Goal: Contribute content: Add original content to the website for others to see

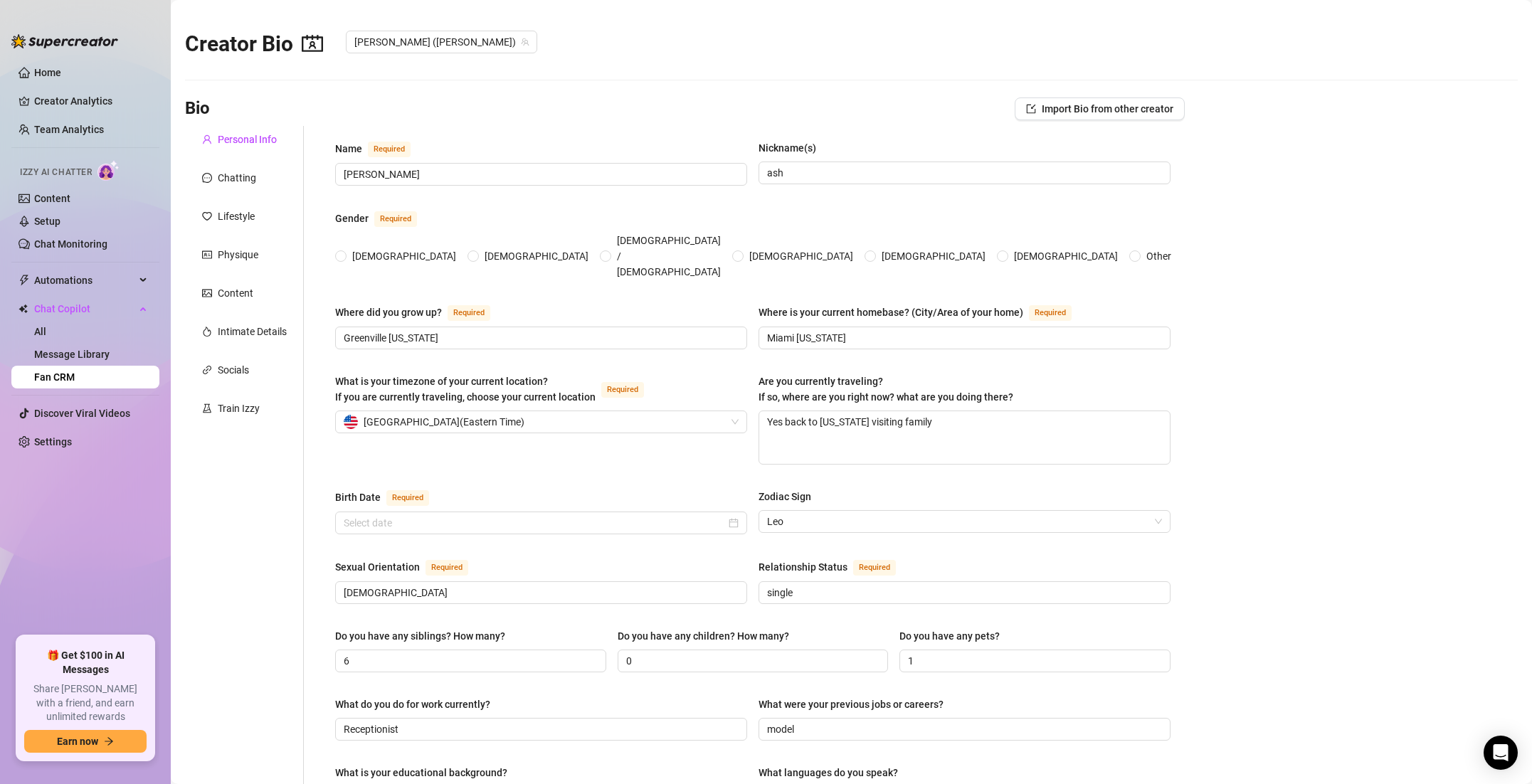
radio input "true"
type input "[DATE]"
click at [232, 321] on div "Intimate Details" at bounding box center [244, 331] width 119 height 27
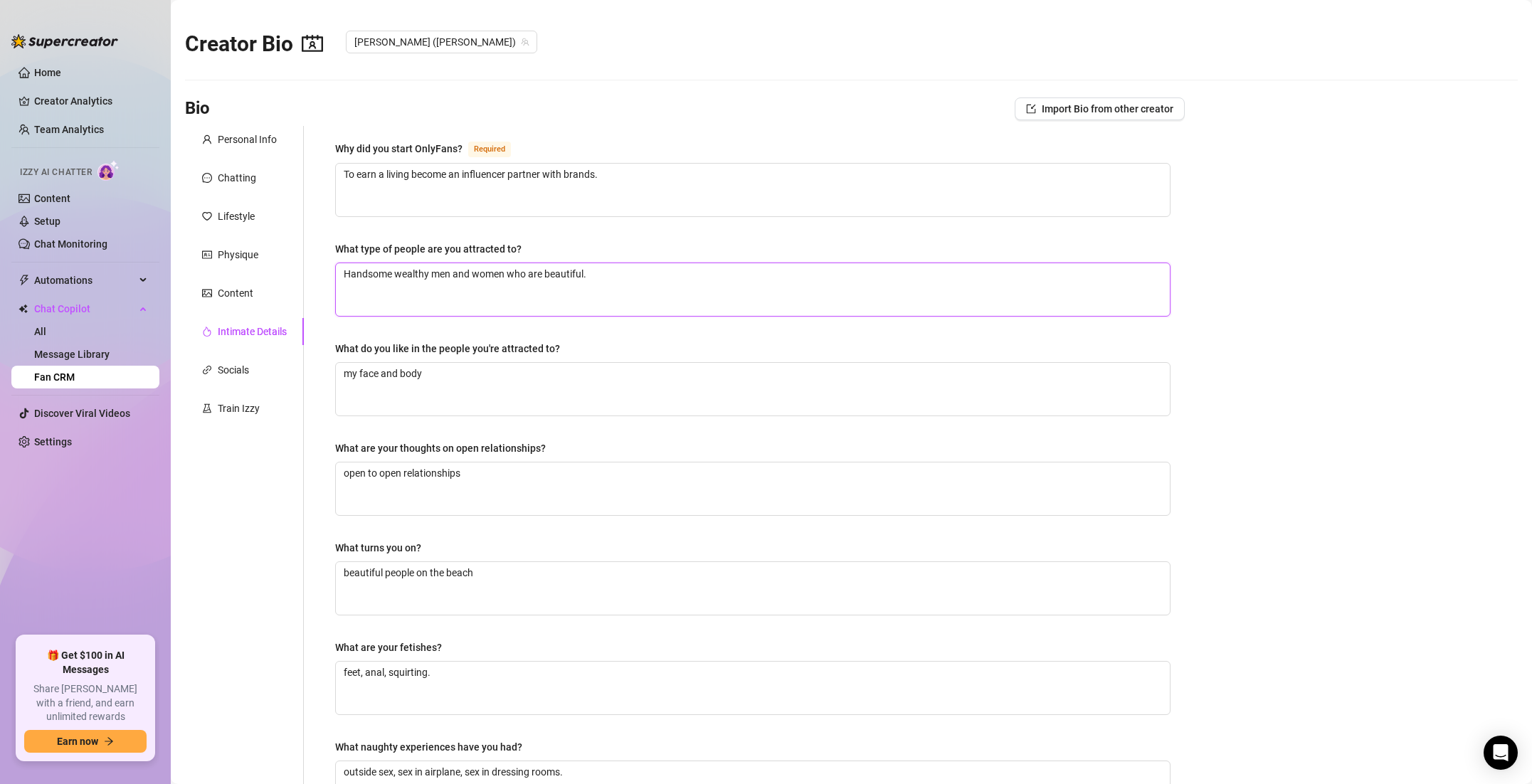
click at [344, 271] on textarea "Handsome wealthy men and women who are beautiful." at bounding box center [752, 289] width 834 height 52
click at [283, 229] on div "Lifestyle" at bounding box center [244, 216] width 119 height 27
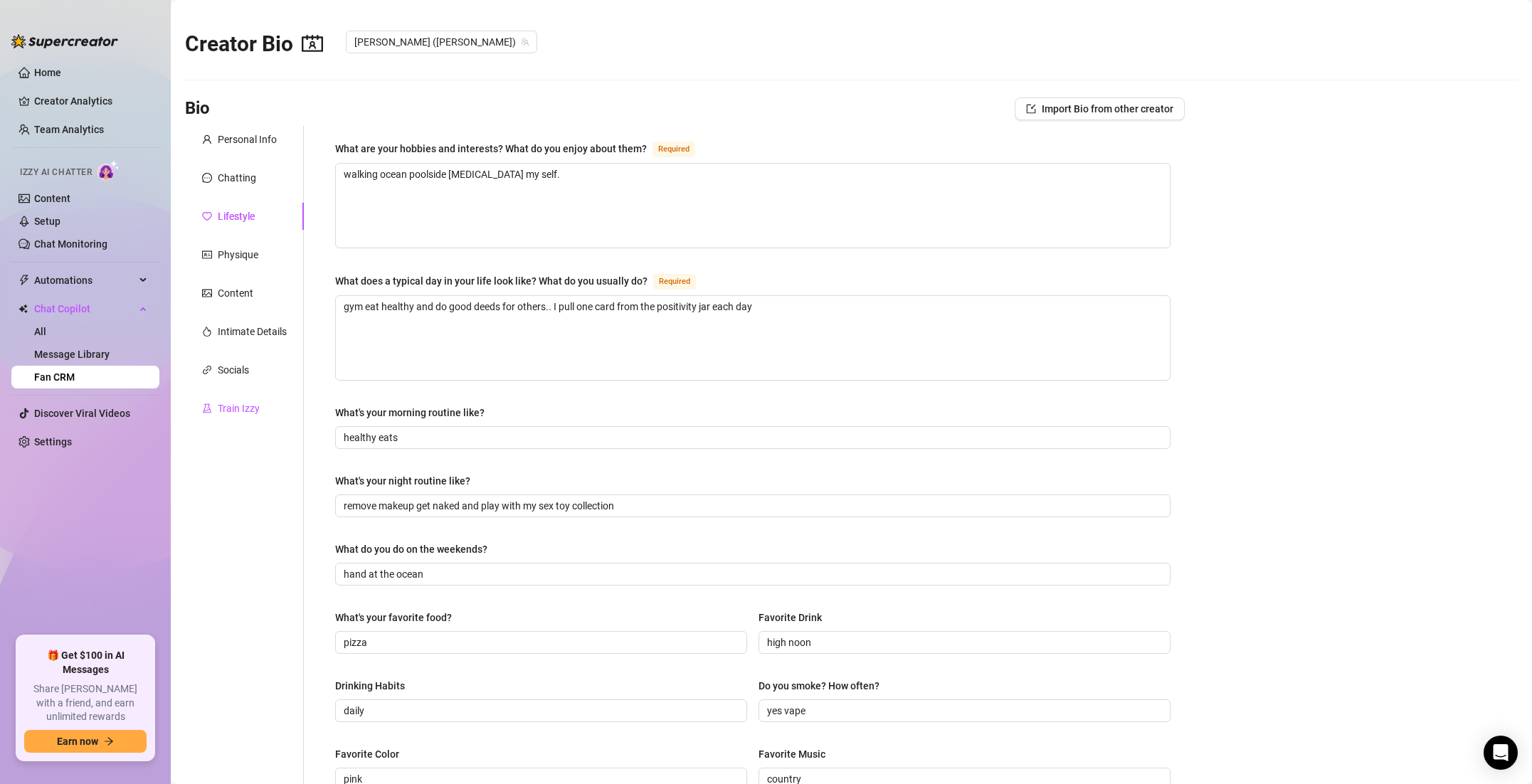
click at [251, 407] on div "Train Izzy" at bounding box center [238, 408] width 42 height 16
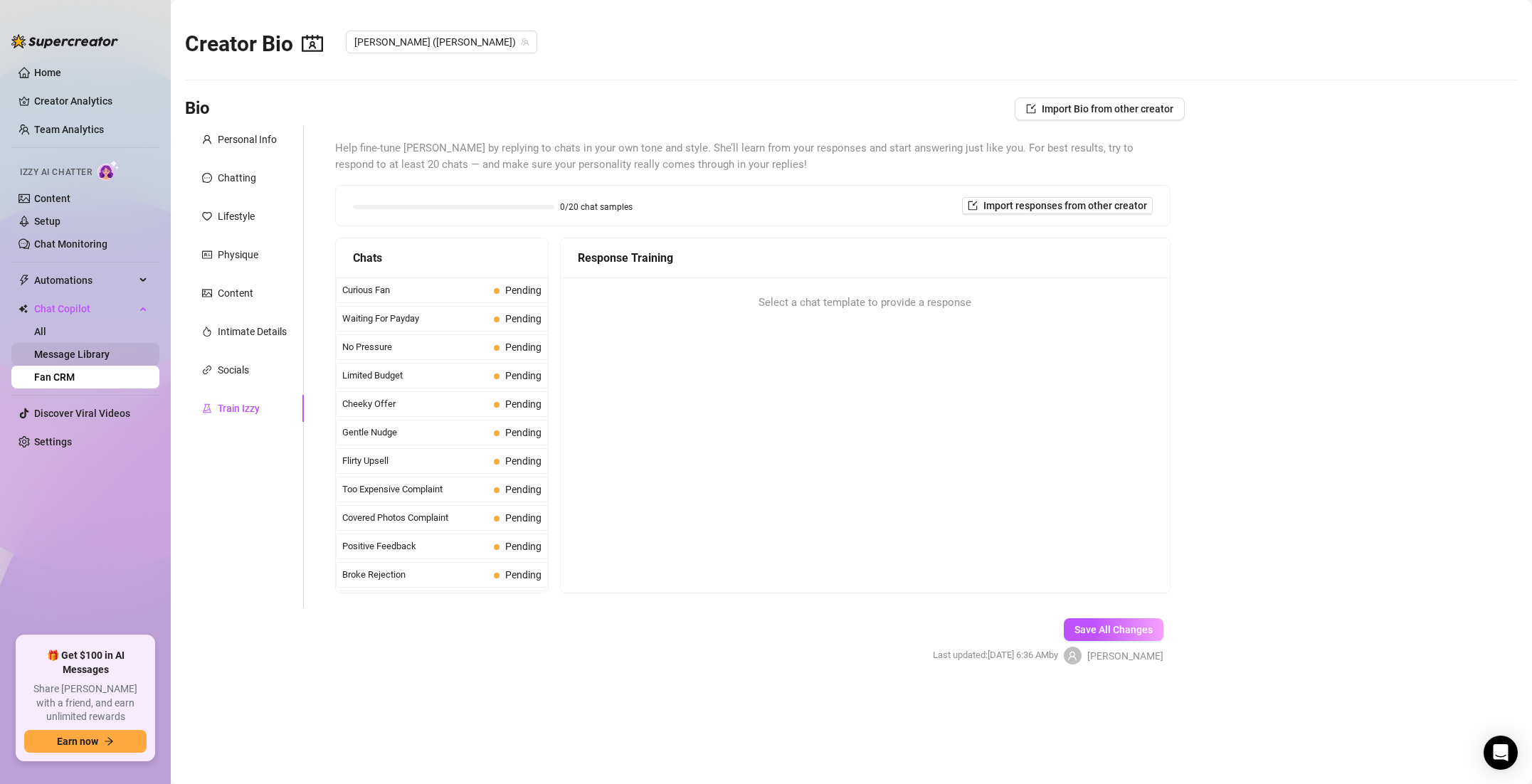
click at [109, 357] on link "Message Library" at bounding box center [72, 354] width 76 height 11
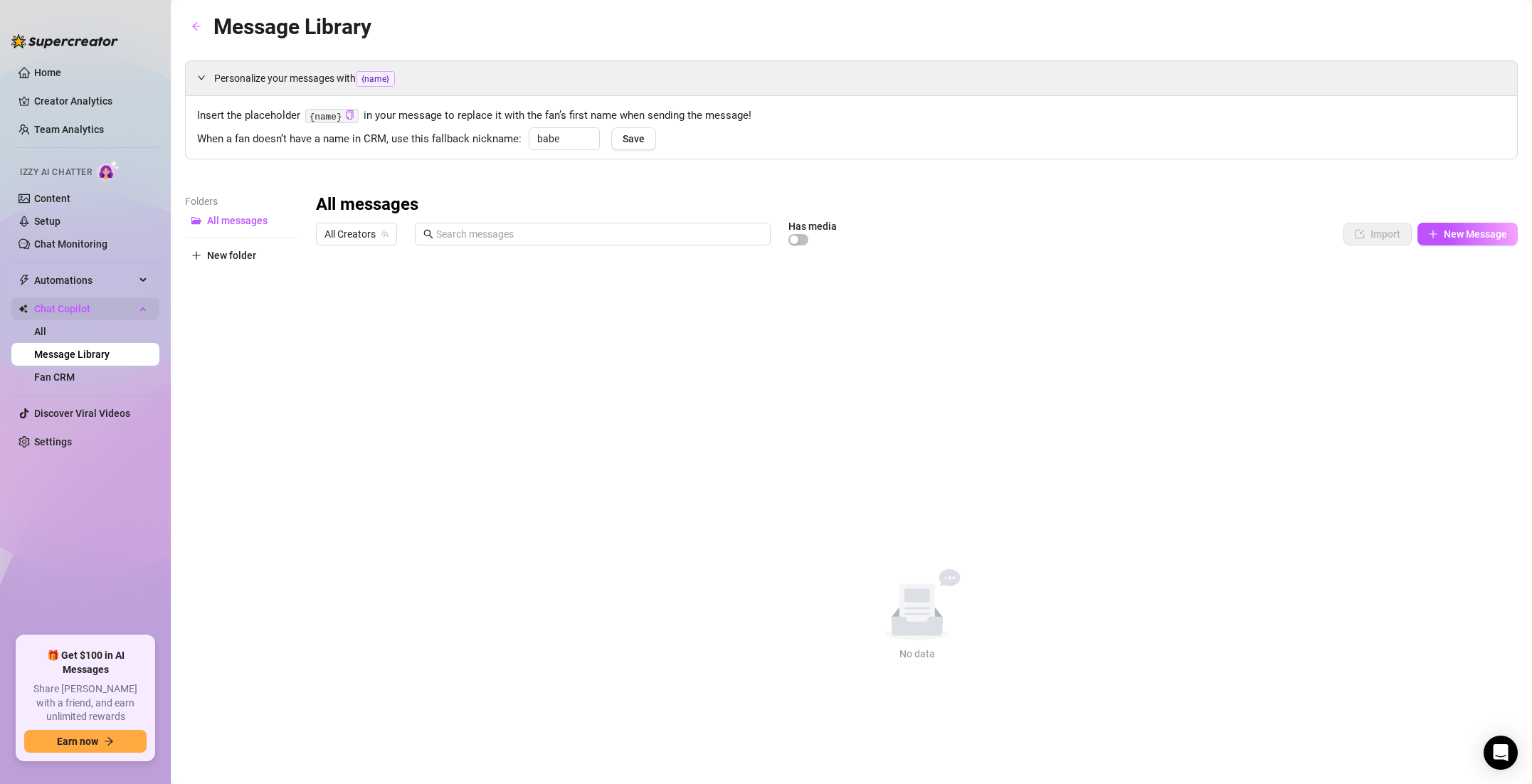
click at [109, 314] on span "Chat Copilot" at bounding box center [85, 309] width 101 height 22
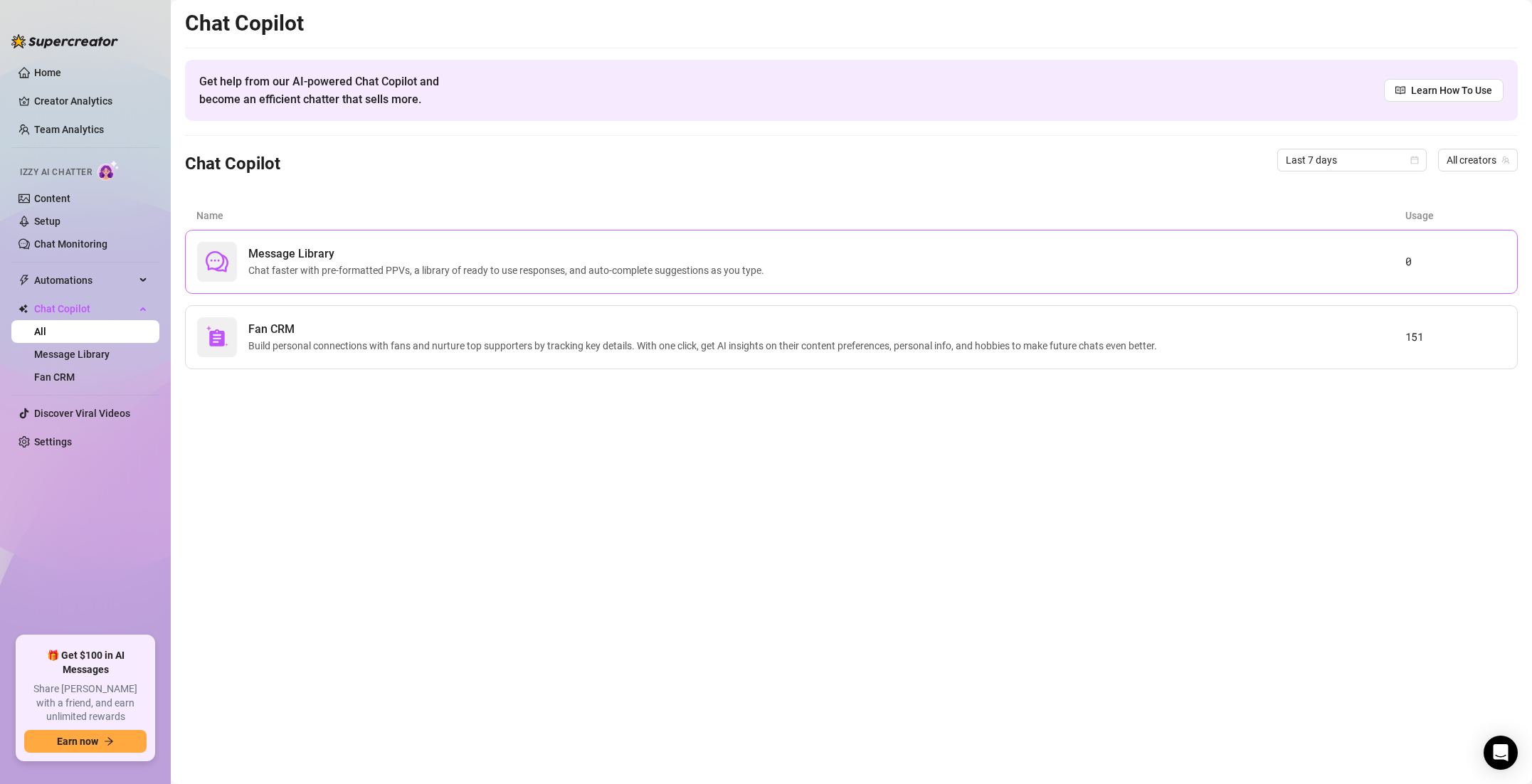
click at [935, 245] on div "Message Library Chat faster with pre-formatted PPVs, a library of ready to use …" at bounding box center [801, 261] width 1208 height 40
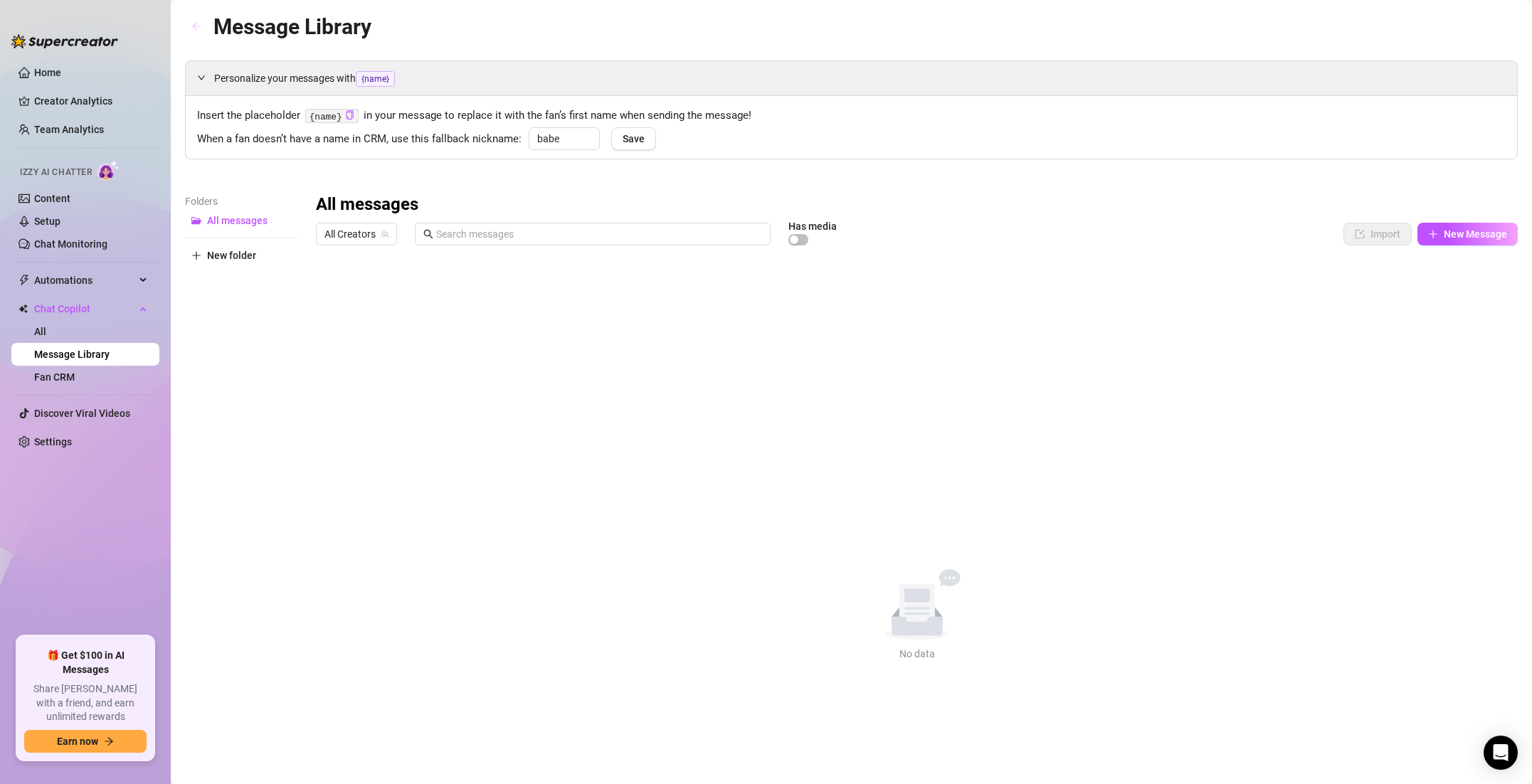
click at [197, 32] on button "button" at bounding box center [196, 27] width 22 height 22
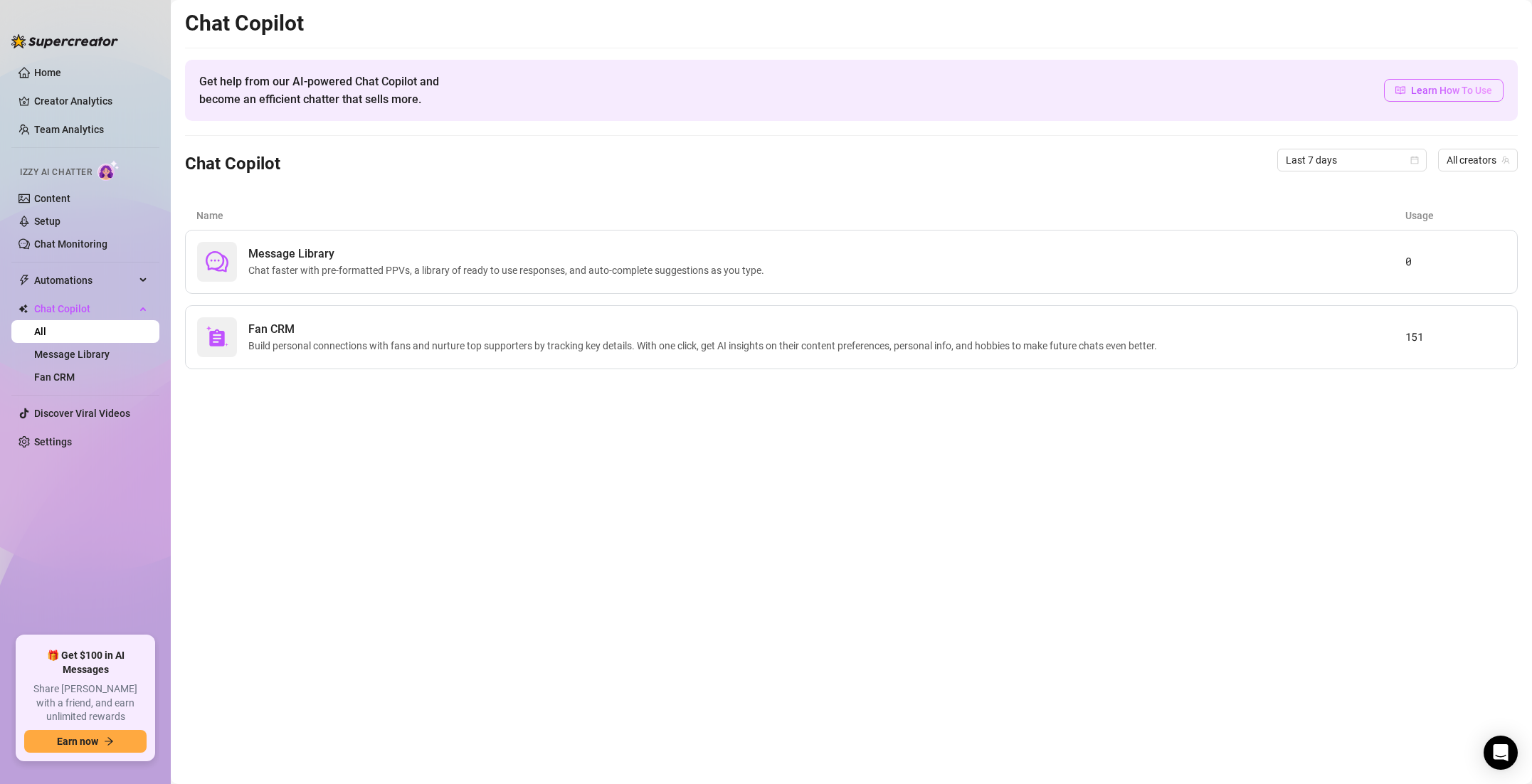
click at [1423, 94] on span "Learn How To Use" at bounding box center [1451, 90] width 81 height 16
click at [102, 354] on link "Message Library" at bounding box center [72, 354] width 76 height 11
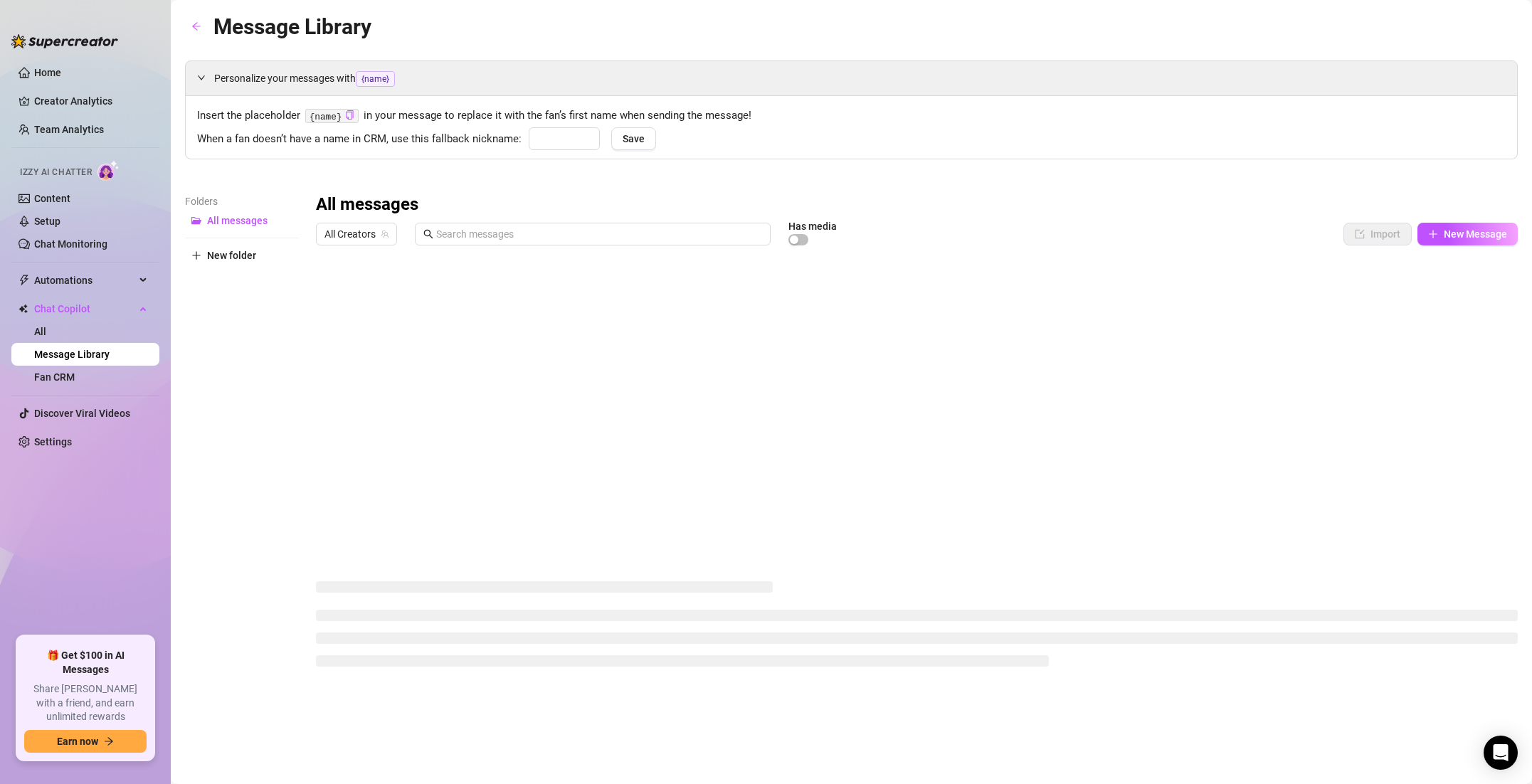
type input "babe"
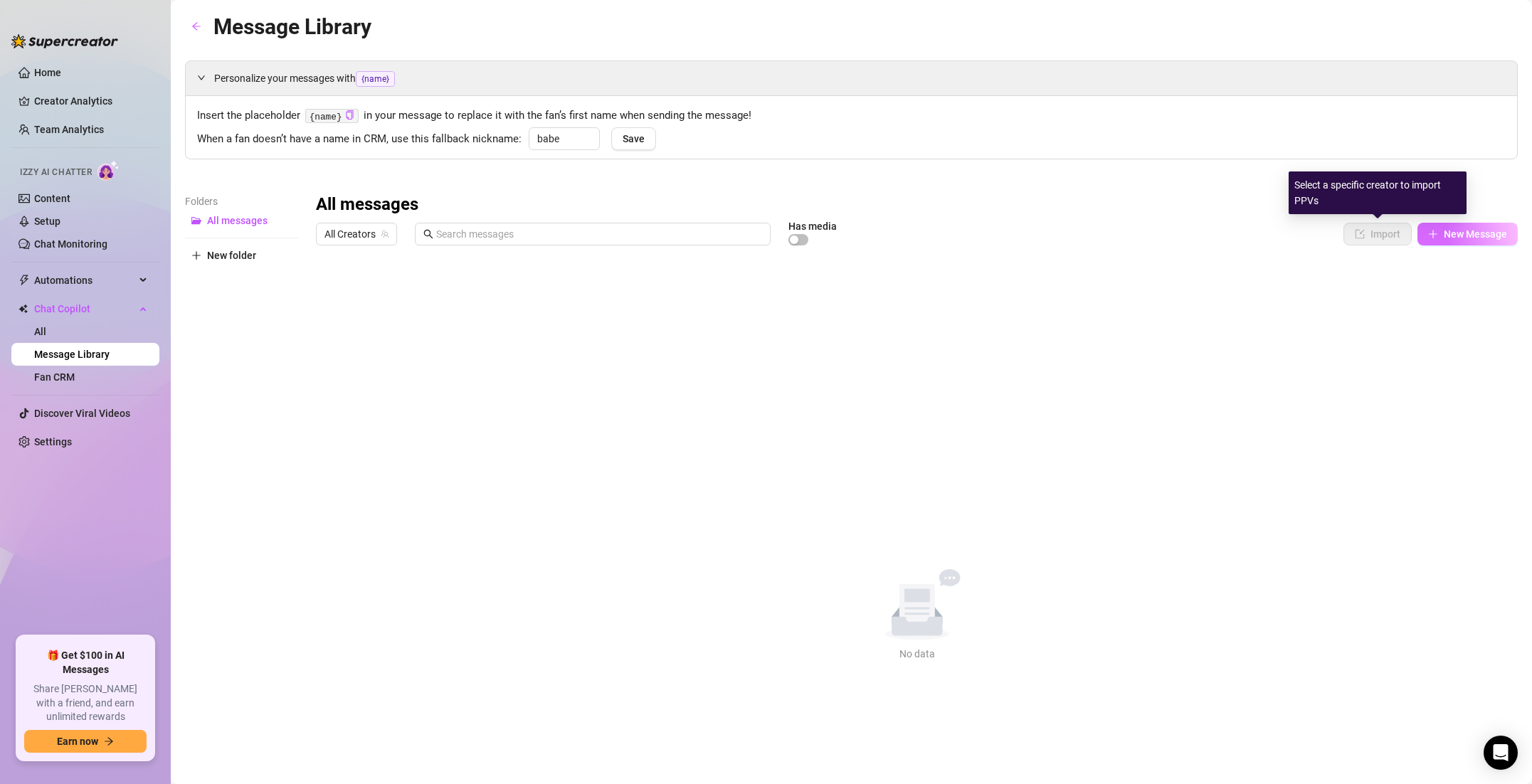
click at [1460, 232] on span "New Message" at bounding box center [1475, 234] width 63 height 11
type textarea "Type your message here..."
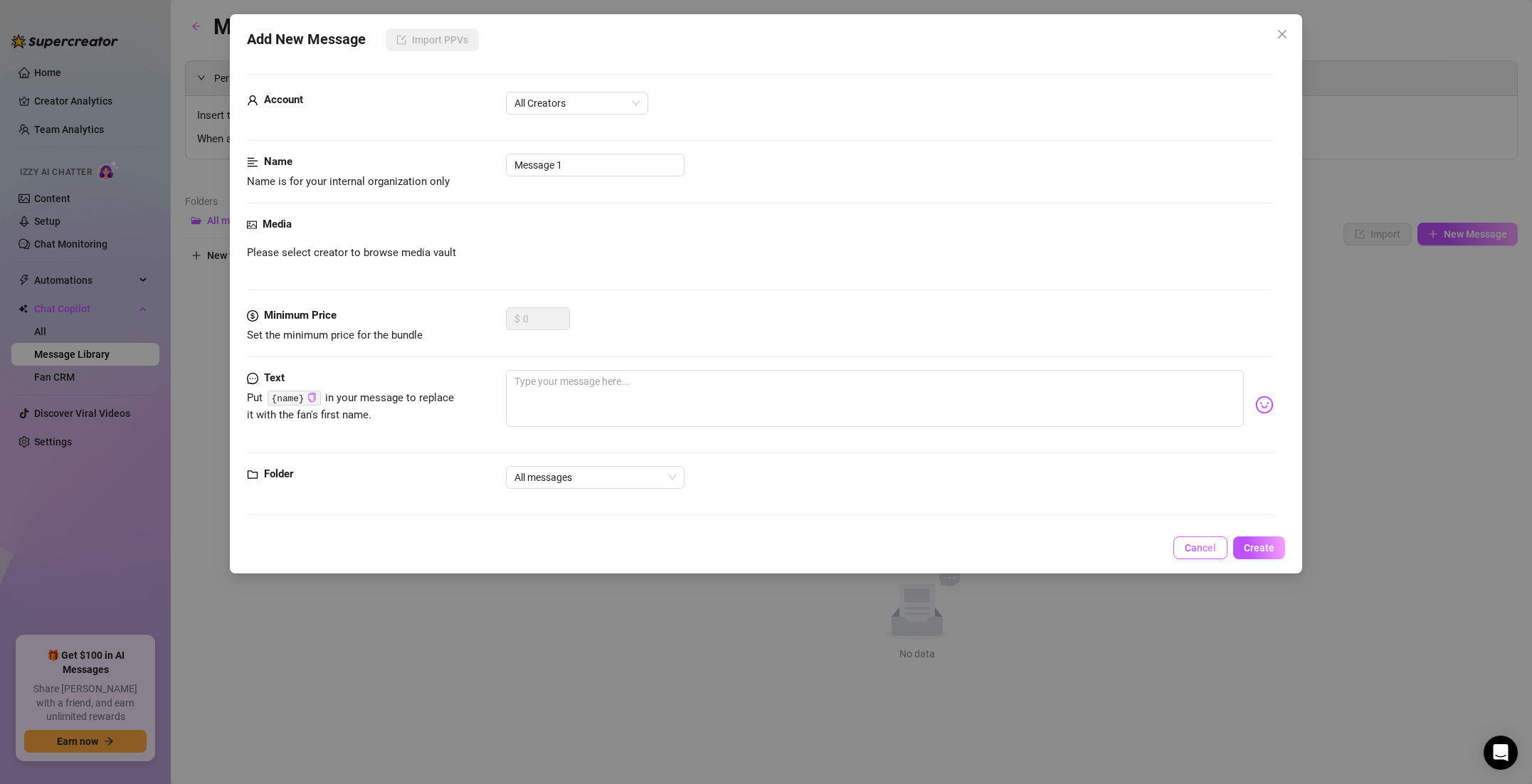
click at [1199, 546] on span "Cancel" at bounding box center [1201, 548] width 32 height 11
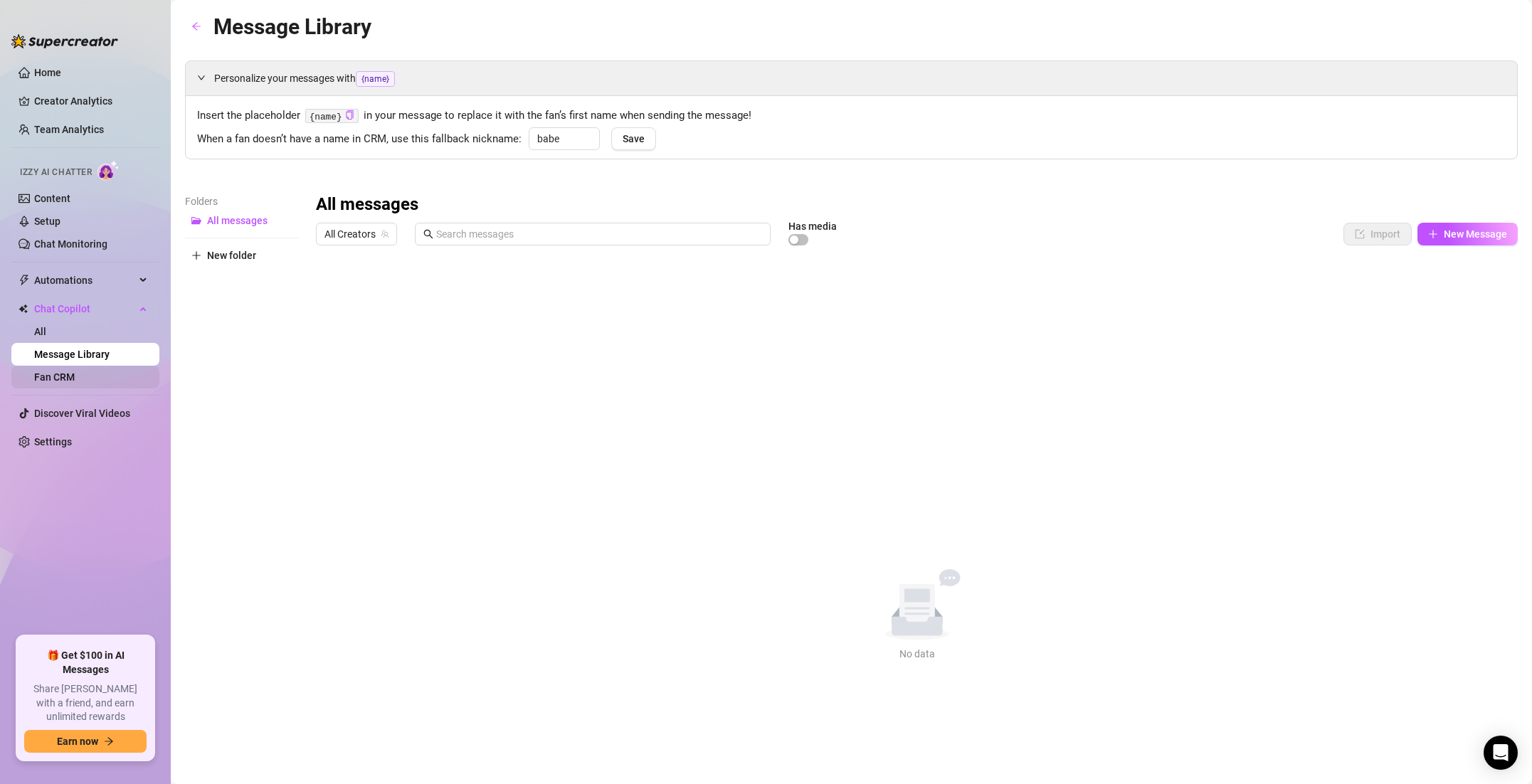
click at [75, 372] on link "Fan CRM" at bounding box center [54, 377] width 40 height 11
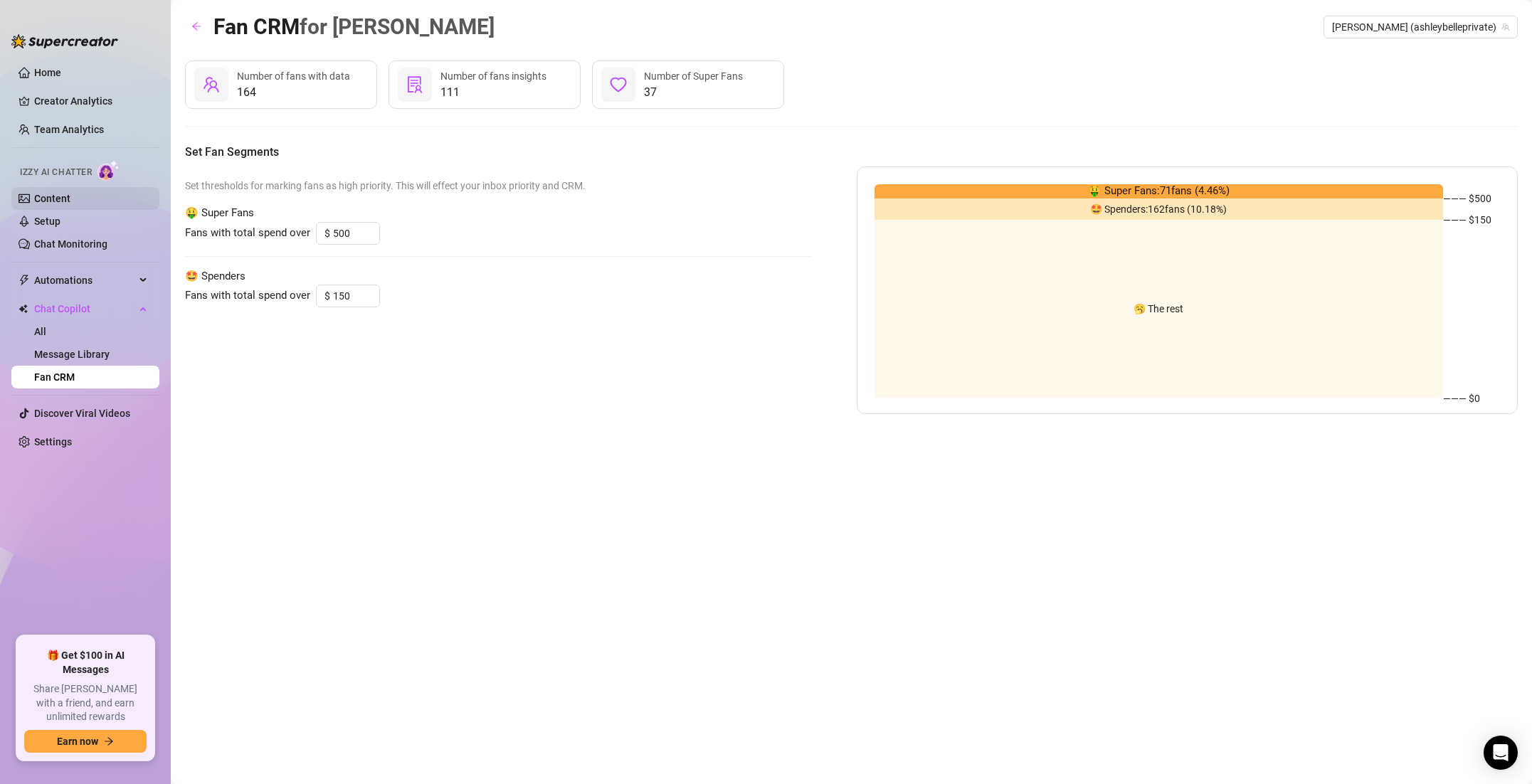
click at [62, 193] on link "Content" at bounding box center [52, 199] width 36 height 11
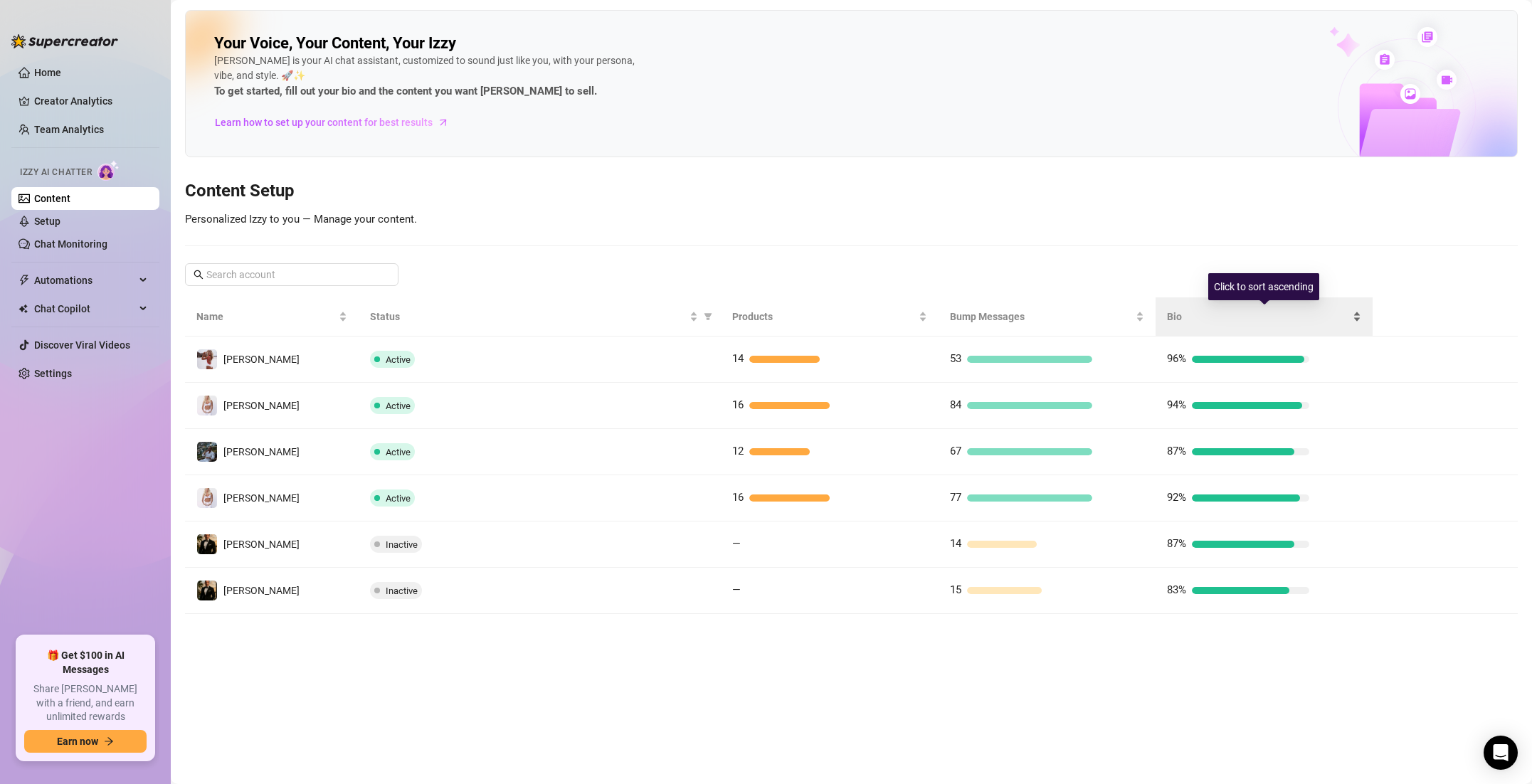
click at [1355, 318] on div "Bio" at bounding box center [1264, 316] width 194 height 16
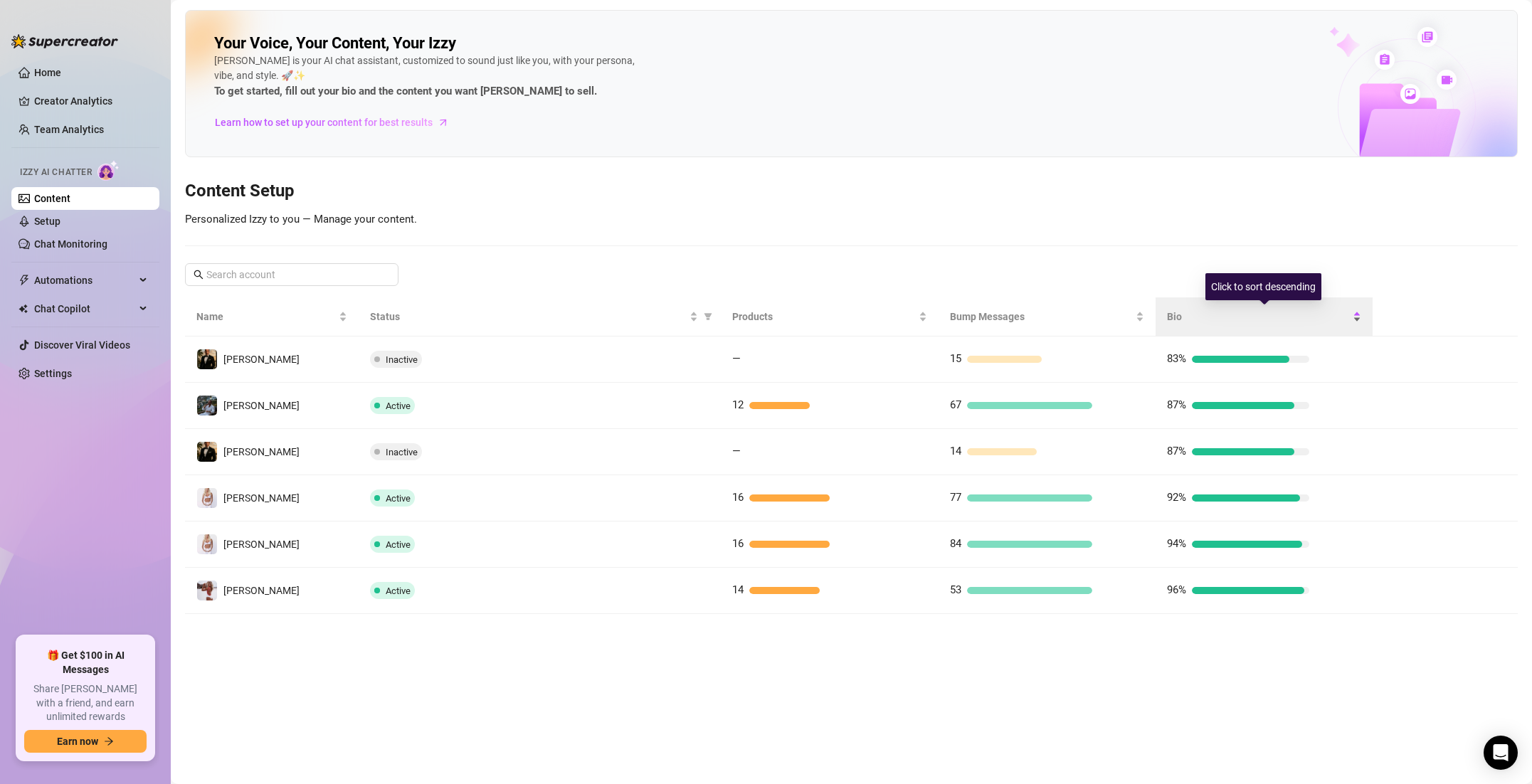
click at [1356, 317] on div "Bio" at bounding box center [1264, 316] width 194 height 16
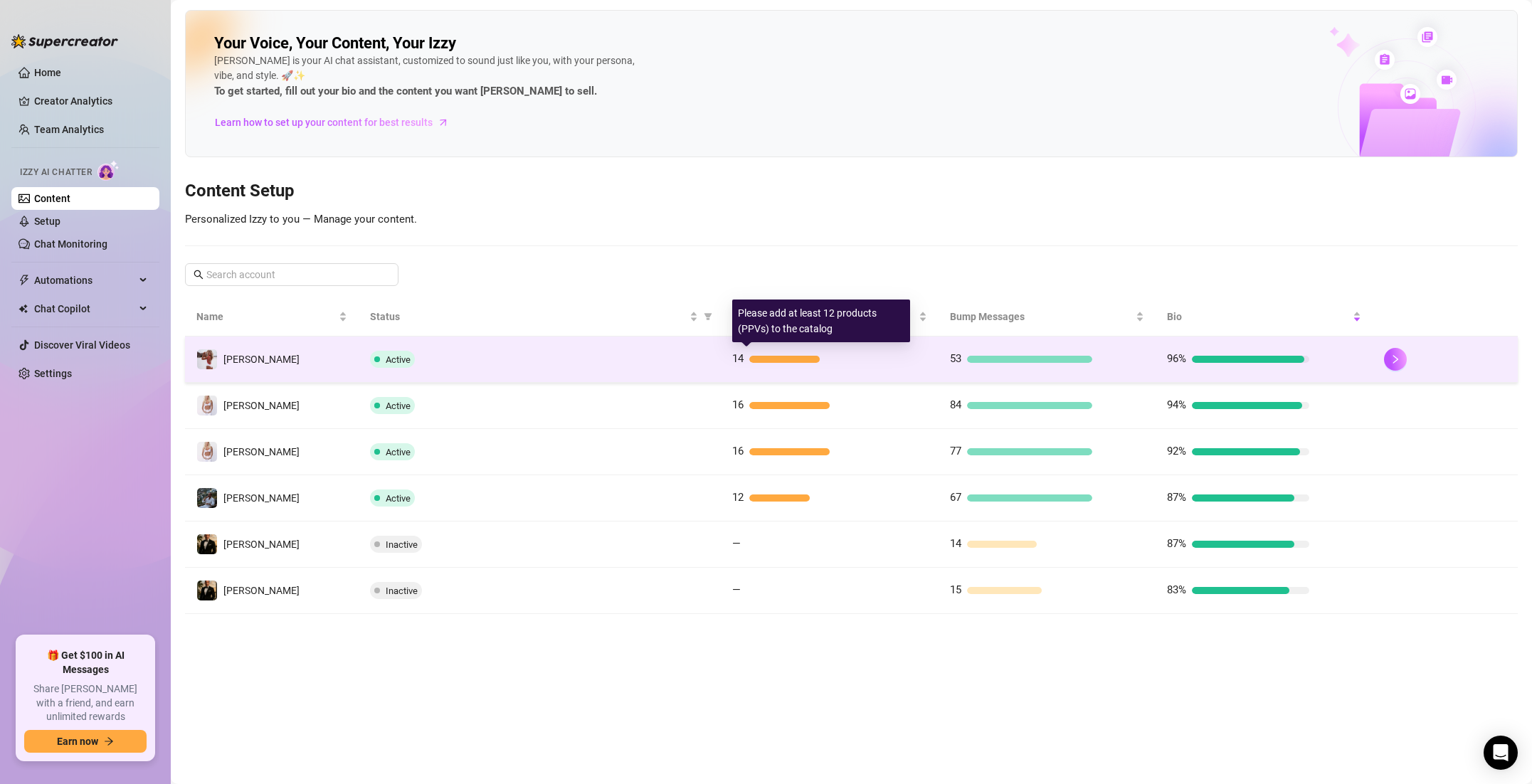
click at [889, 356] on div "14" at bounding box center [829, 359] width 194 height 17
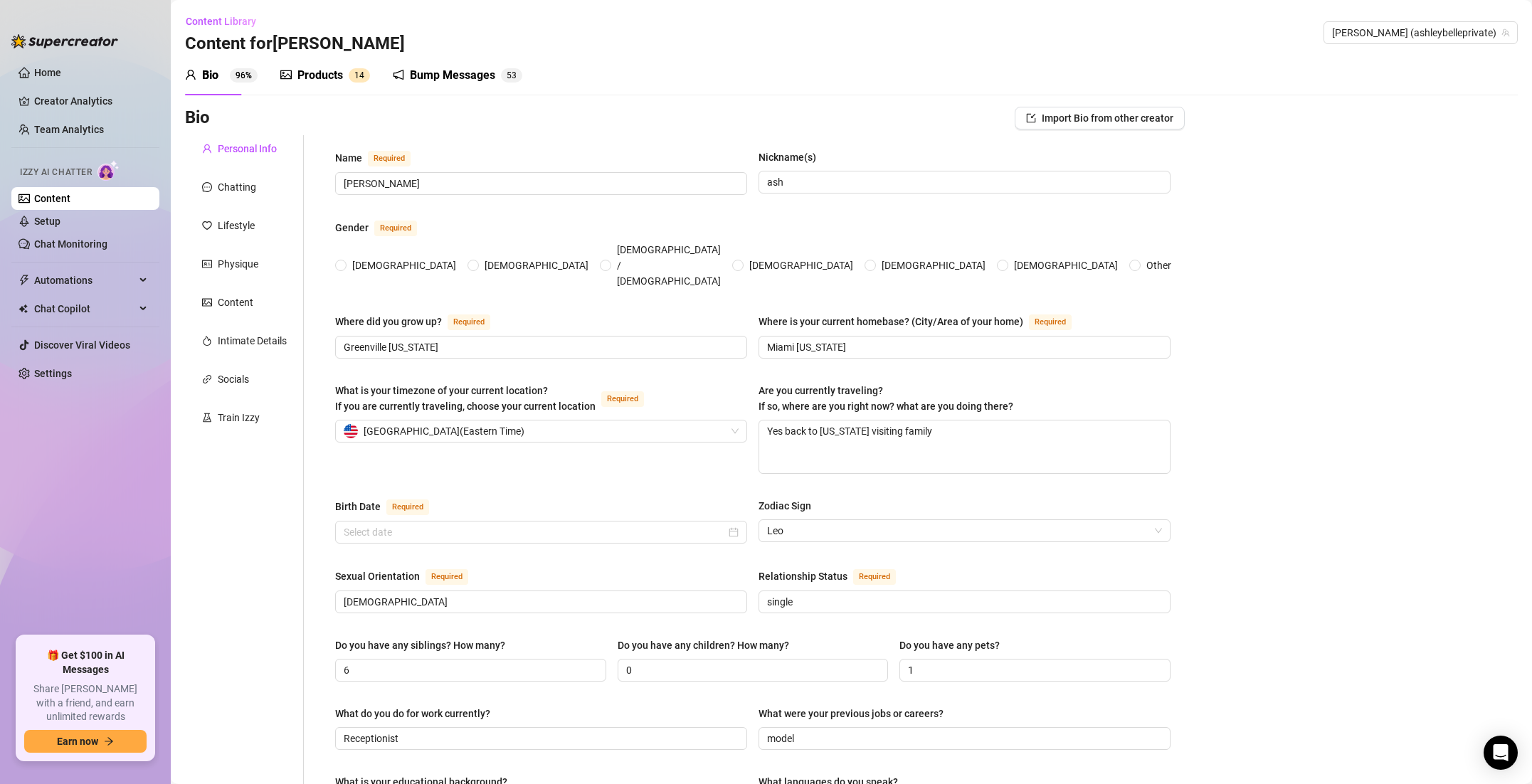
radio input "true"
type input "[DATE]"
click at [246, 187] on div "Chatting" at bounding box center [236, 187] width 38 height 16
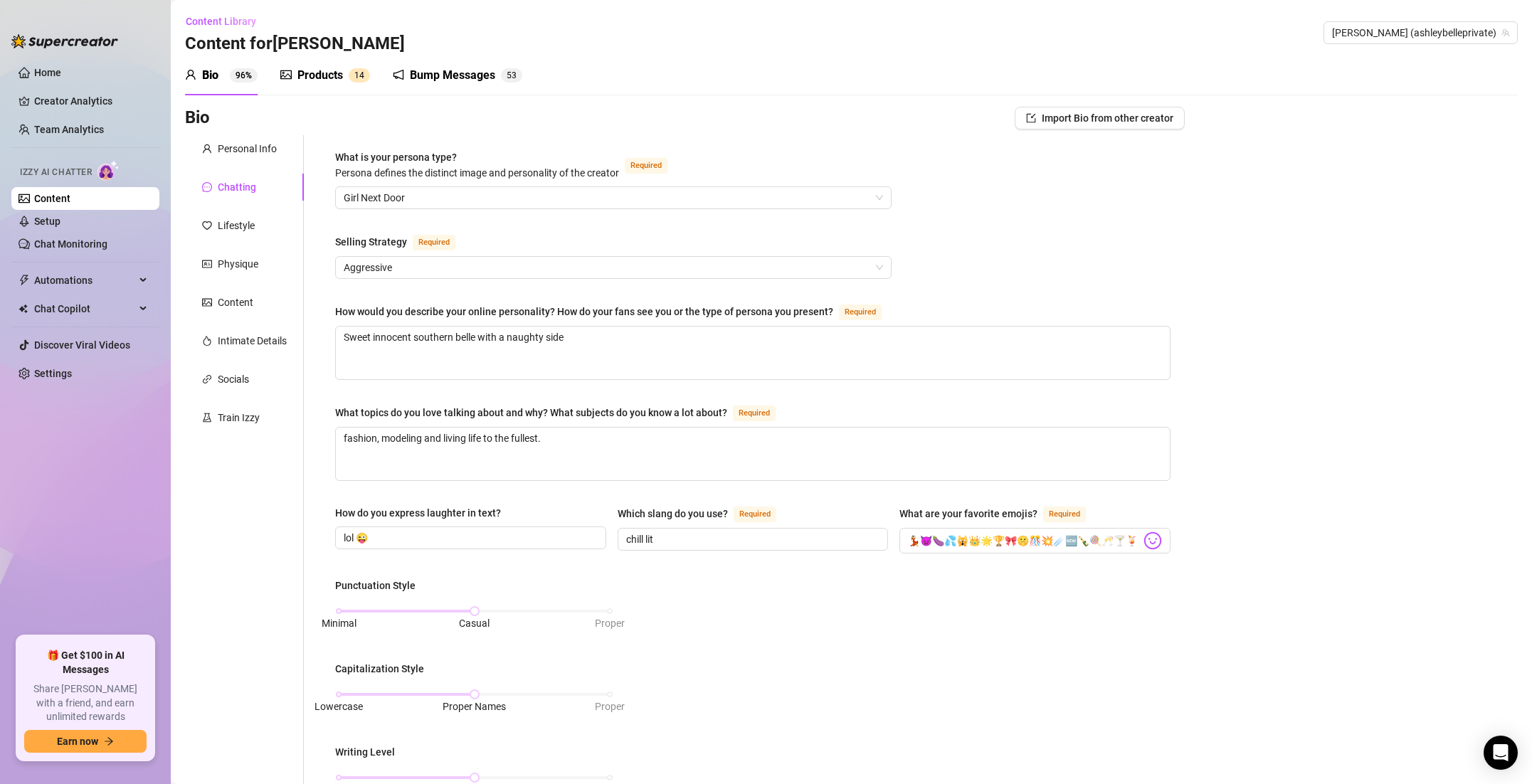
click at [306, 67] on div "Products" at bounding box center [320, 76] width 46 height 17
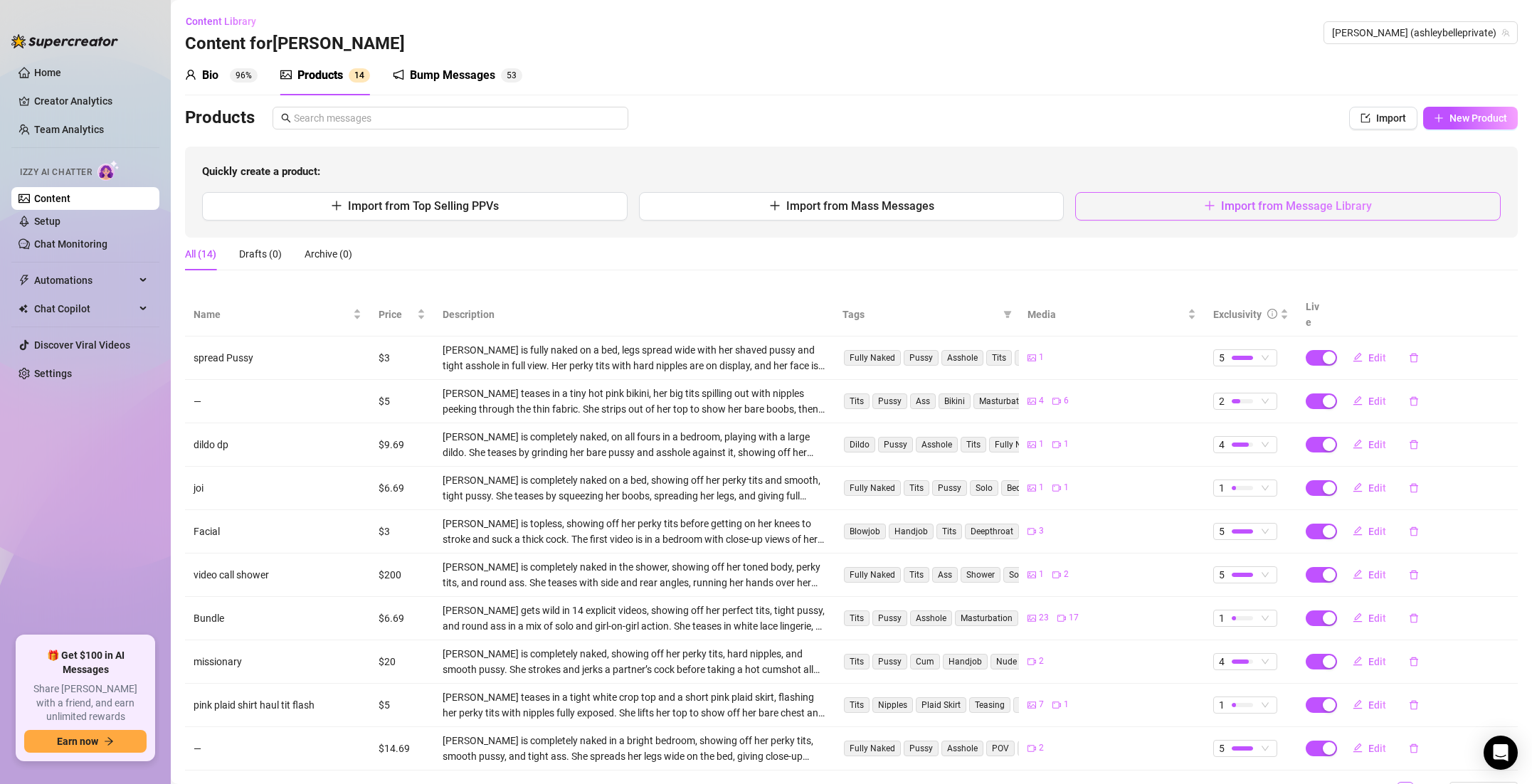
click at [1151, 216] on button "Import from Message Library" at bounding box center [1287, 206] width 426 height 28
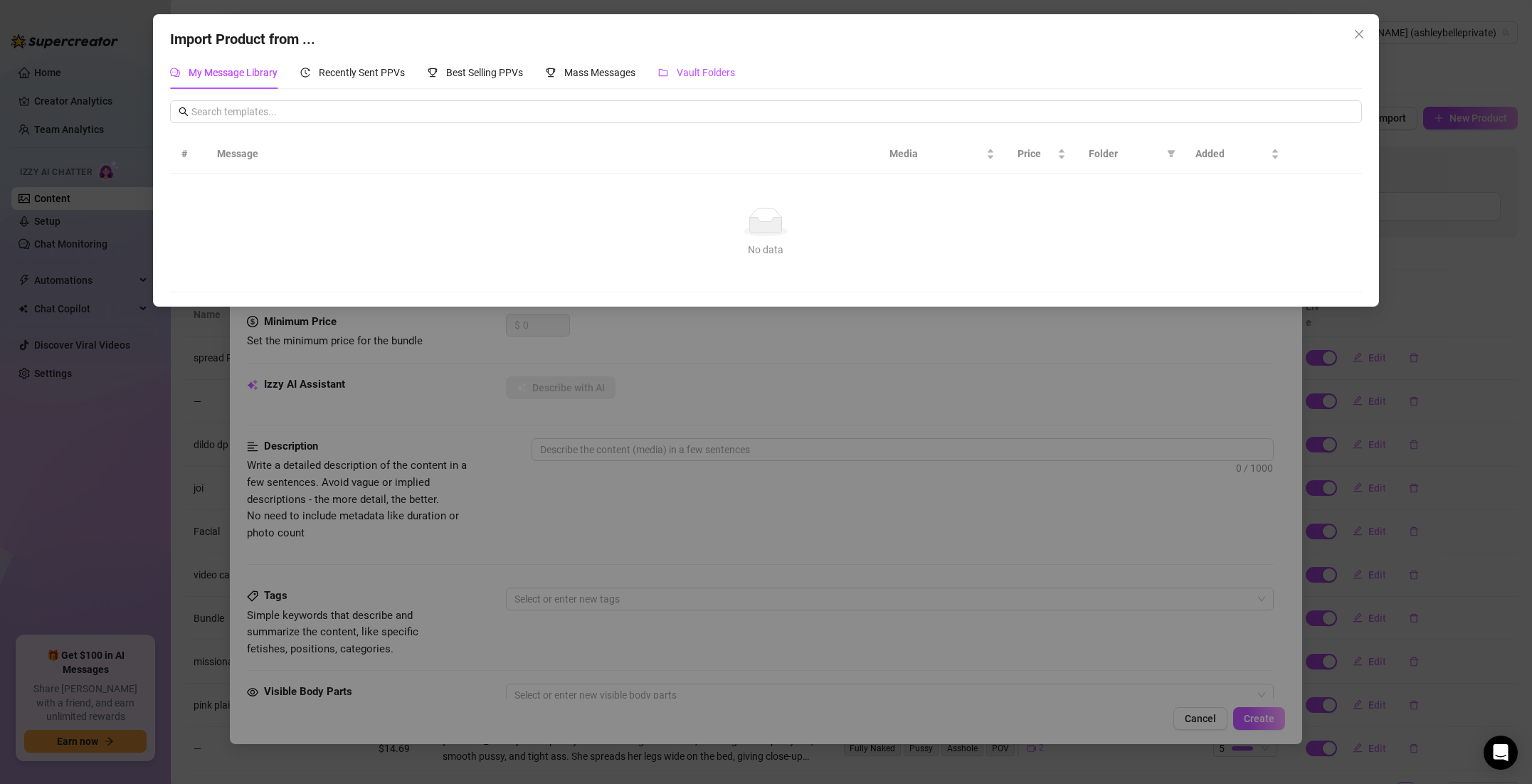
click at [713, 68] on span "Vault Folders" at bounding box center [706, 73] width 58 height 11
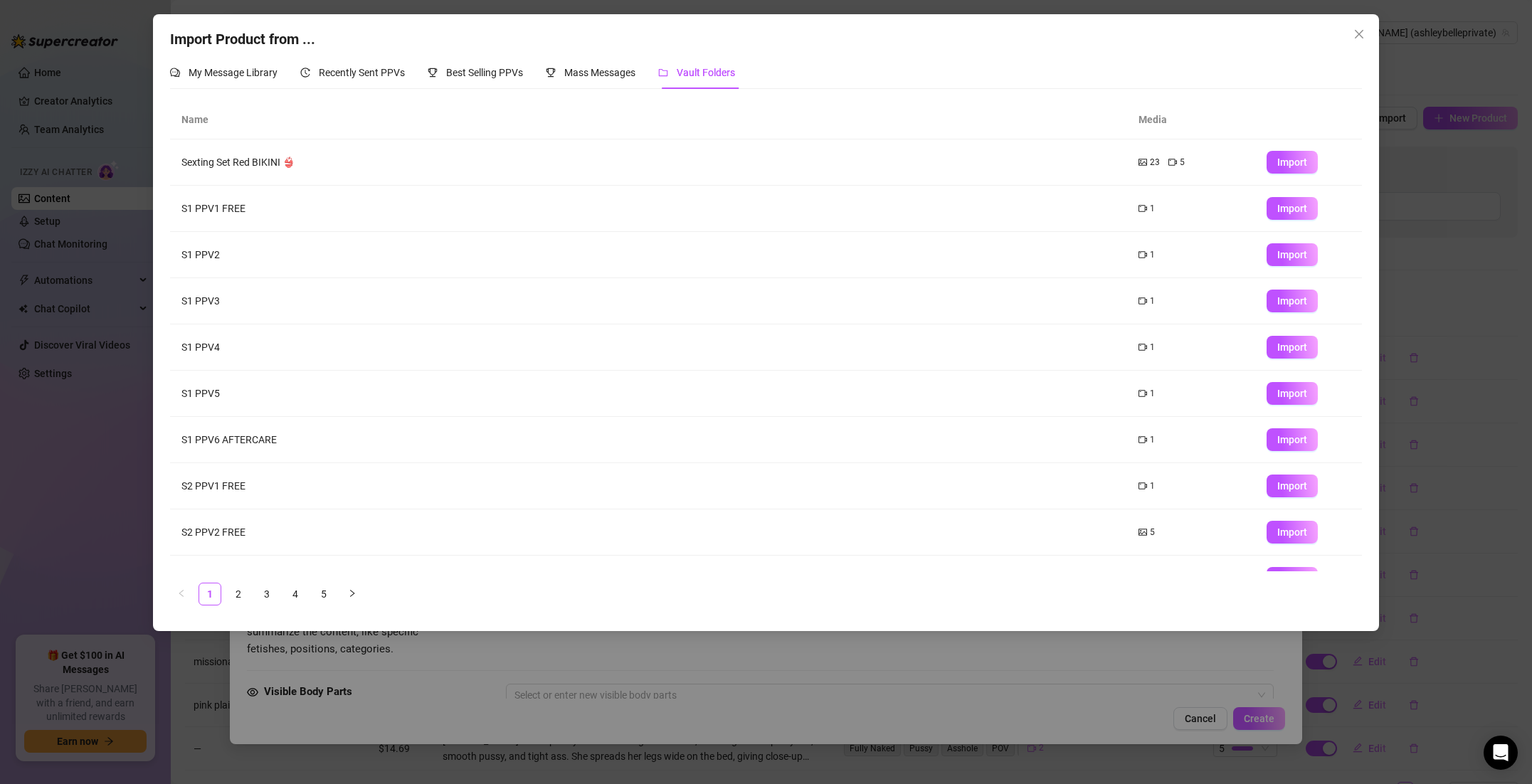
scroll to position [32, 0]
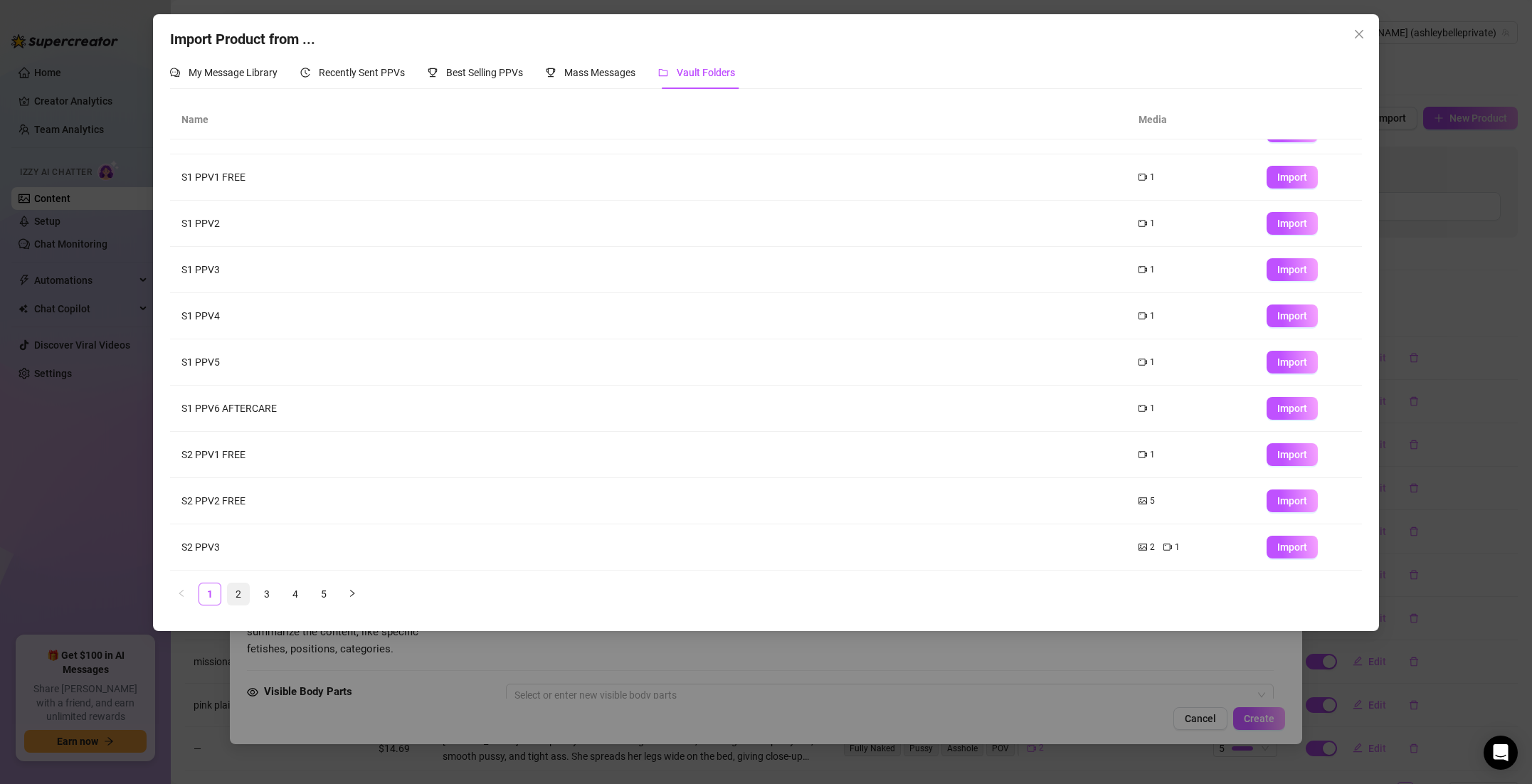
click at [239, 589] on link "2" at bounding box center [238, 594] width 21 height 21
click at [266, 600] on link "3" at bounding box center [266, 594] width 21 height 21
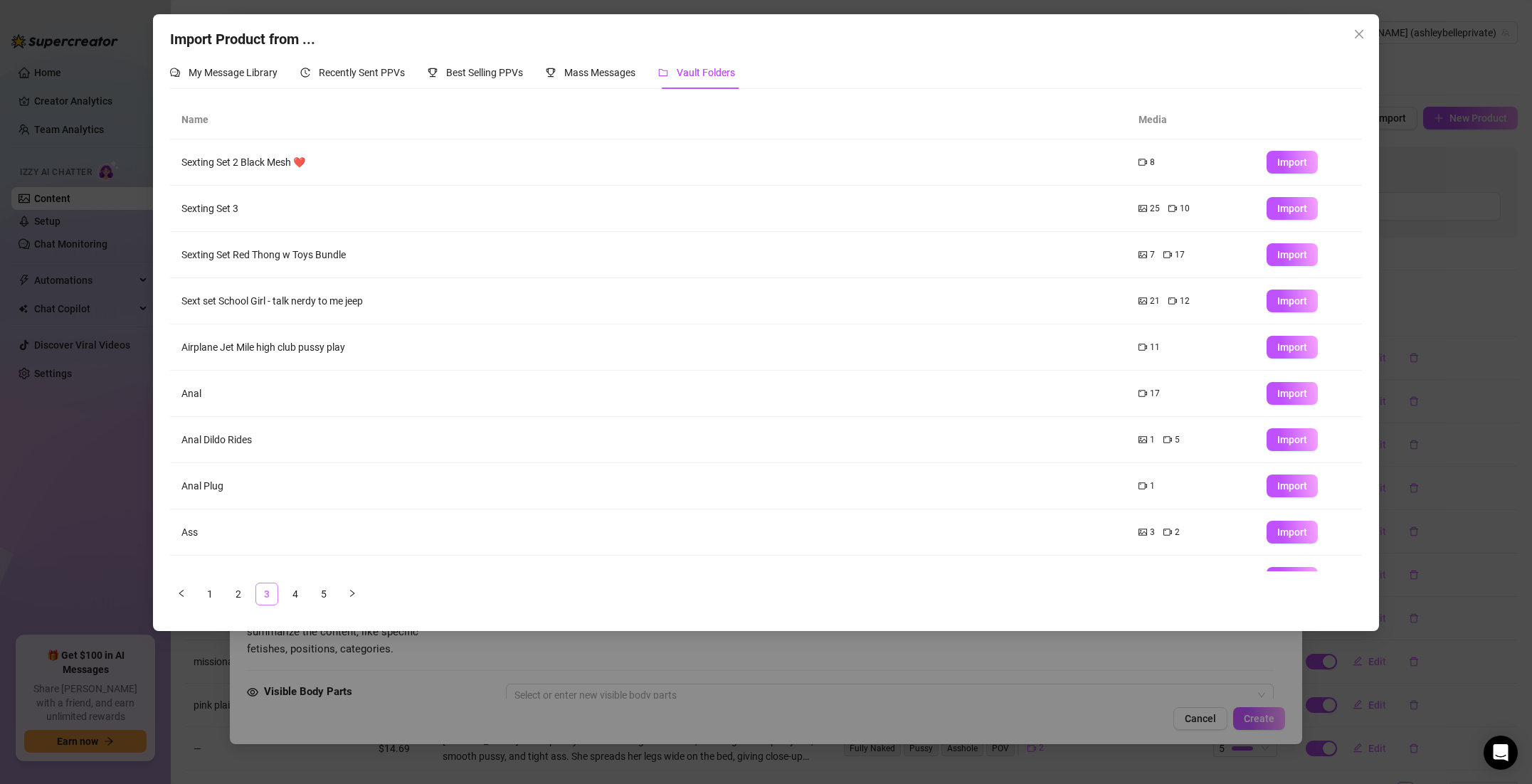
scroll to position [0, 0]
click at [1290, 438] on span "Import" at bounding box center [1292, 440] width 30 height 11
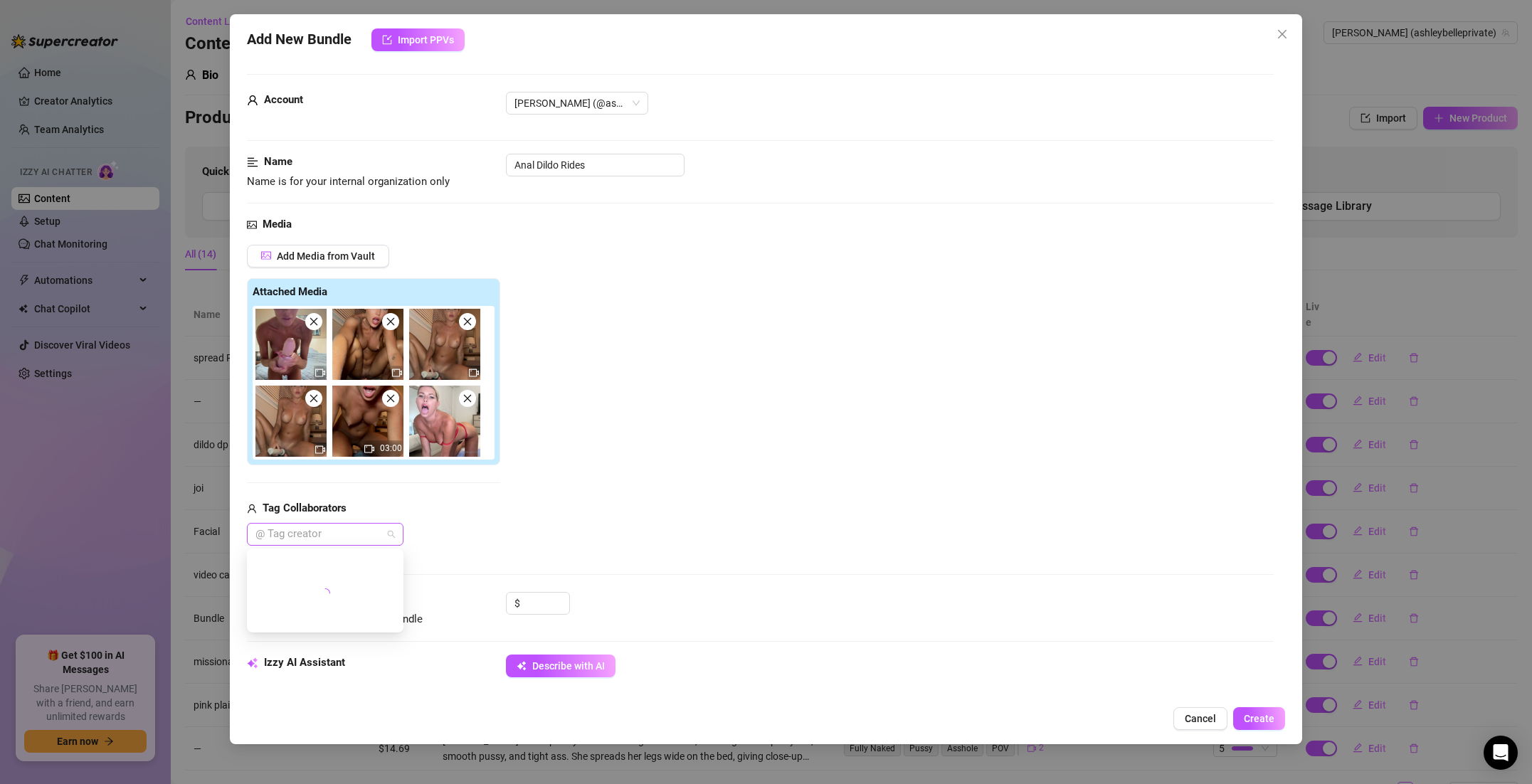
click at [340, 528] on div at bounding box center [317, 534] width 136 height 20
click at [412, 518] on div "Tag Collaborators @ Tag creator" at bounding box center [372, 523] width 253 height 46
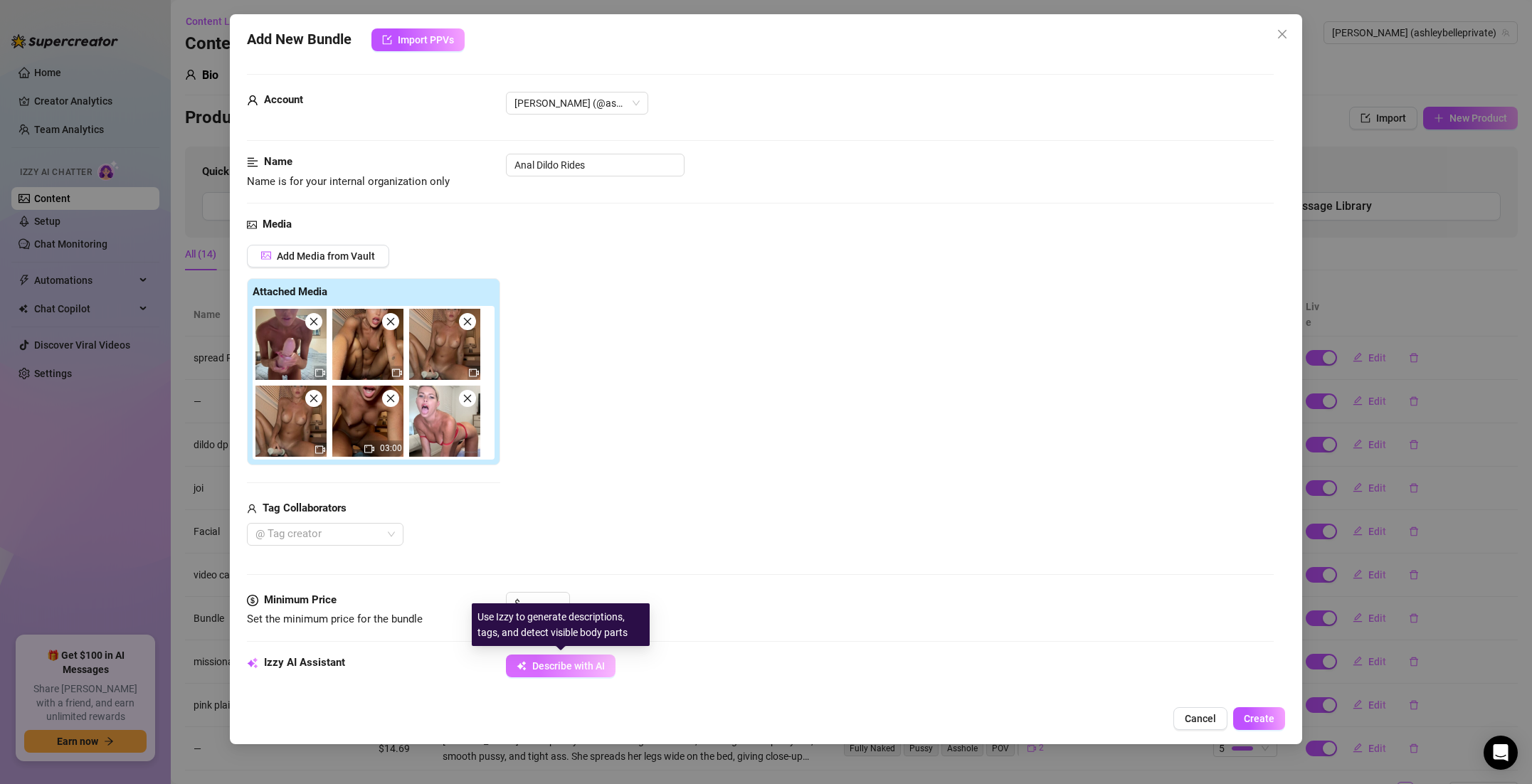
click at [551, 671] on span "Describe with AI" at bounding box center [569, 665] width 73 height 11
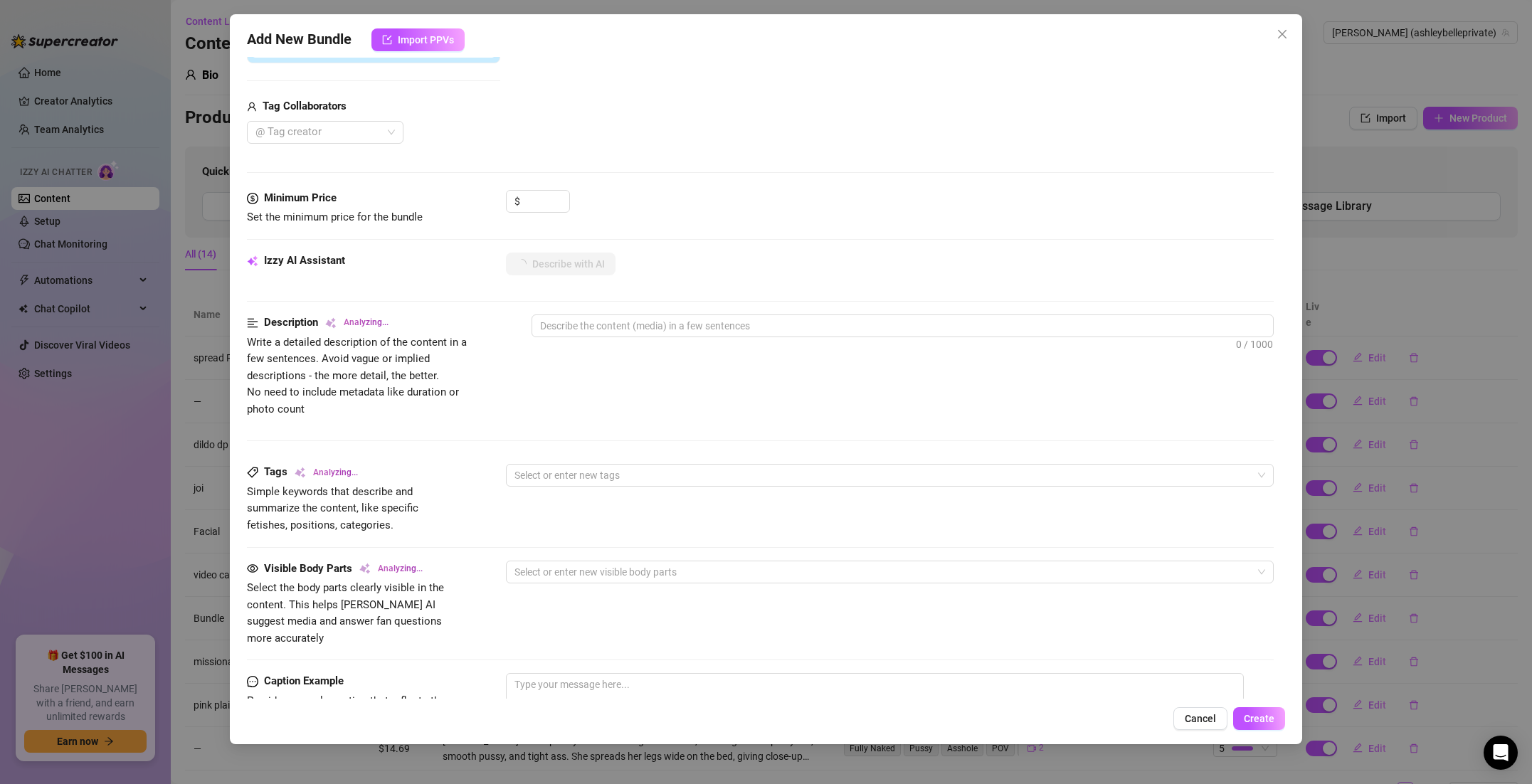
scroll to position [165, 0]
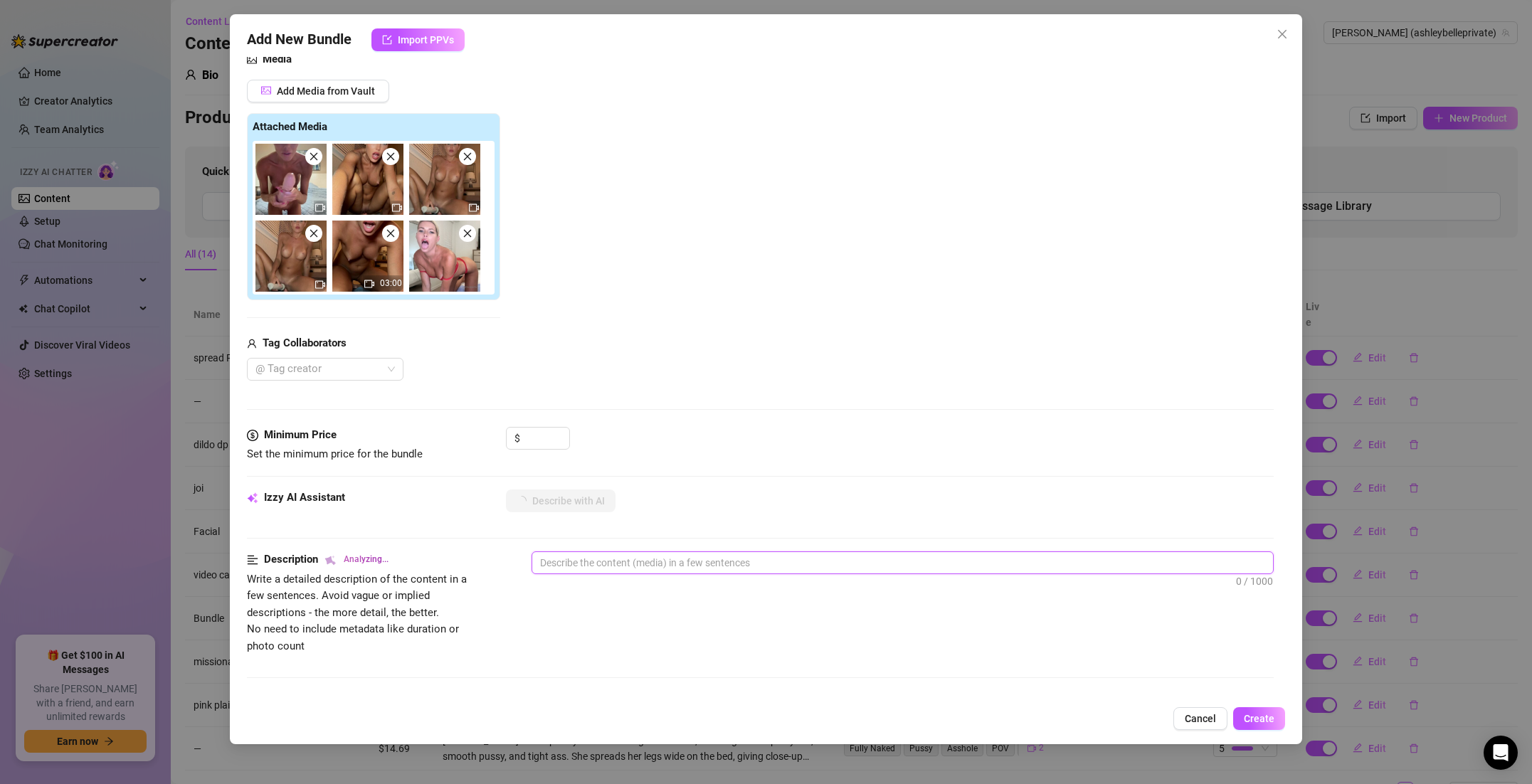
click at [605, 560] on textarea at bounding box center [902, 562] width 740 height 21
type textarea "m"
type textarea "my"
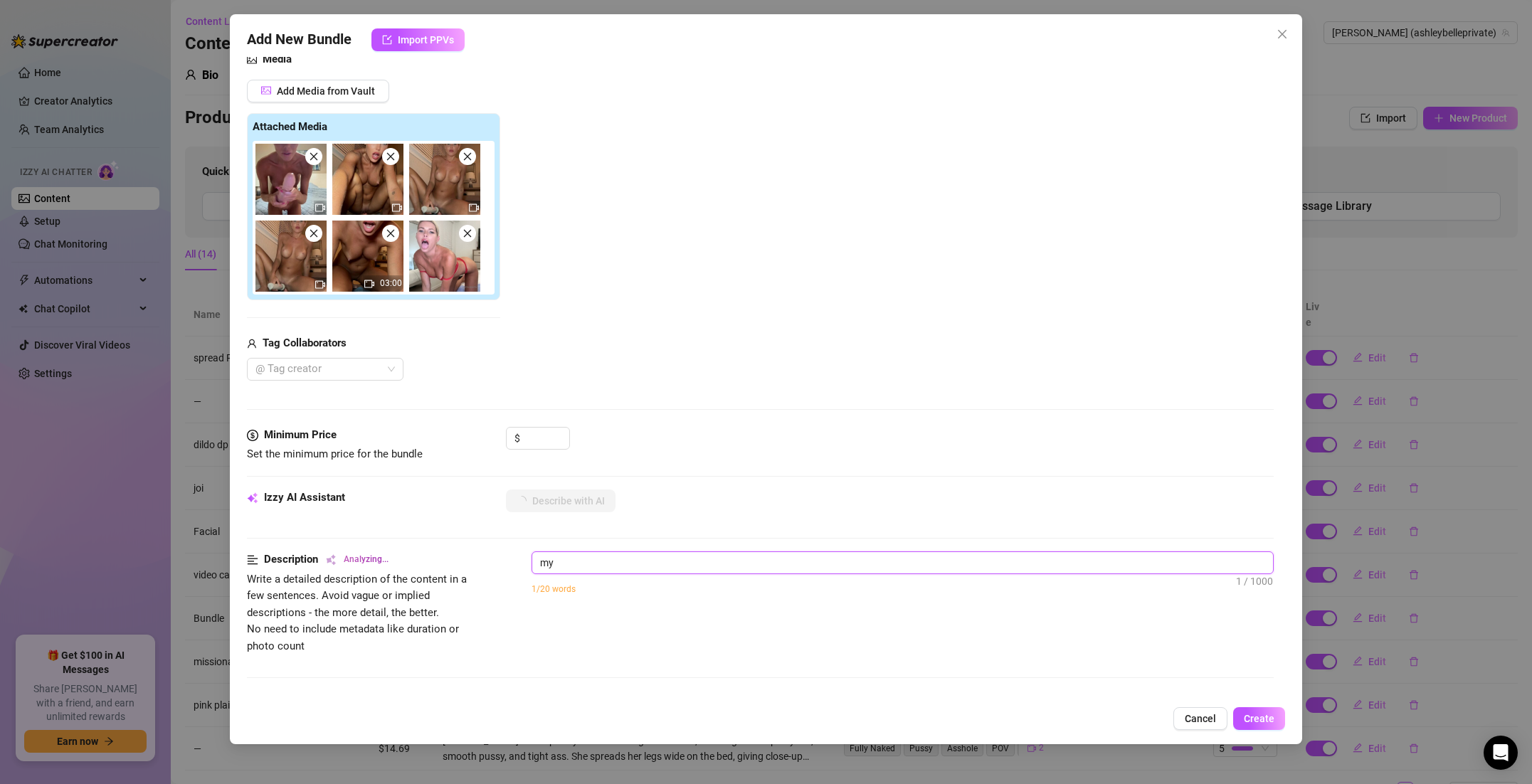
type textarea "my"
type textarea "my b"
type textarea "my be"
type textarea "my bes"
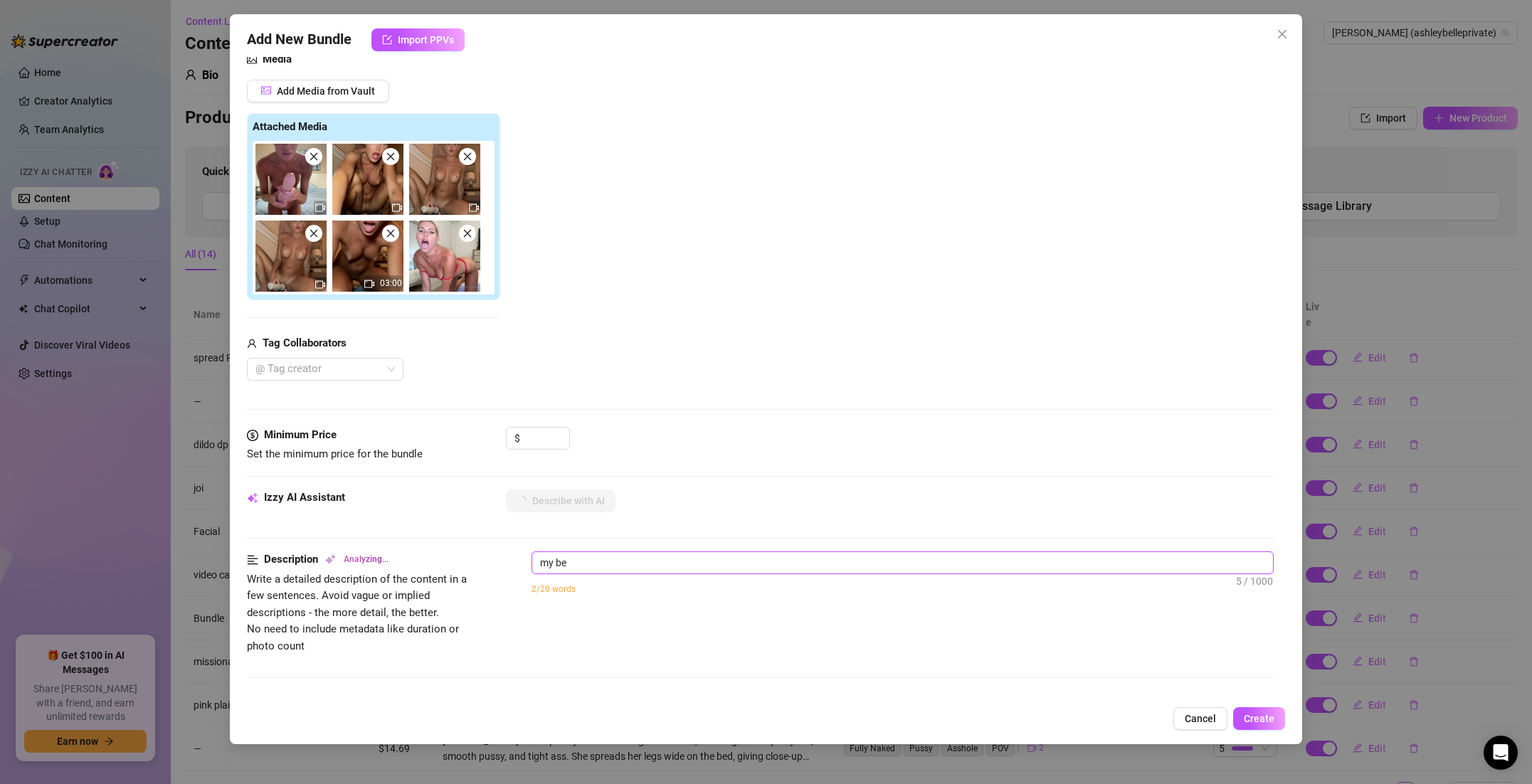
type textarea "my bes"
type textarea "my best"
type textarea "my best a"
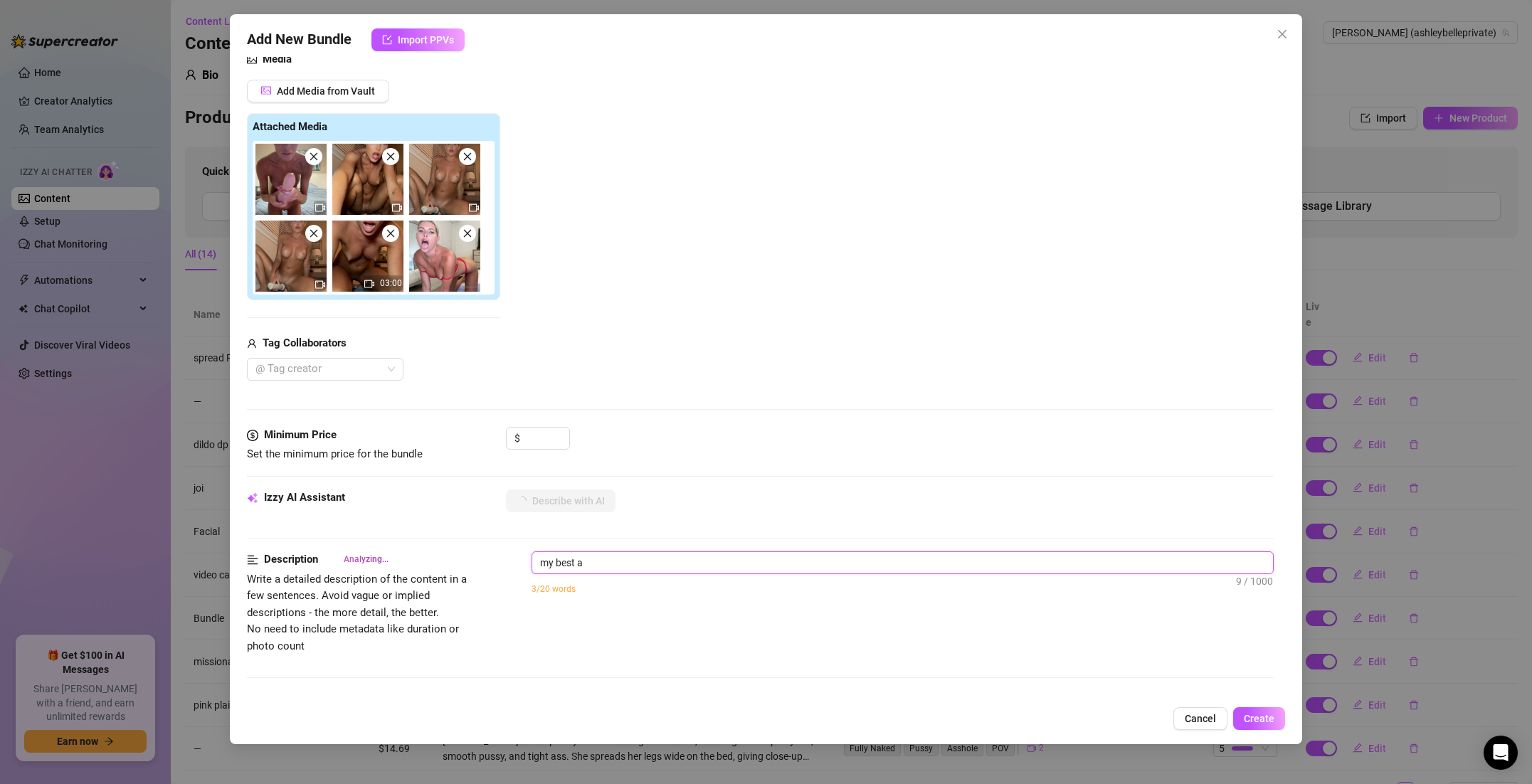
type textarea "my best an"
type textarea "my best [PERSON_NAME]"
type textarea "my best anal"
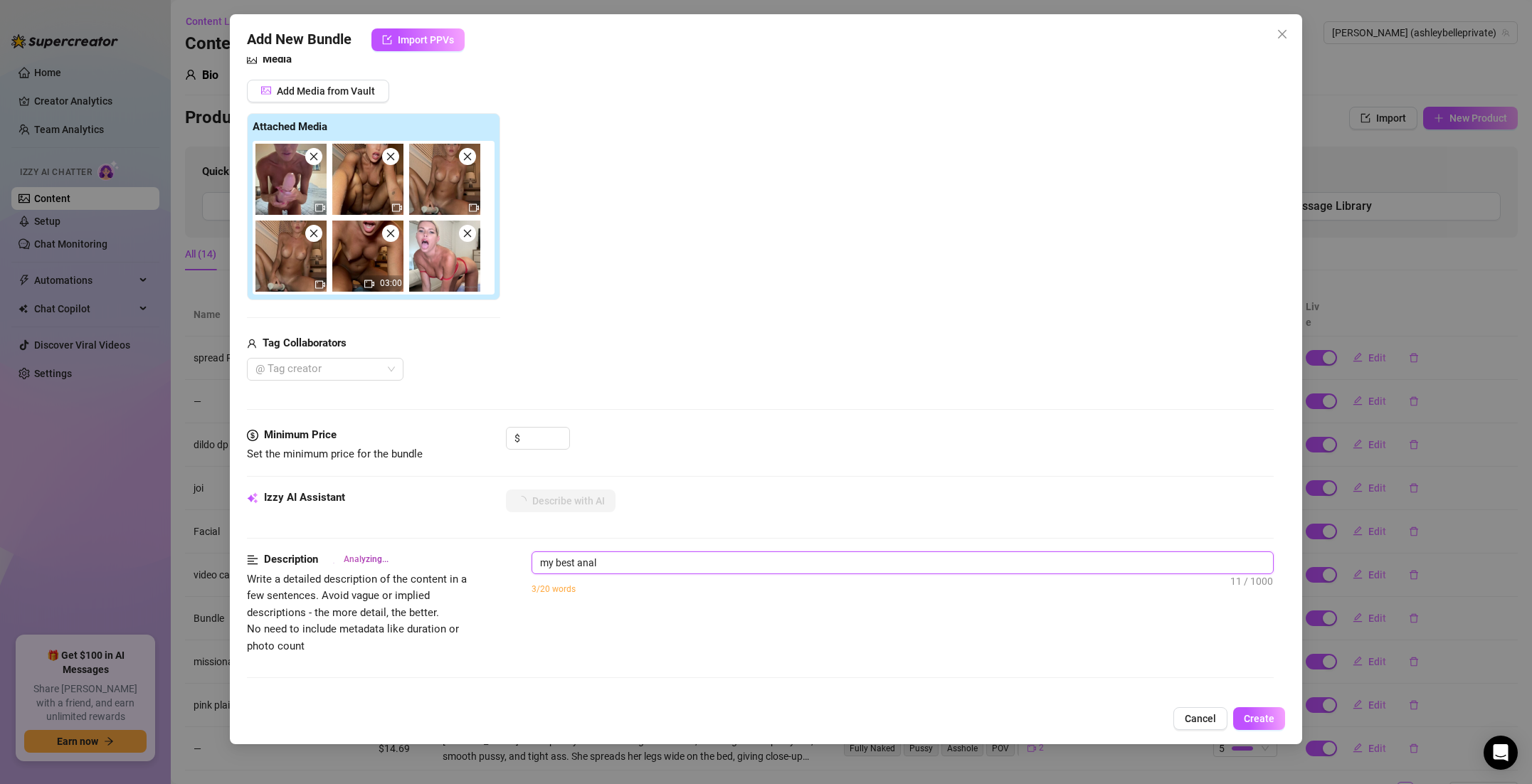
type textarea "my best anal"
type textarea "my best anal d"
type textarea "my best anal di"
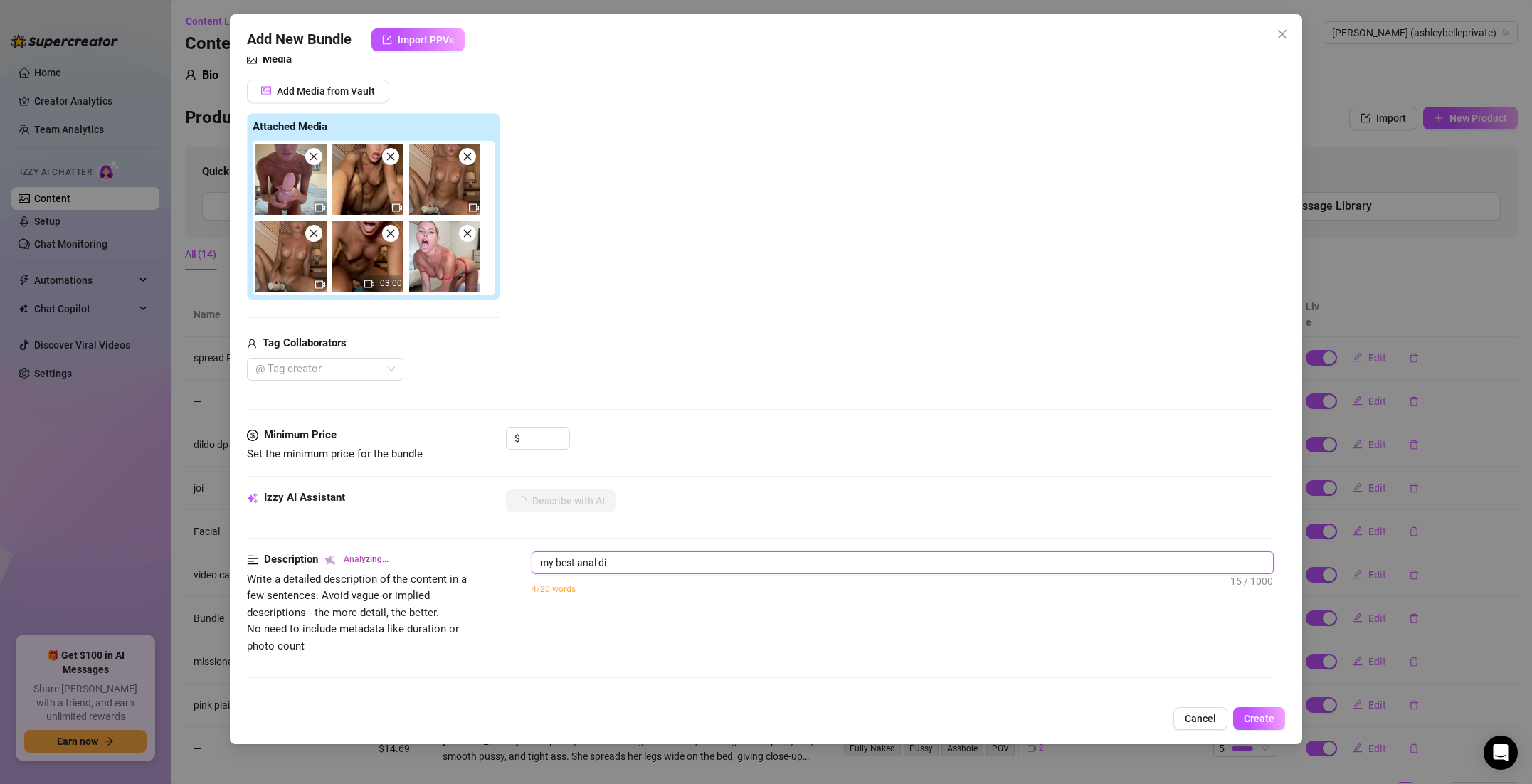
type textarea "my best anal dil"
type textarea "my best anal dild"
type textarea "my best anal dildo"
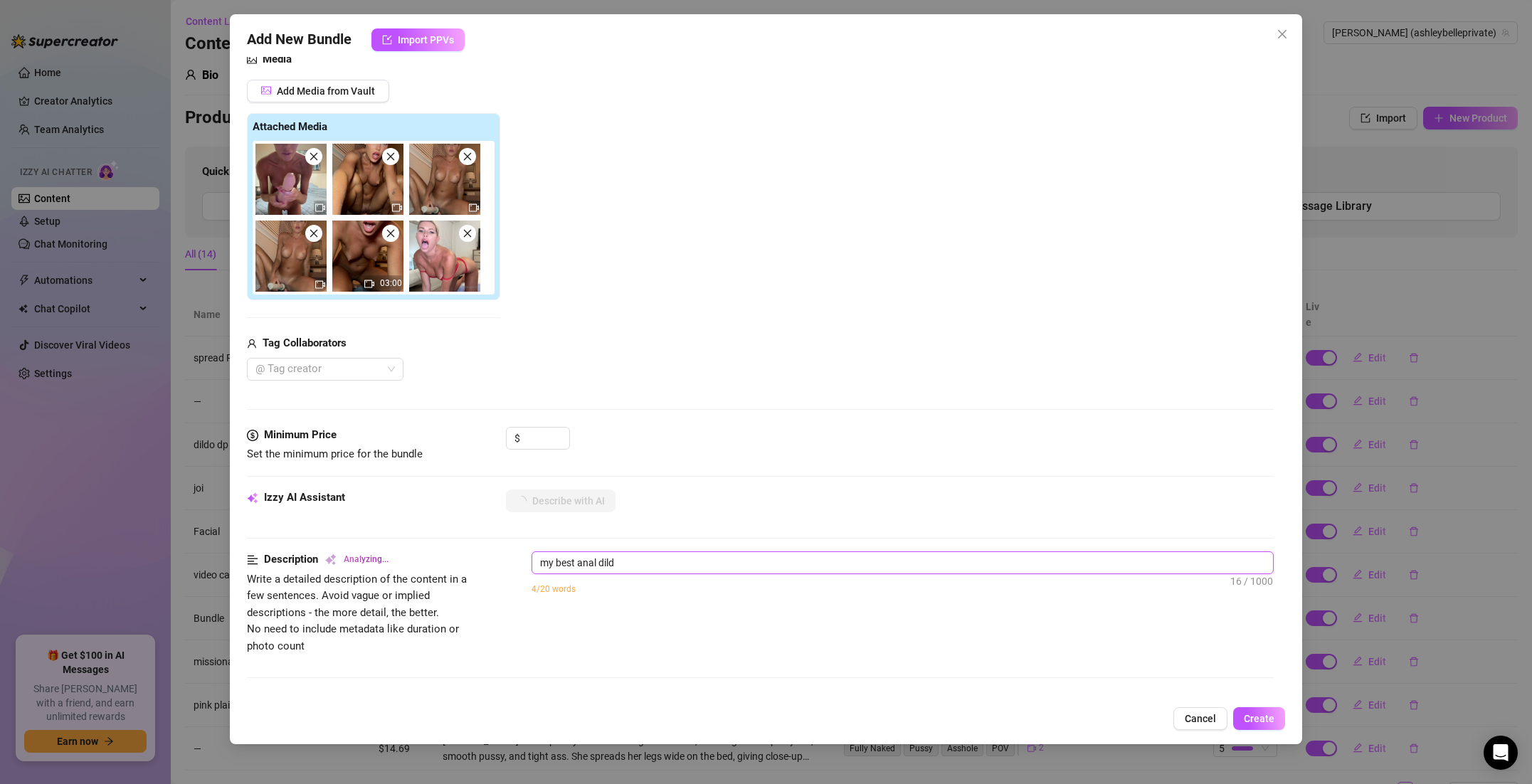
type textarea "my best anal dildo"
type textarea "[PERSON_NAME]"
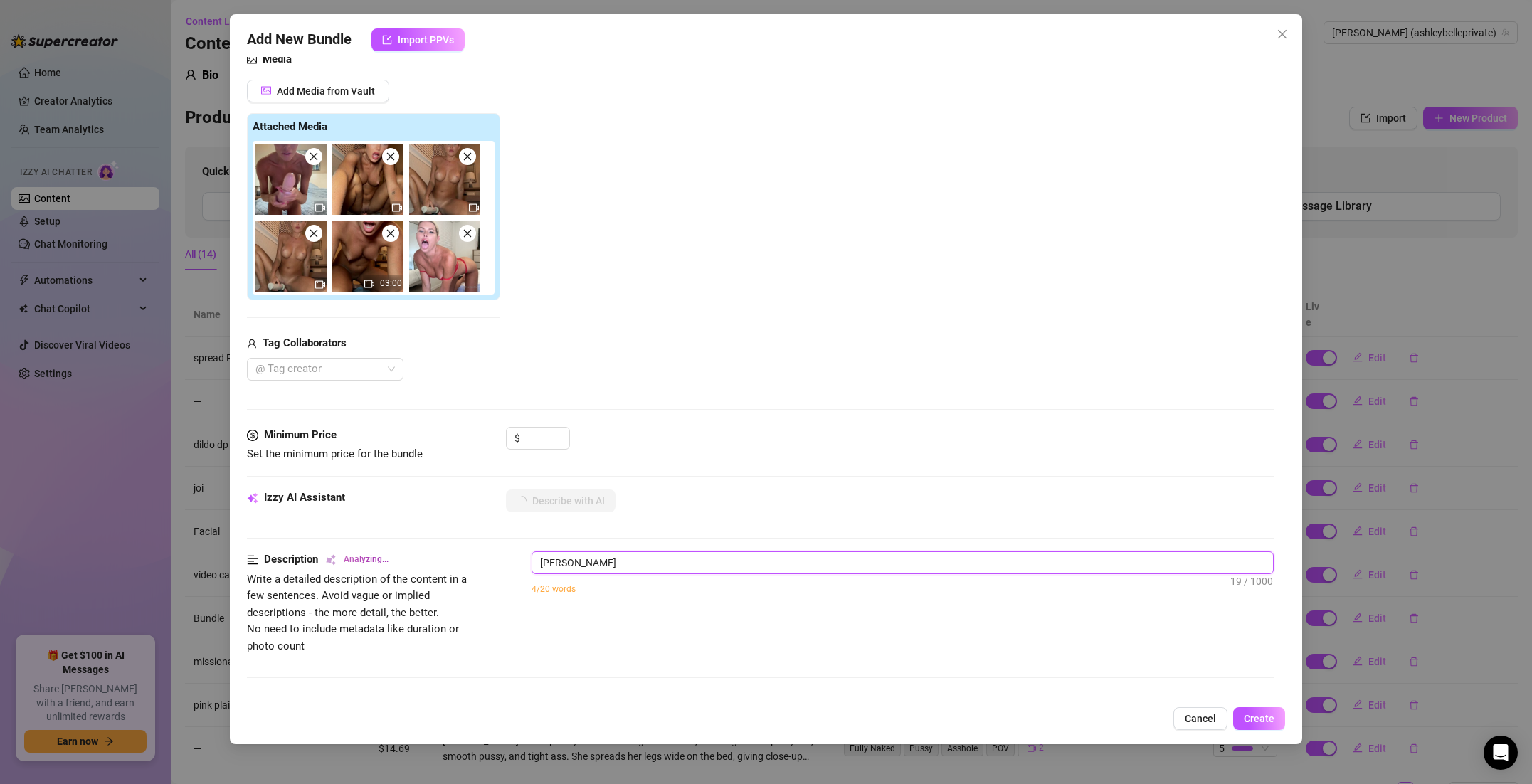
type textarea "[PERSON_NAME]"
type textarea "[PERSON_NAME] teases"
type textarea "[PERSON_NAME] teases in"
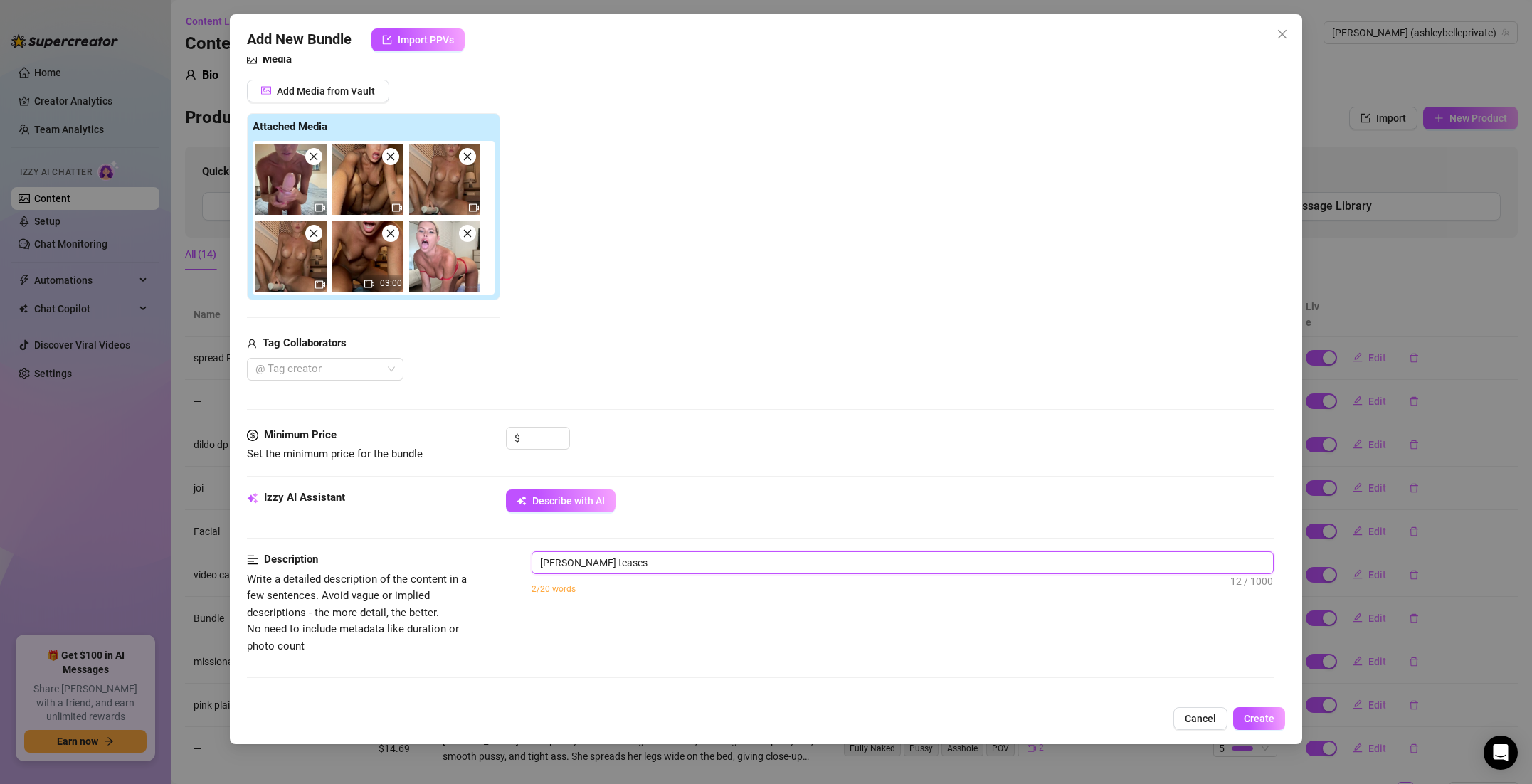
type textarea "[PERSON_NAME] teases in"
type textarea "[PERSON_NAME] teases in a"
type textarea "[PERSON_NAME] teases in a skimpy"
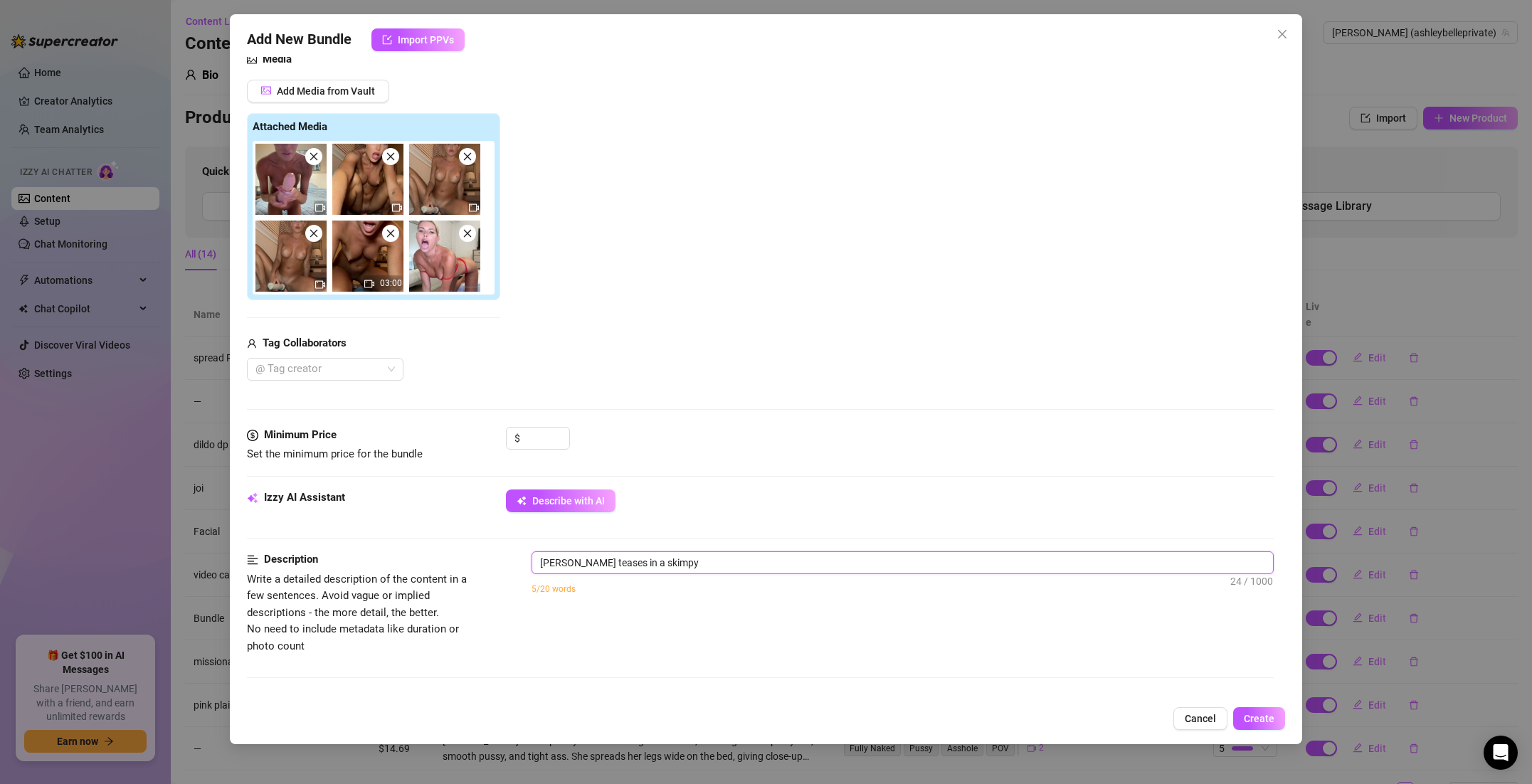
type textarea "[PERSON_NAME] teases in a skimpy red"
type textarea "[PERSON_NAME] teases in a skimpy redr"
type textarea "[PERSON_NAME] teases in a skimpy red lingerie"
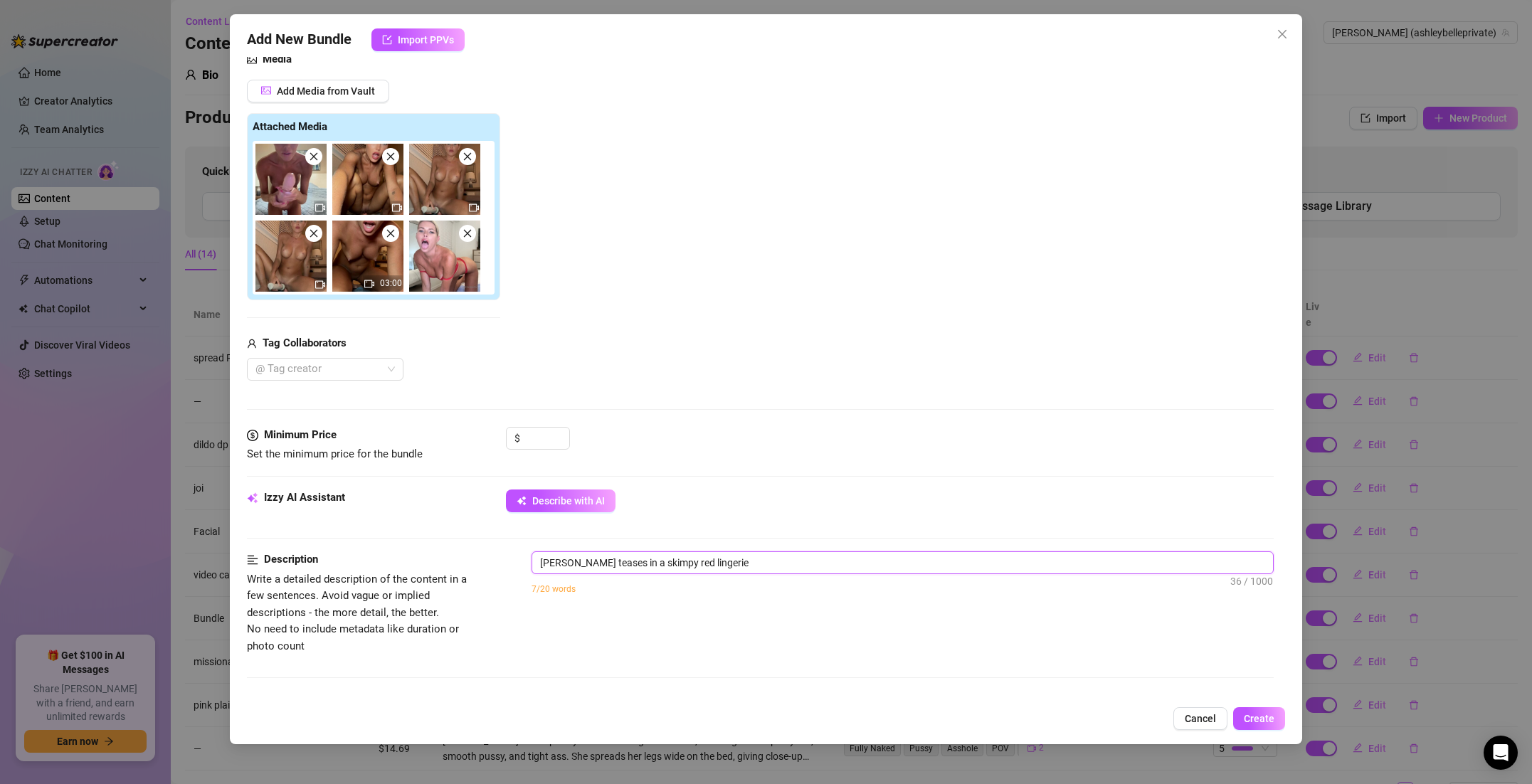
type textarea "[PERSON_NAME] teases in a skimpy red lingeriei"
type textarea "[PERSON_NAME] teases in a skimpy red lingerie set"
type textarea "[PERSON_NAME] teases in a skimpy red lingerie set before"
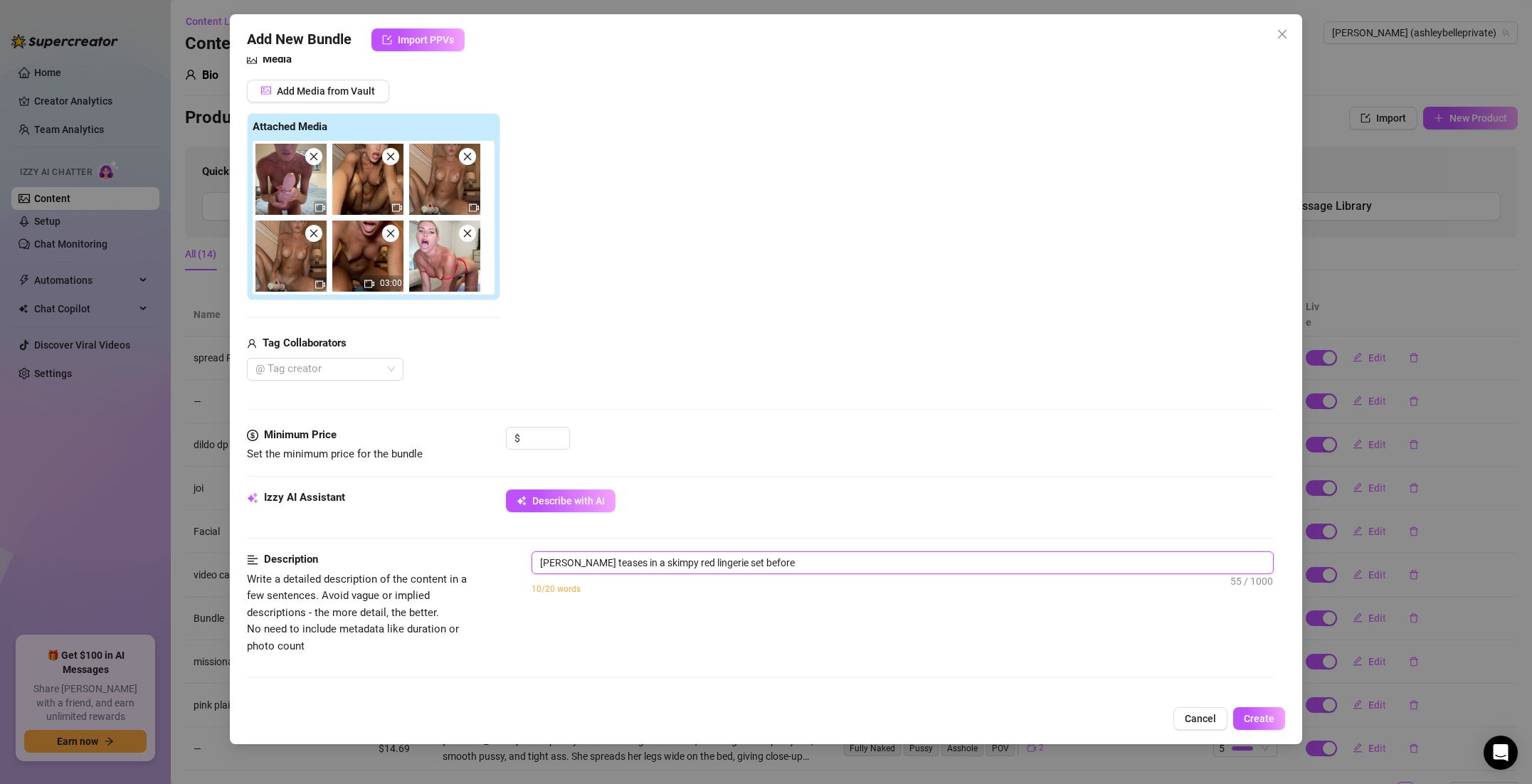
type textarea "[PERSON_NAME] teases in a skimpy red lingerie set before stripping"
type textarea "[PERSON_NAME] teases in a skimpy red lingerie set before stripping fully"
type textarea "[PERSON_NAME] teases in a skimpy red lingerie set before stripping fully naked."
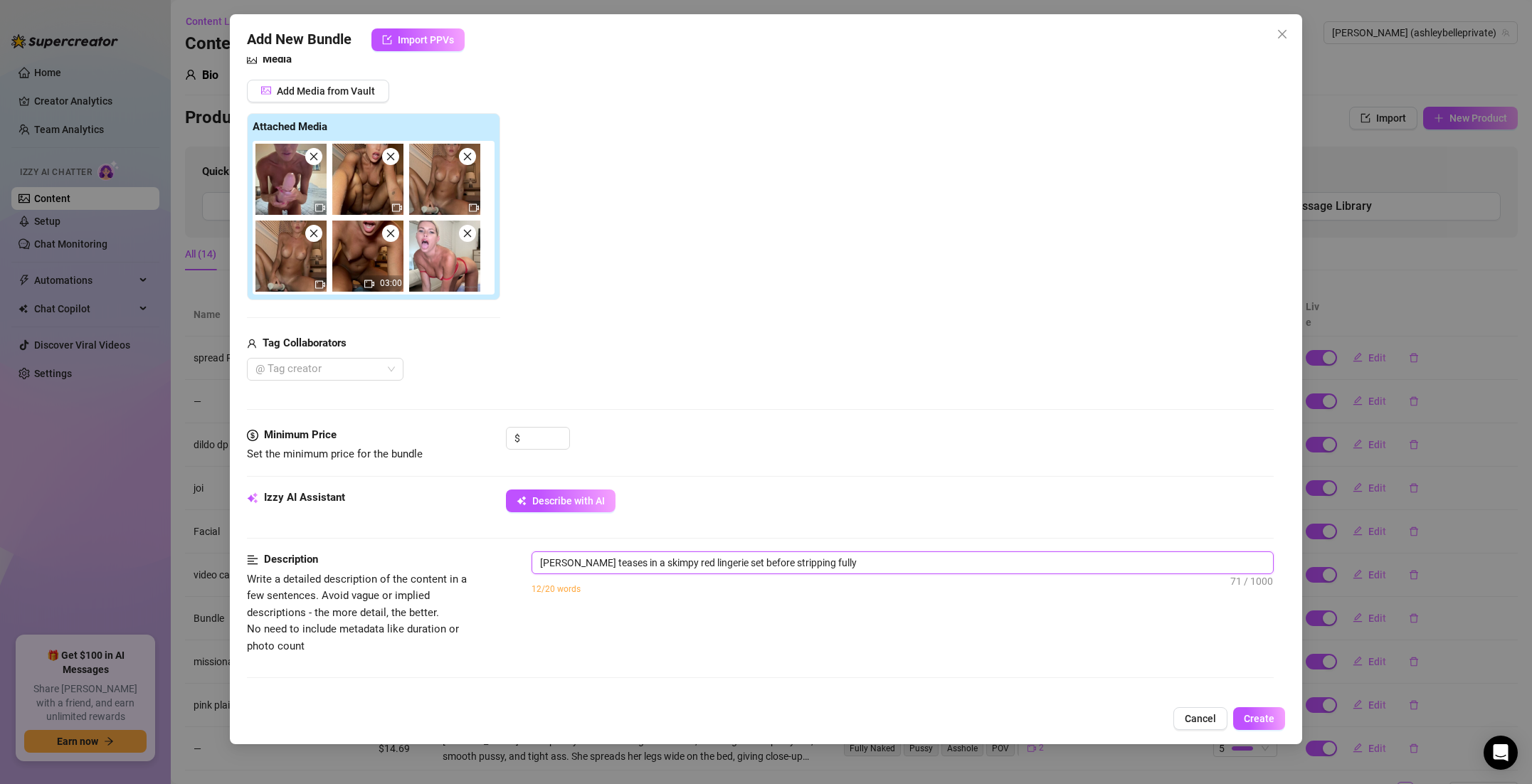
type textarea "[PERSON_NAME] teases in a skimpy red lingerie set before stripping fully naked."
type textarea "[PERSON_NAME] teases in a skimpy red lingerie set before stripping fully naked.…"
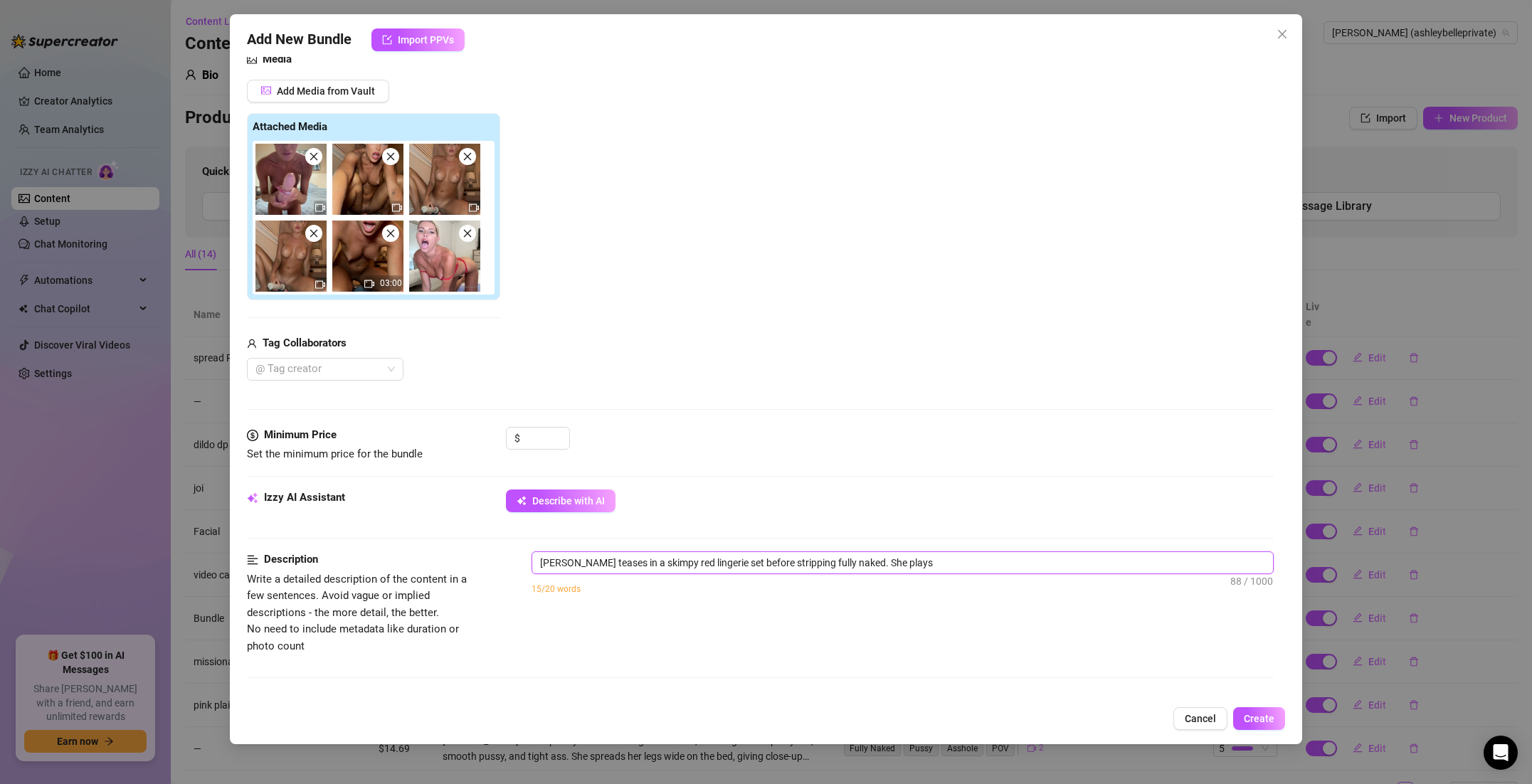
type textarea "[PERSON_NAME] teases in a skimpy red lingerie set before stripping fully naked.…"
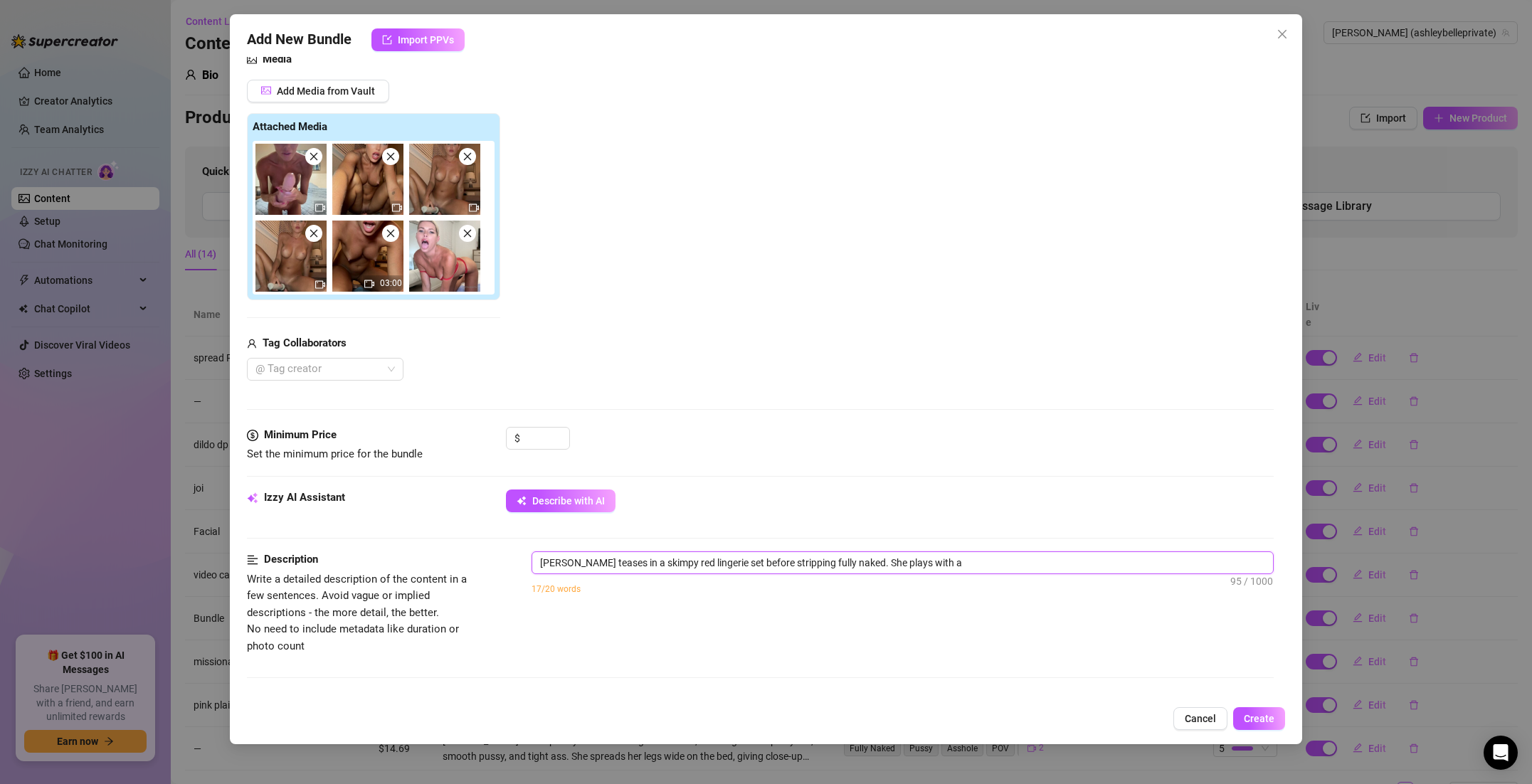
type textarea "[PERSON_NAME] teases in a skimpy red lingerie set before stripping fully naked.…"
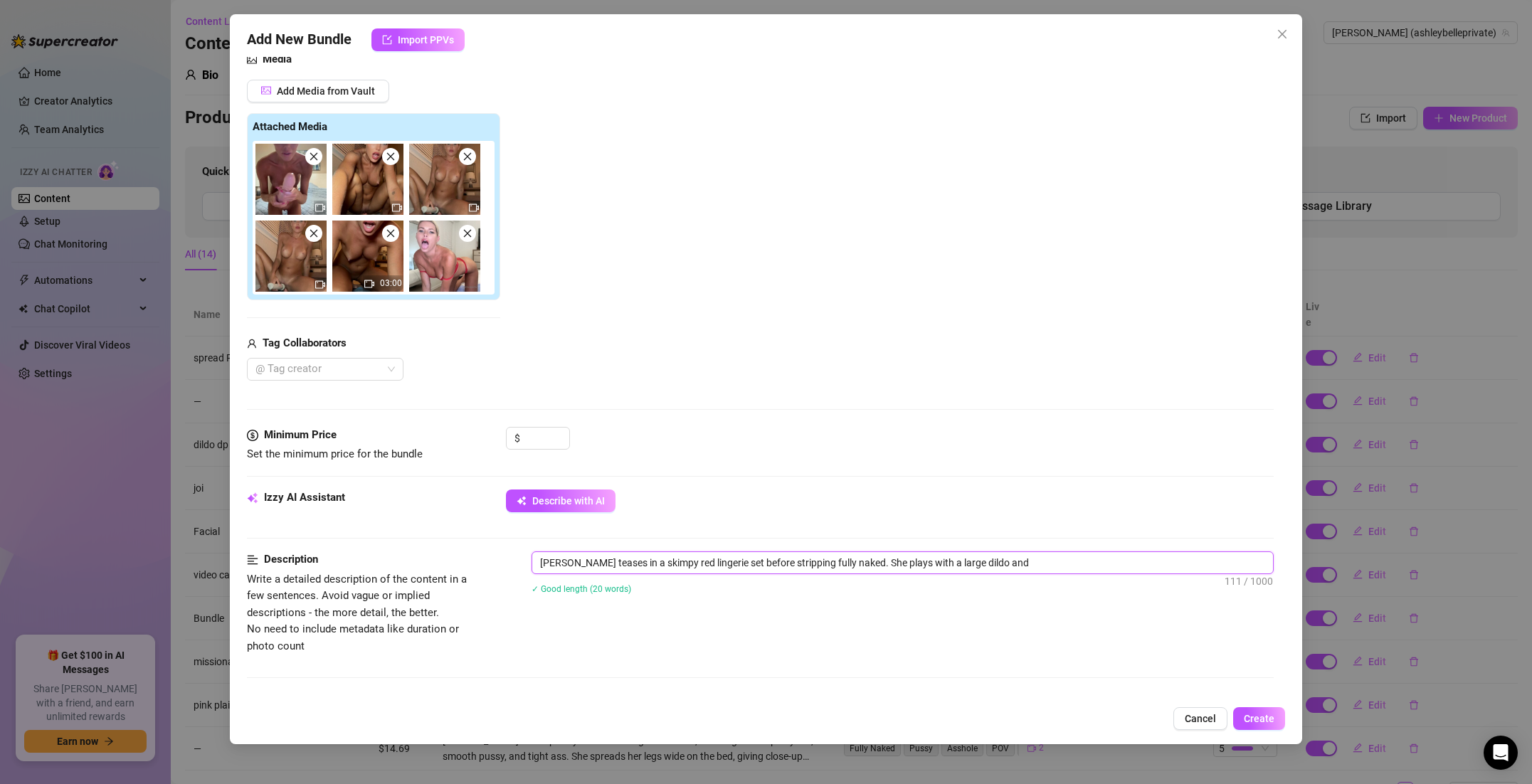
type textarea "[PERSON_NAME] teases in a skimpy red lingerie set before stripping fully naked.…"
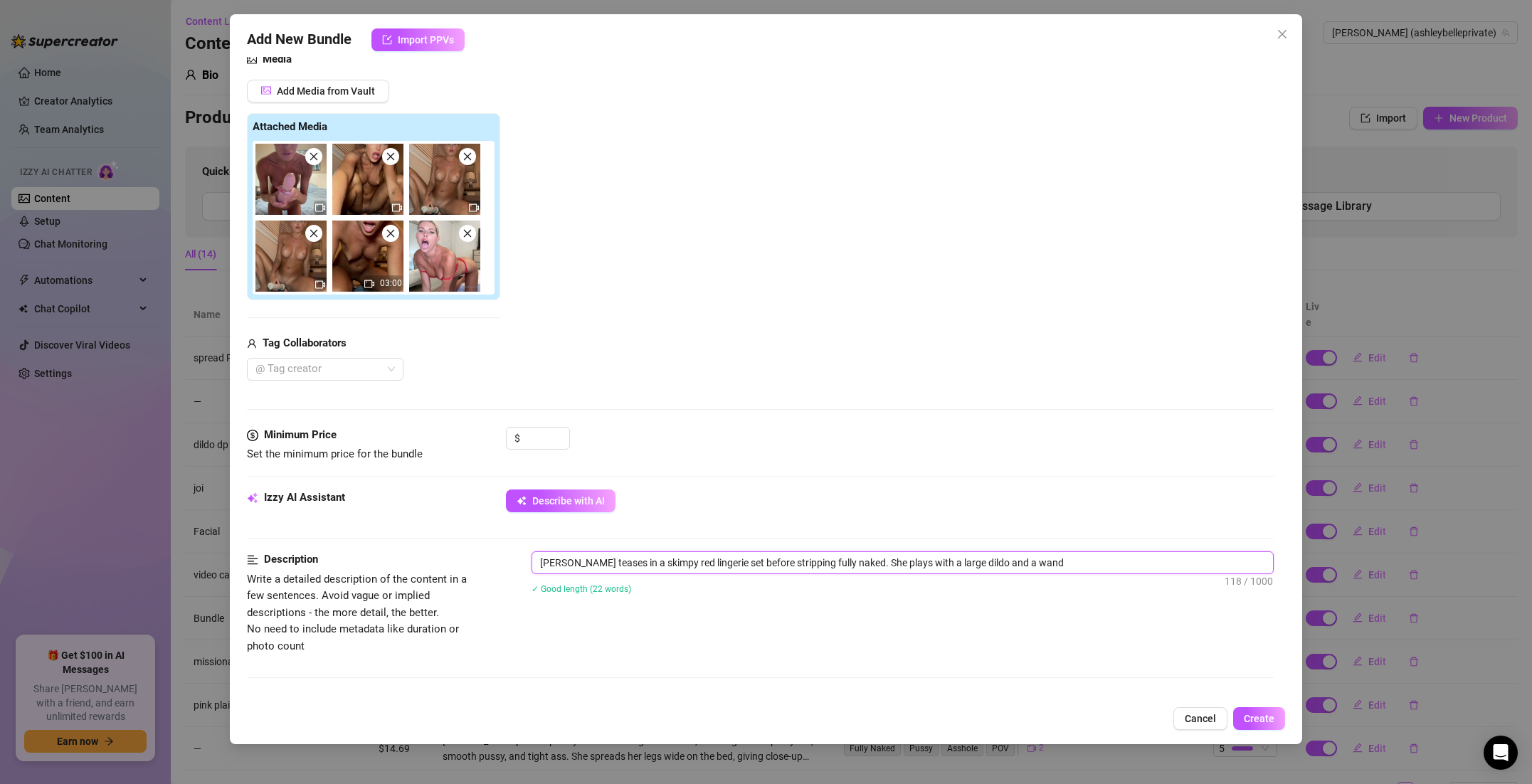
type textarea "[PERSON_NAME] teases in a skimpy red lingerie set before stripping fully naked.…"
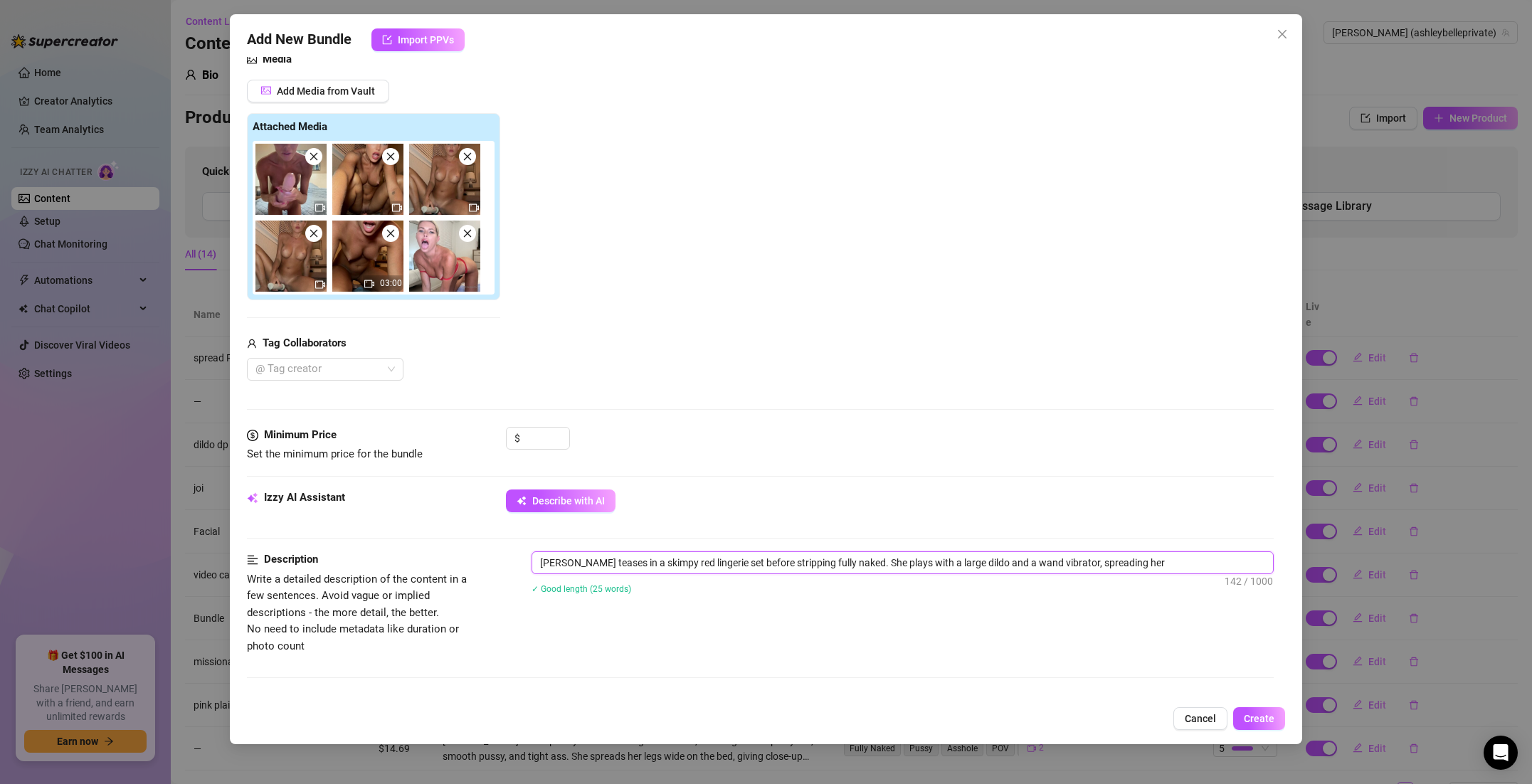
type textarea "[PERSON_NAME] teases in a skimpy red lingerie set before stripping fully naked.…"
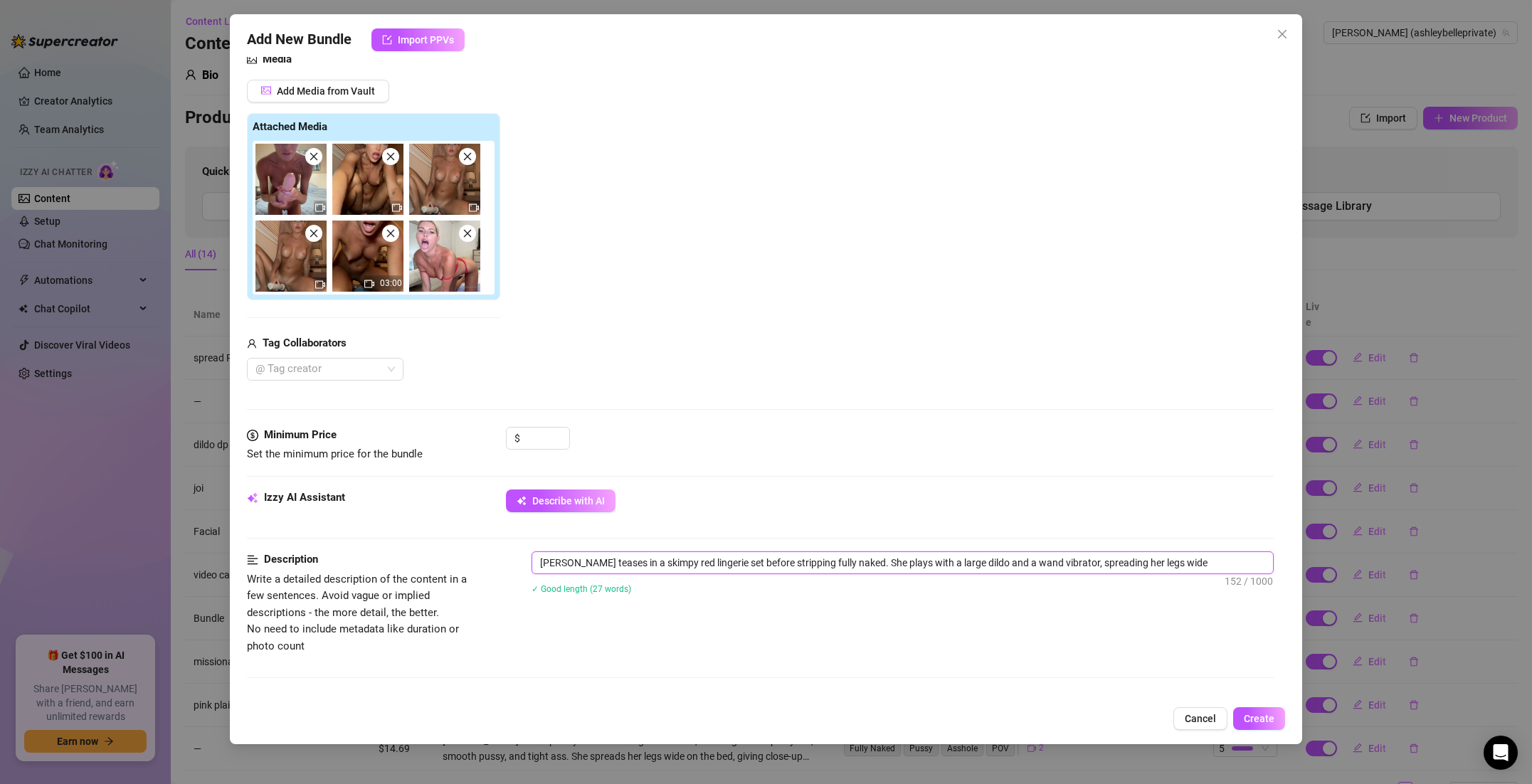
type textarea "[PERSON_NAME] teases in a skimpy red lingerie set before stripping fully naked.…"
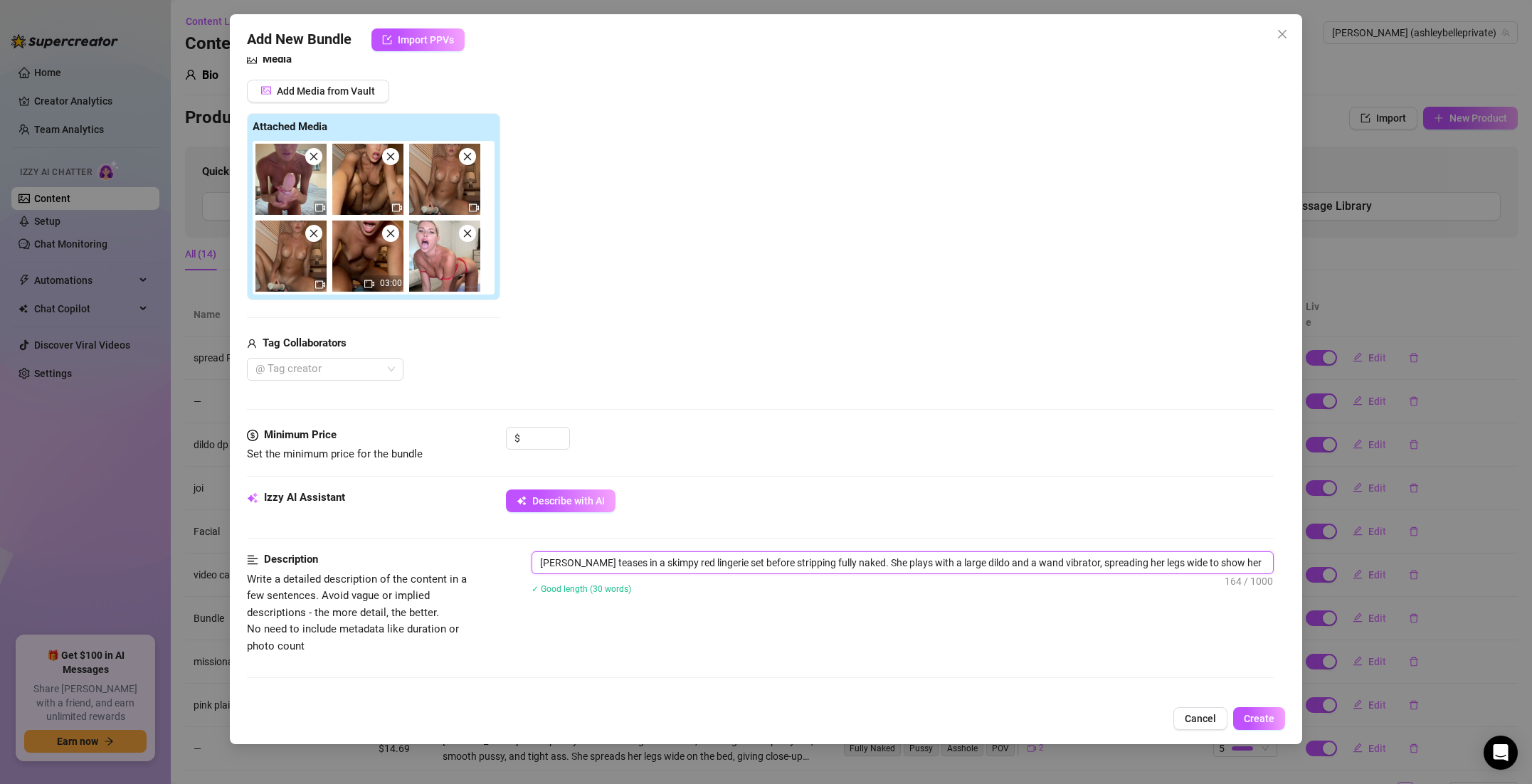
type textarea "[PERSON_NAME] teases in a skimpy red lingerie set before stripping fully naked.…"
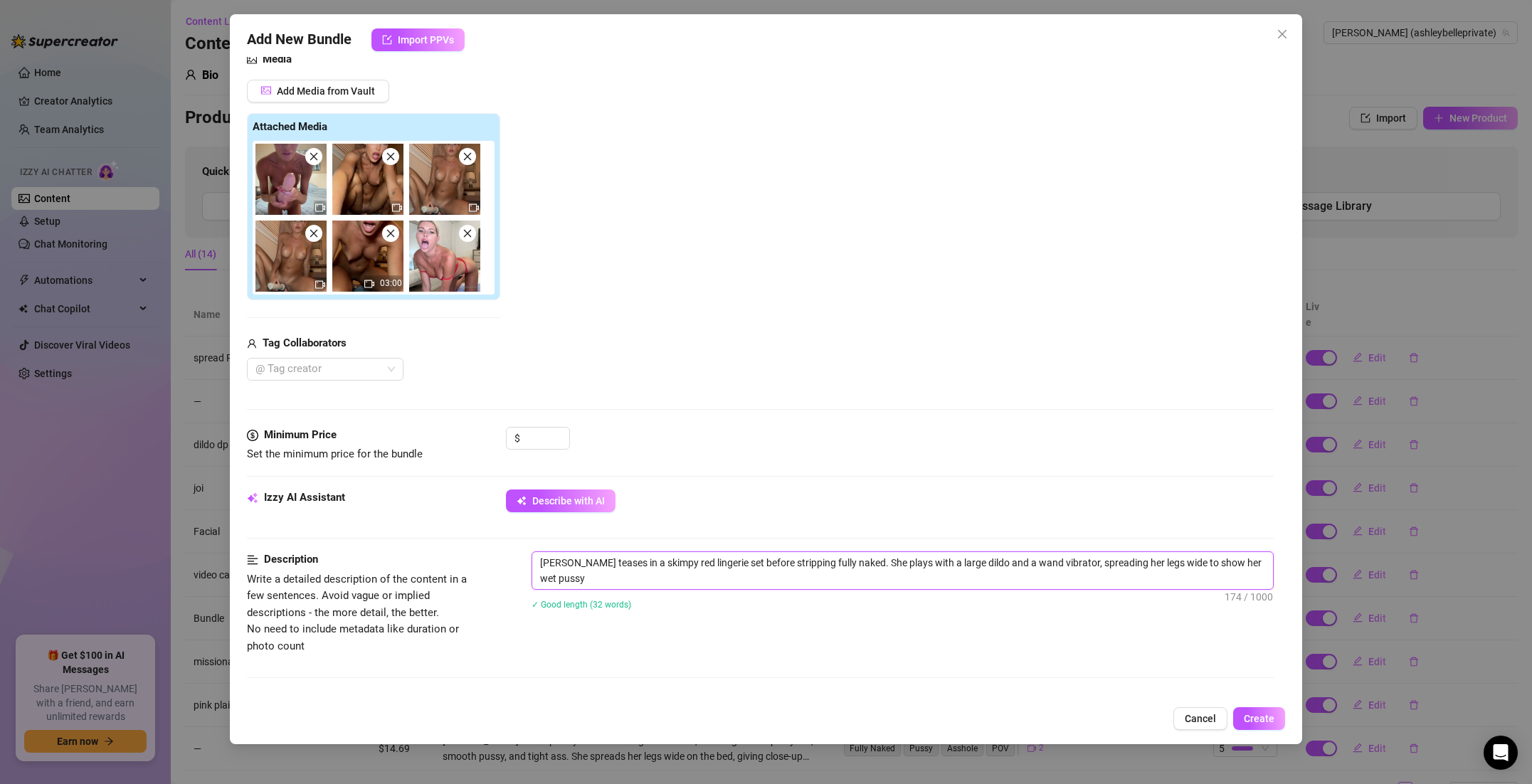
type textarea "[PERSON_NAME] teases in a skimpy red lingerie set before stripping fully naked.…"
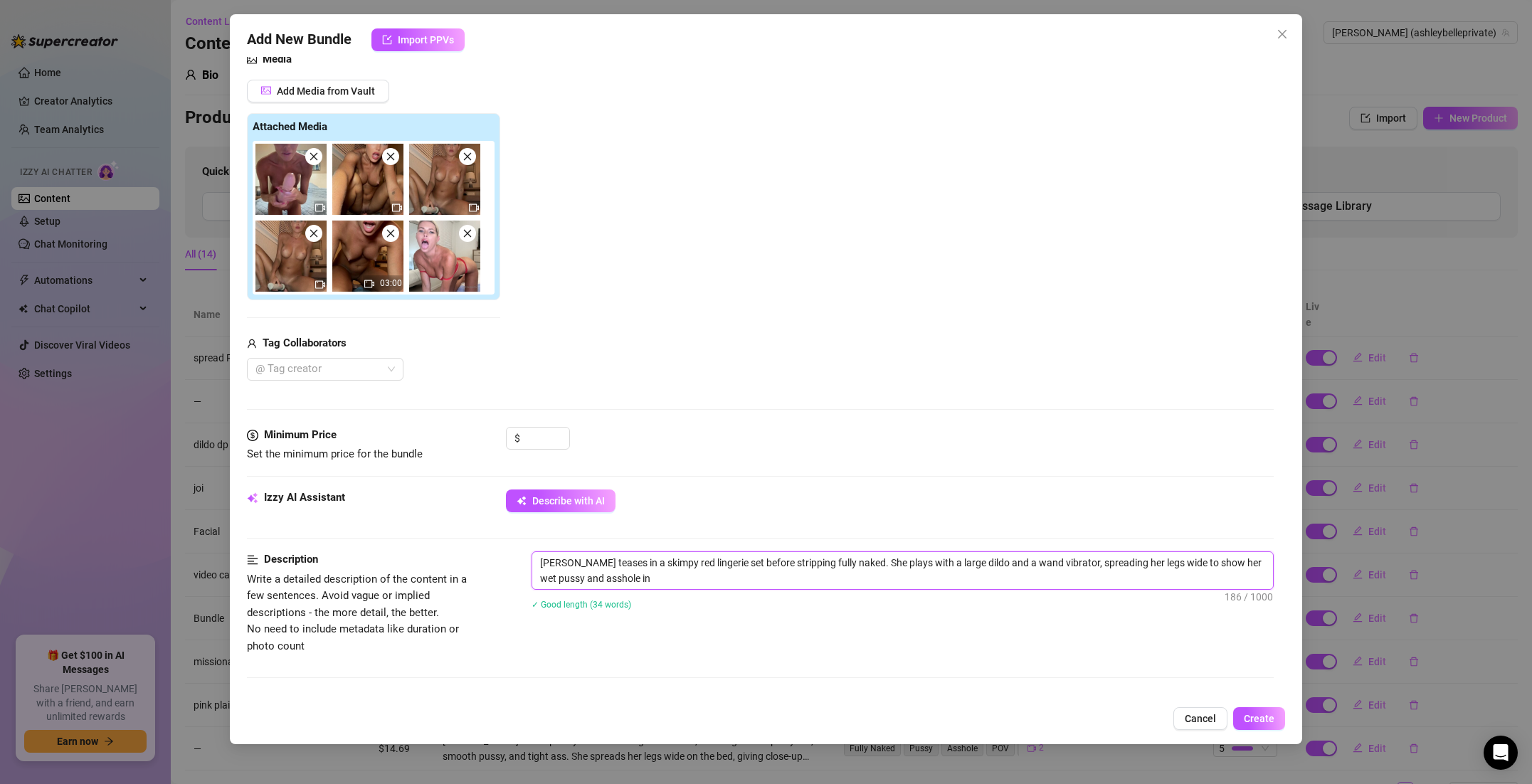
type textarea "[PERSON_NAME] teases in a skimpy red lingerie set before stripping fully naked.…"
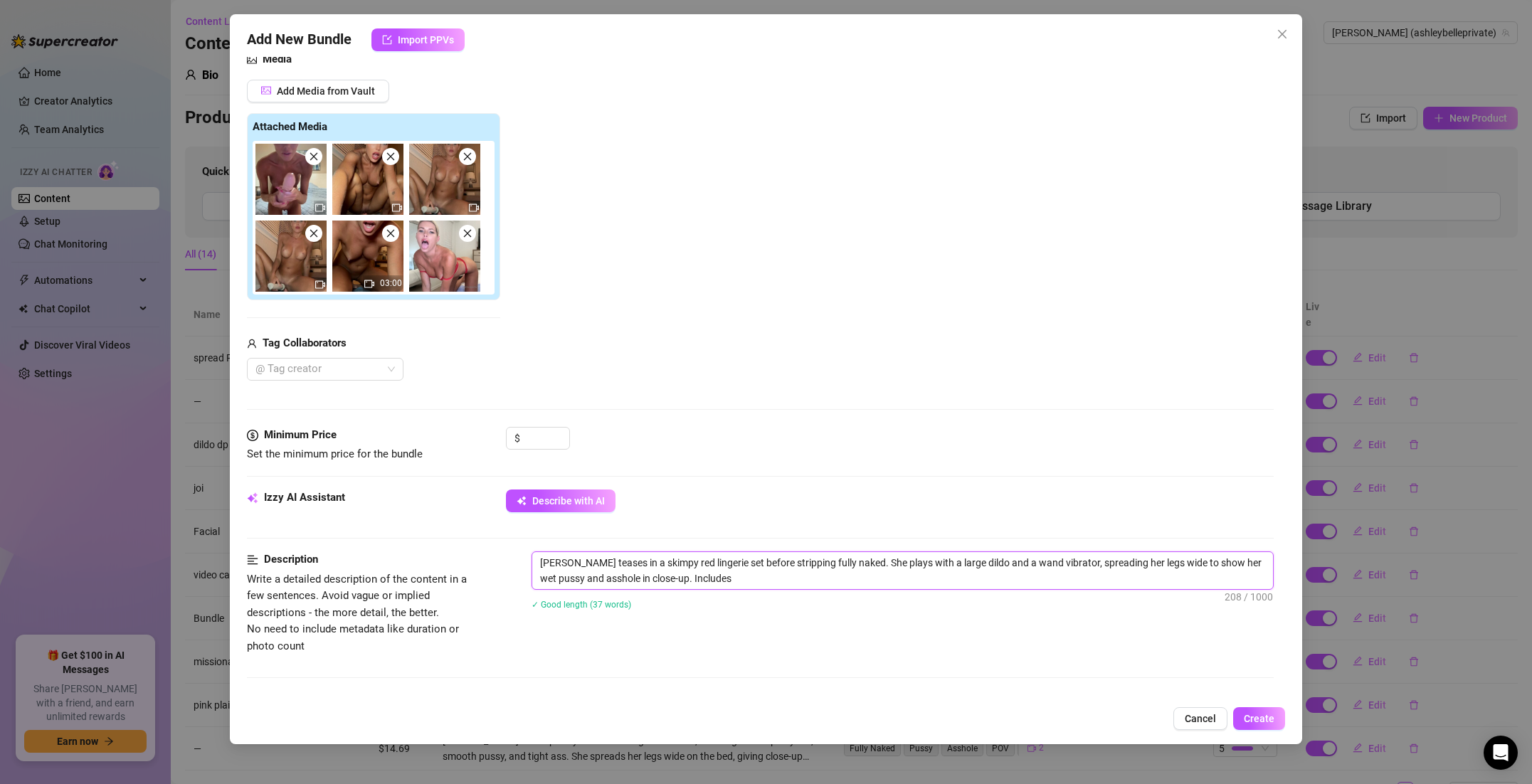
type textarea "[PERSON_NAME] teases in a skimpy red lingerie set before stripping fully naked.…"
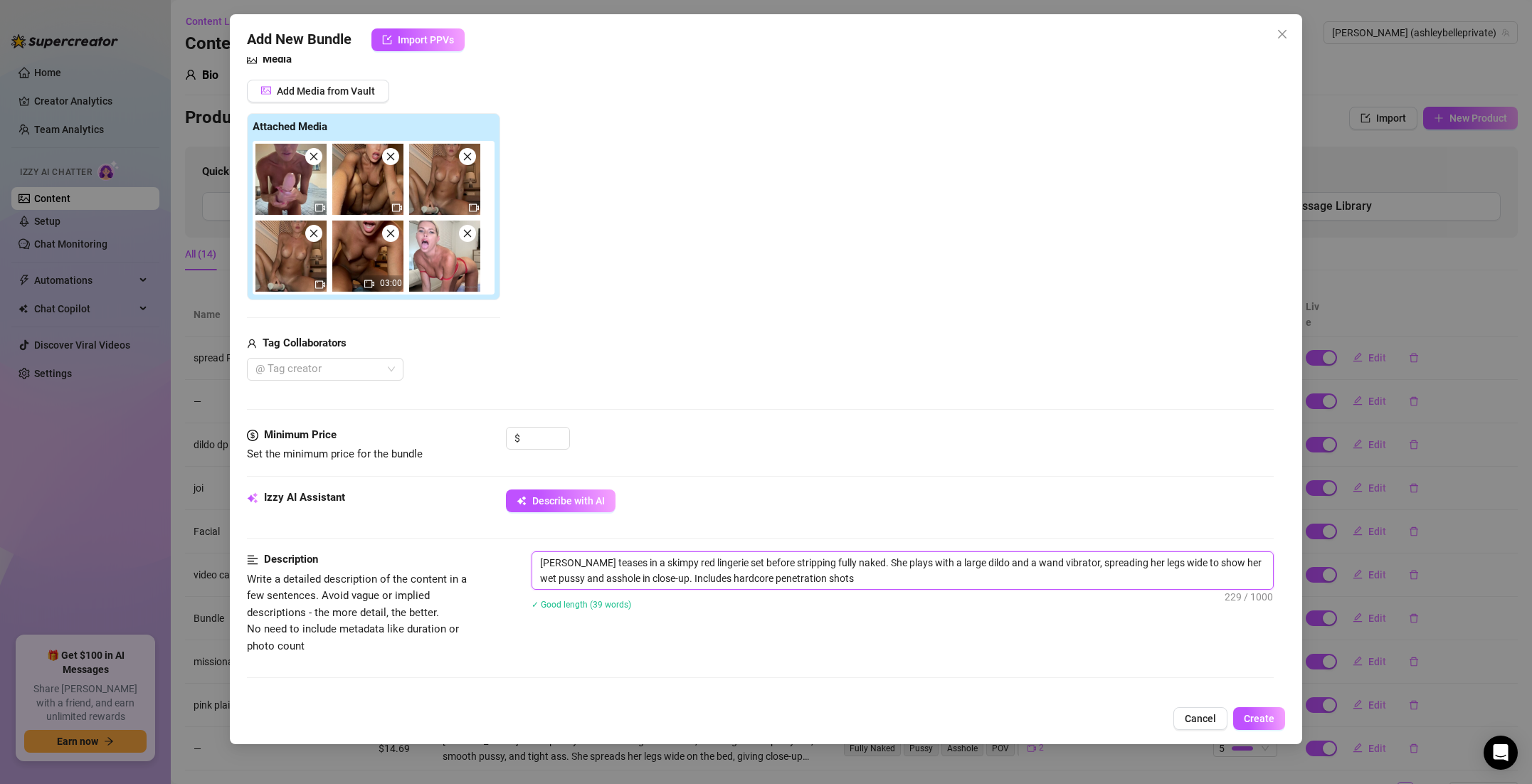
type textarea "[PERSON_NAME] teases in a skimpy red lingerie set before stripping fully naked.…"
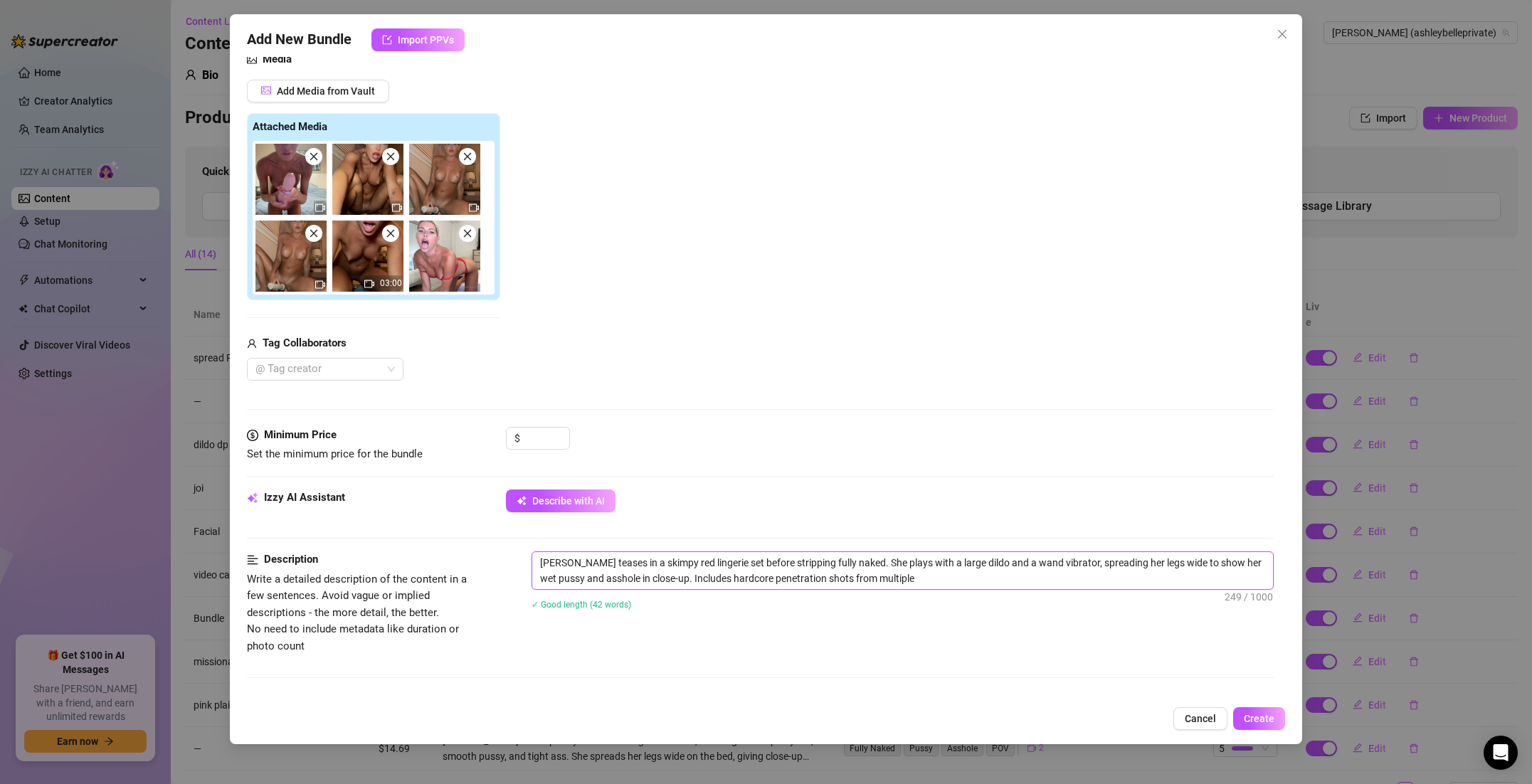
type textarea "[PERSON_NAME] teases in a skimpy red lingerie set before stripping fully naked.…"
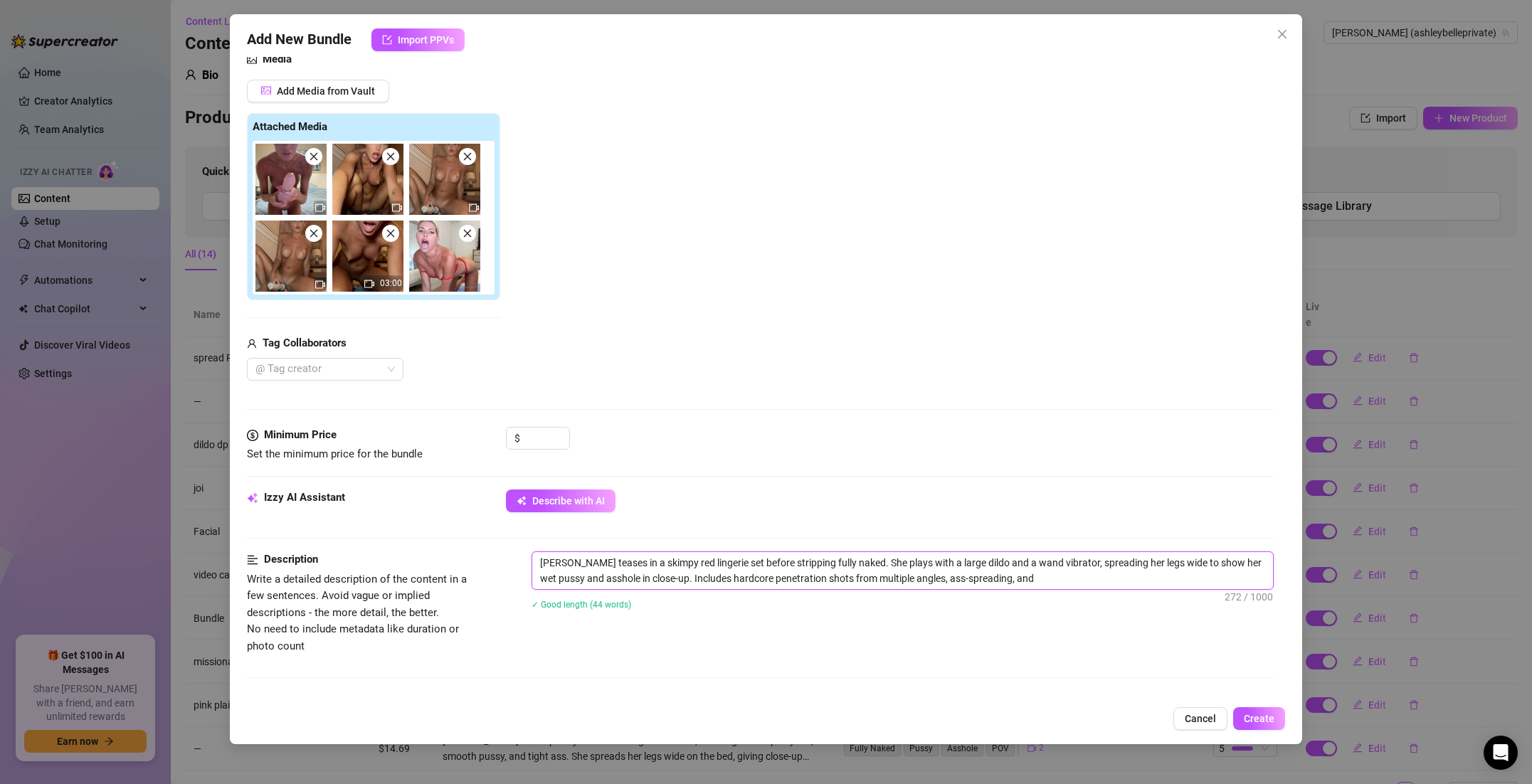
type textarea "[PERSON_NAME] teases in a skimpy red lingerie set before stripping fully naked.…"
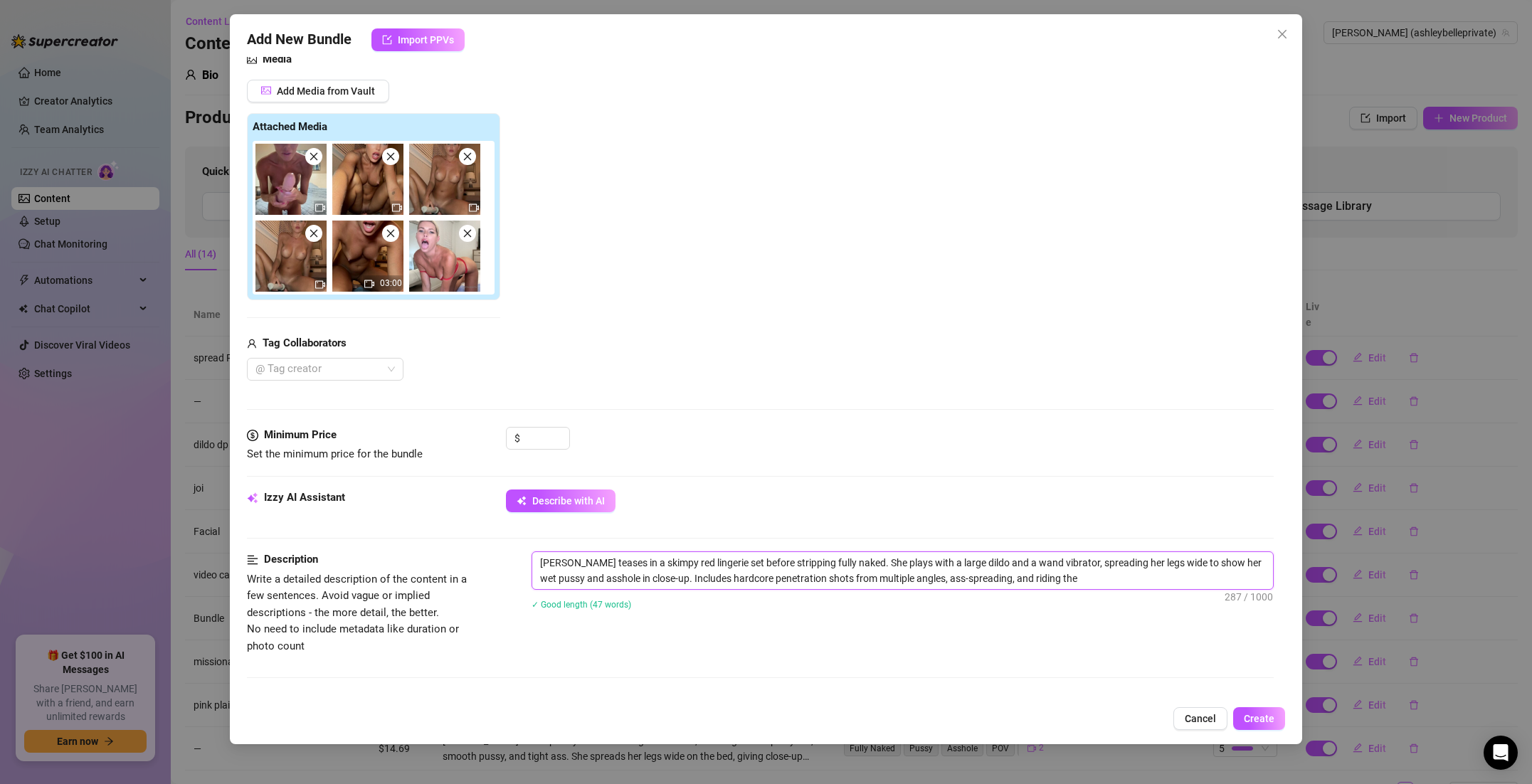
type textarea "[PERSON_NAME] teases in a skimpy red lingerie set before stripping fully naked.…"
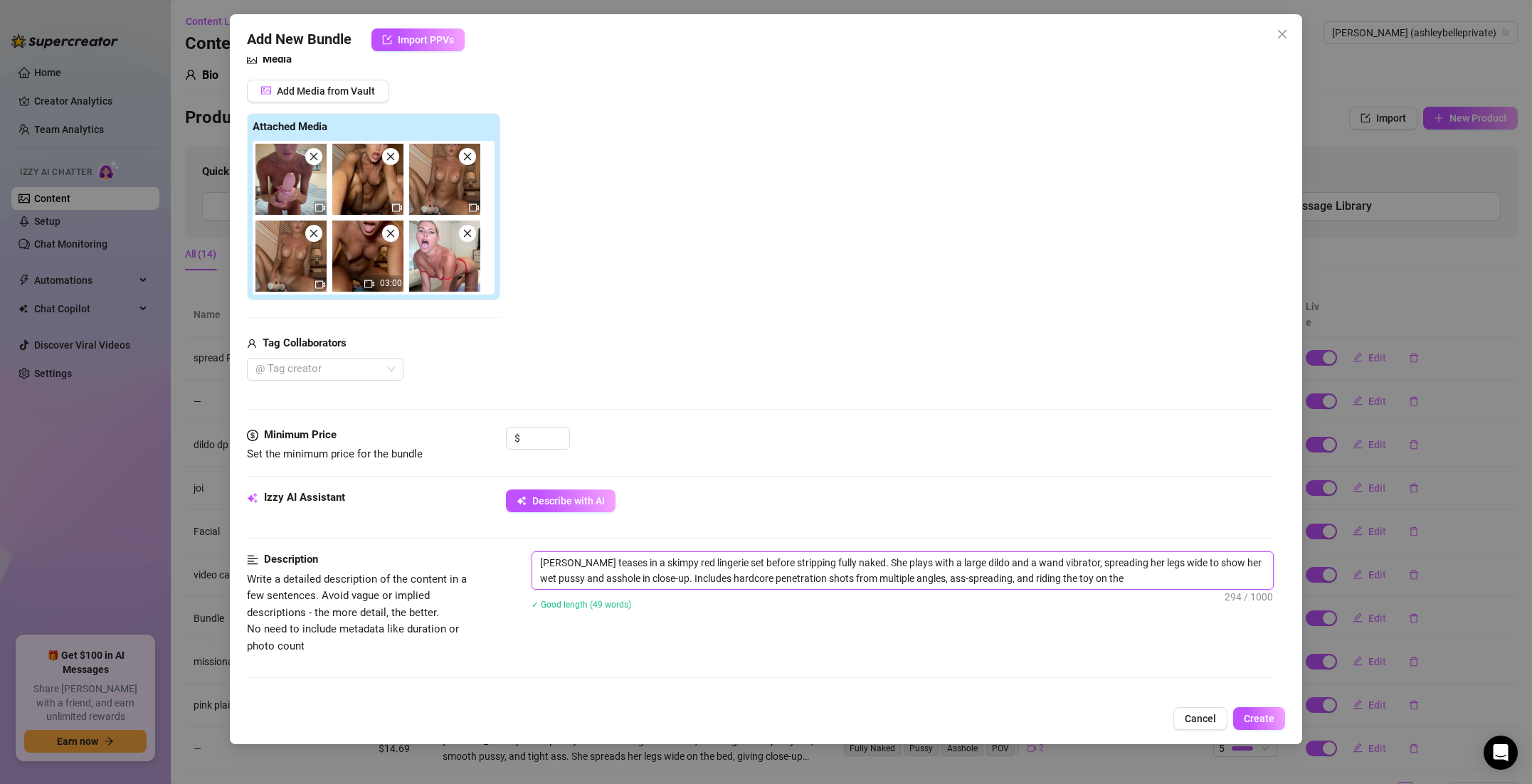
type textarea "[PERSON_NAME] teases in a skimpy red lingerie set before stripping fully naked.…"
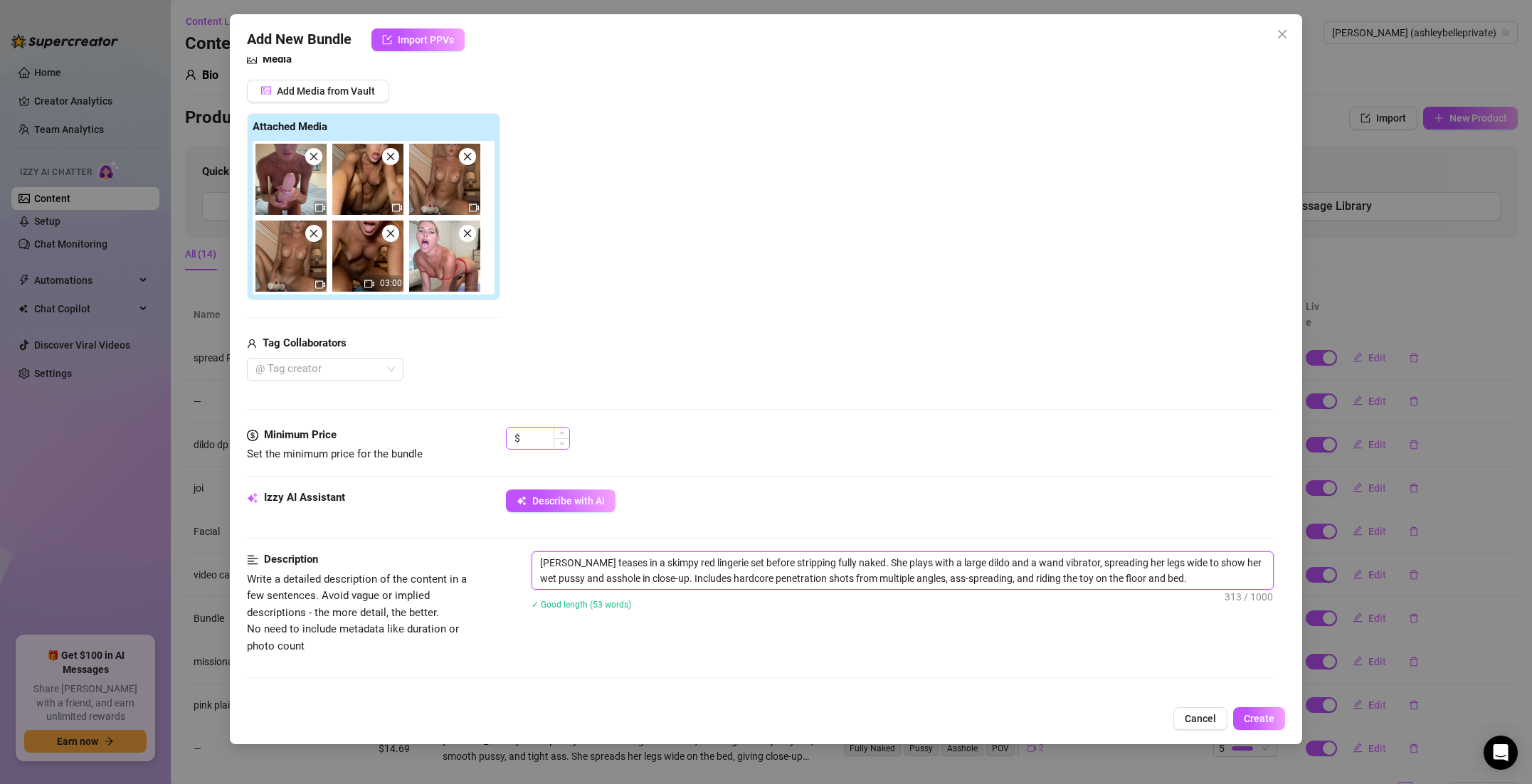
type textarea "[PERSON_NAME] teases in a skimpy red lingerie set before stripping fully naked.…"
click at [543, 436] on input at bounding box center [546, 438] width 47 height 21
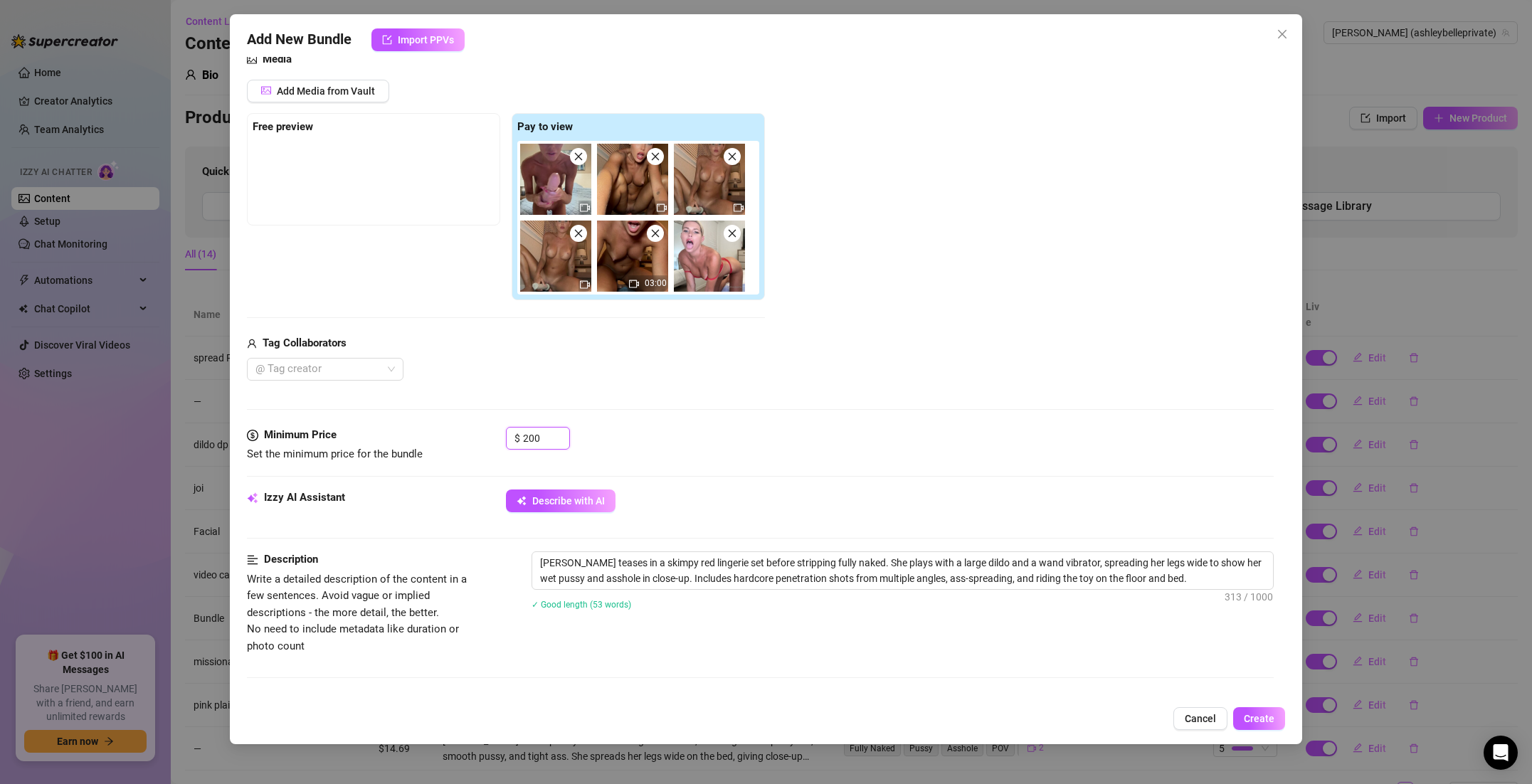
scroll to position [420, 0]
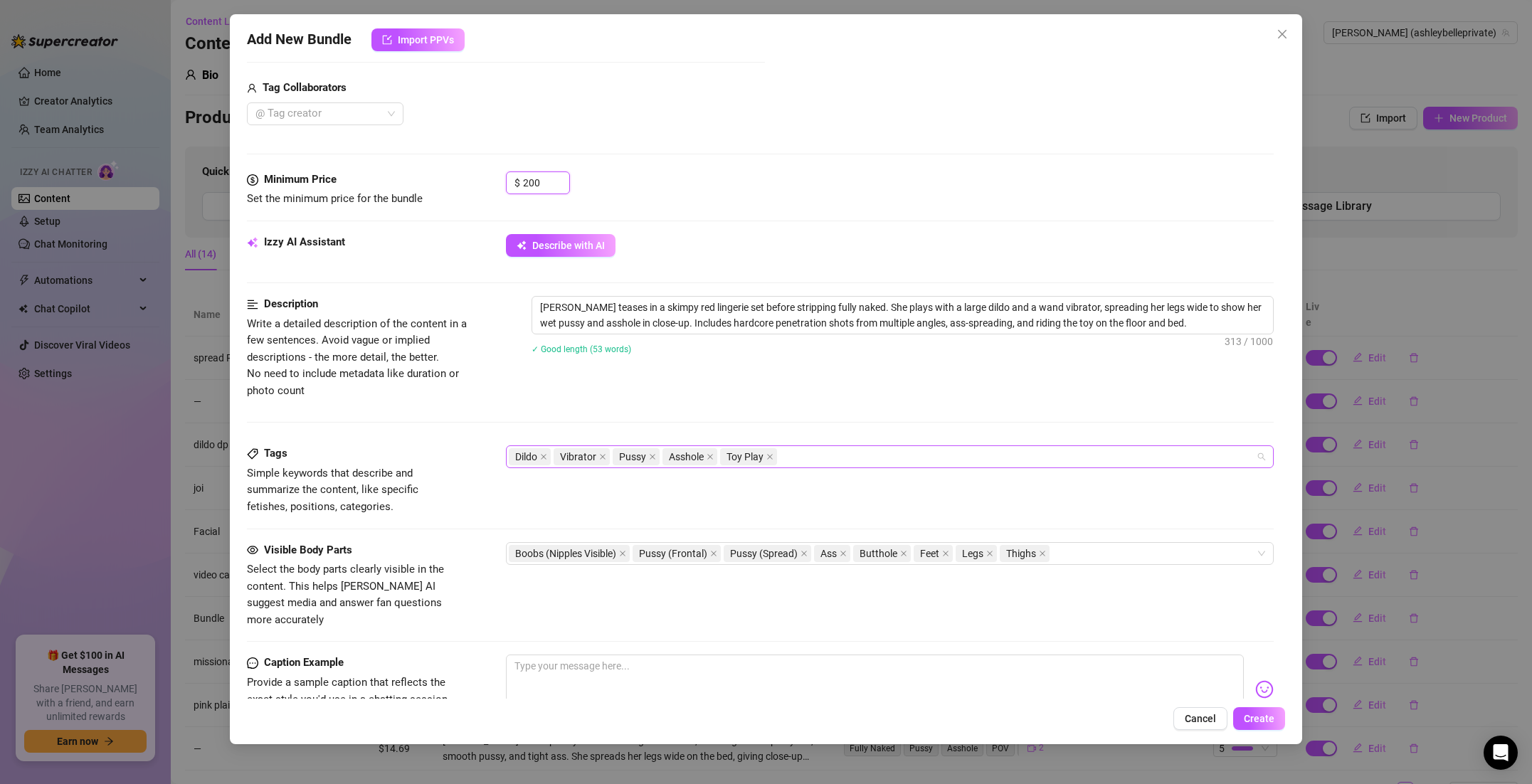
click at [795, 455] on div "Dildo Vibrator Pussy Asshole Toy Play" at bounding box center [882, 456] width 747 height 20
type input "200"
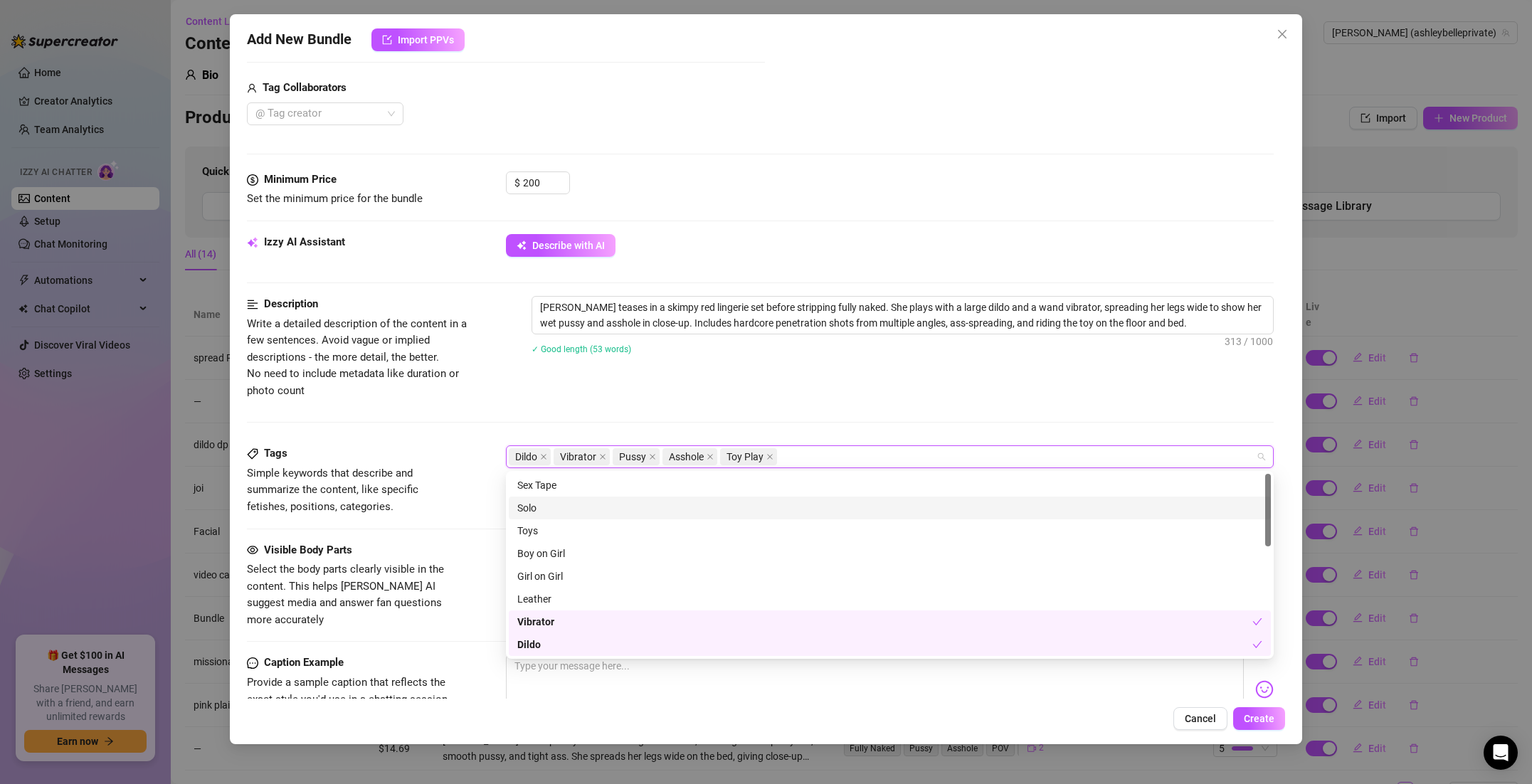
click at [590, 506] on div "Solo" at bounding box center [890, 508] width 745 height 16
click at [582, 523] on div "Toys" at bounding box center [890, 530] width 745 height 16
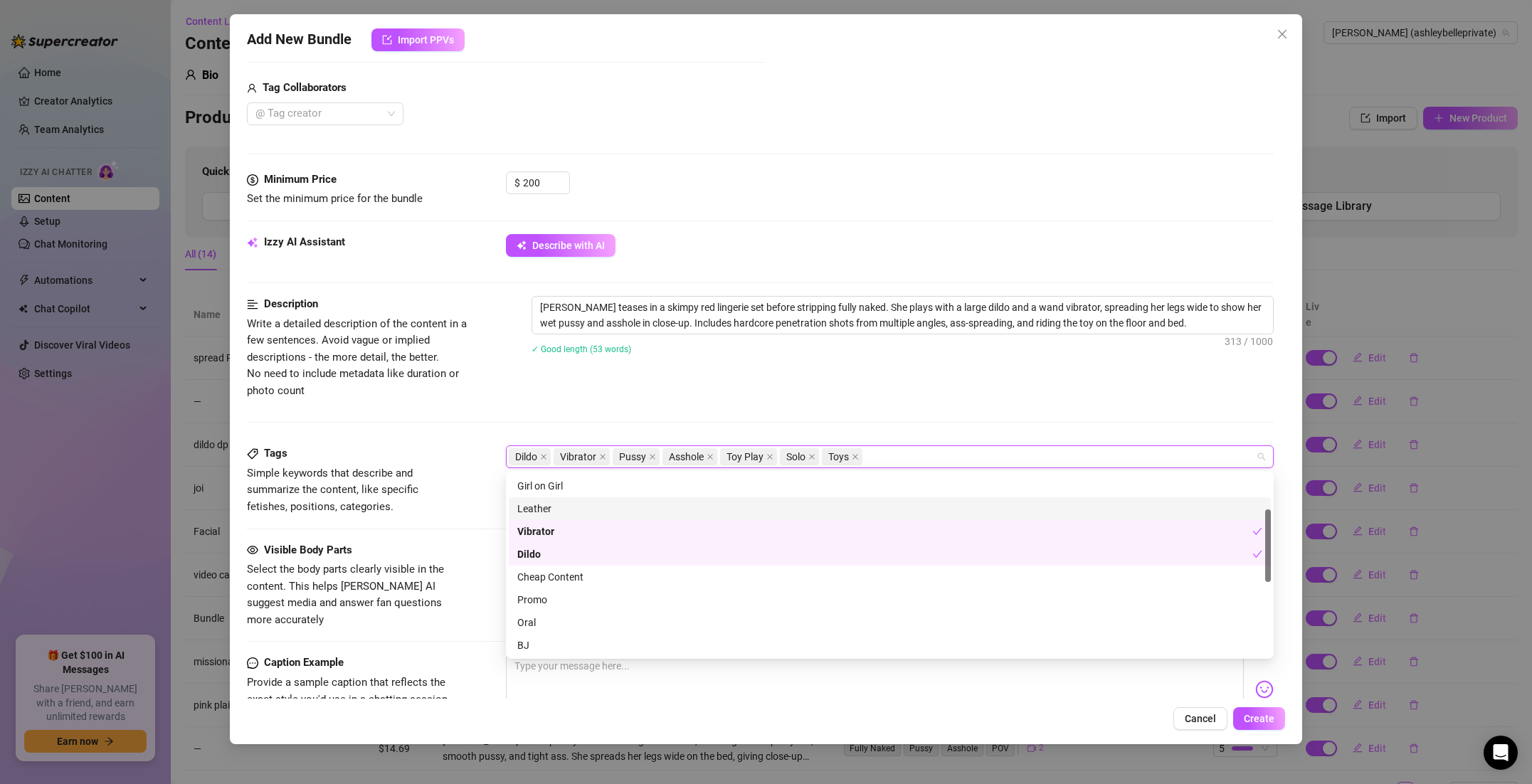
scroll to position [0, 0]
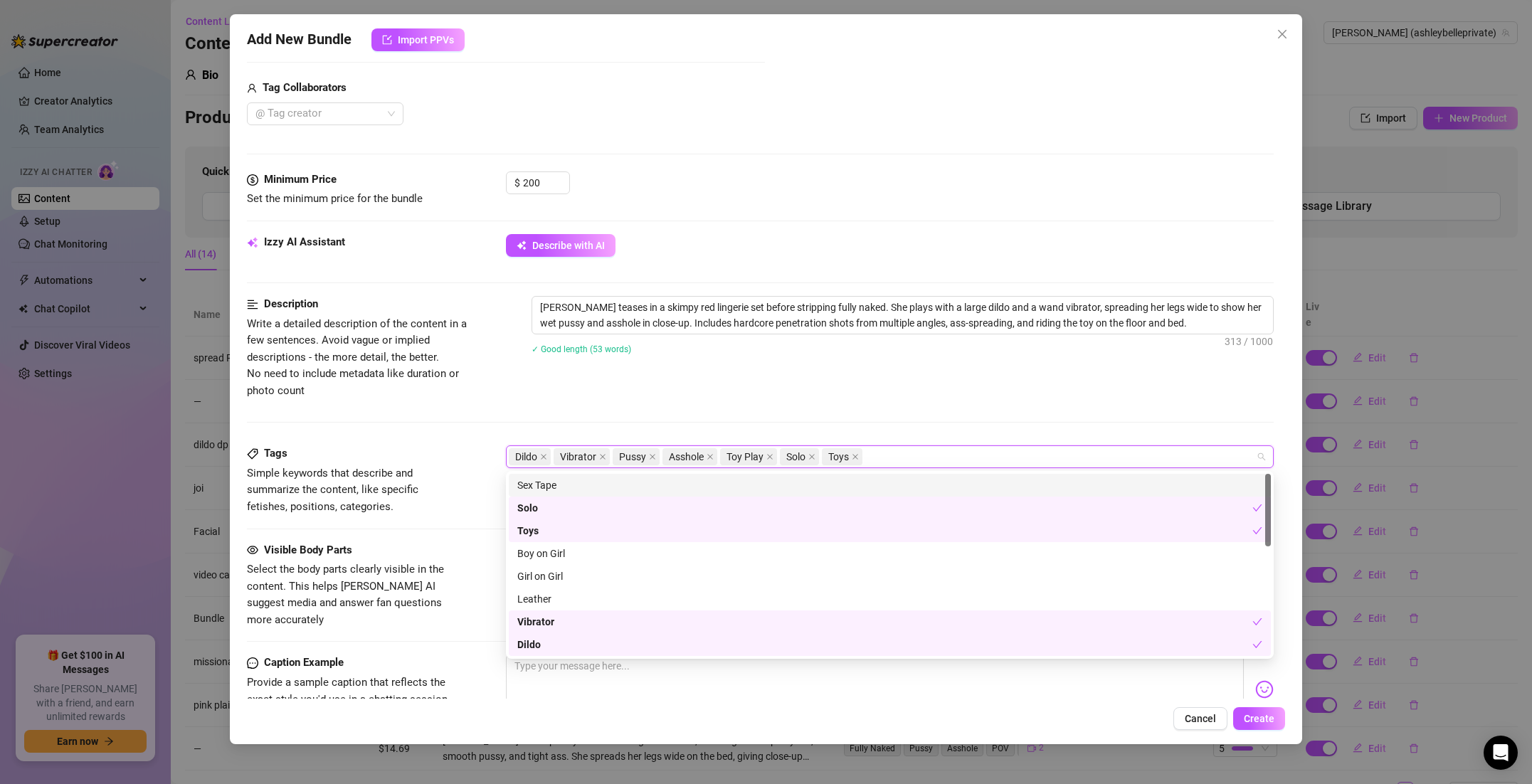
click at [617, 479] on div "Sex Tape" at bounding box center [890, 484] width 745 height 16
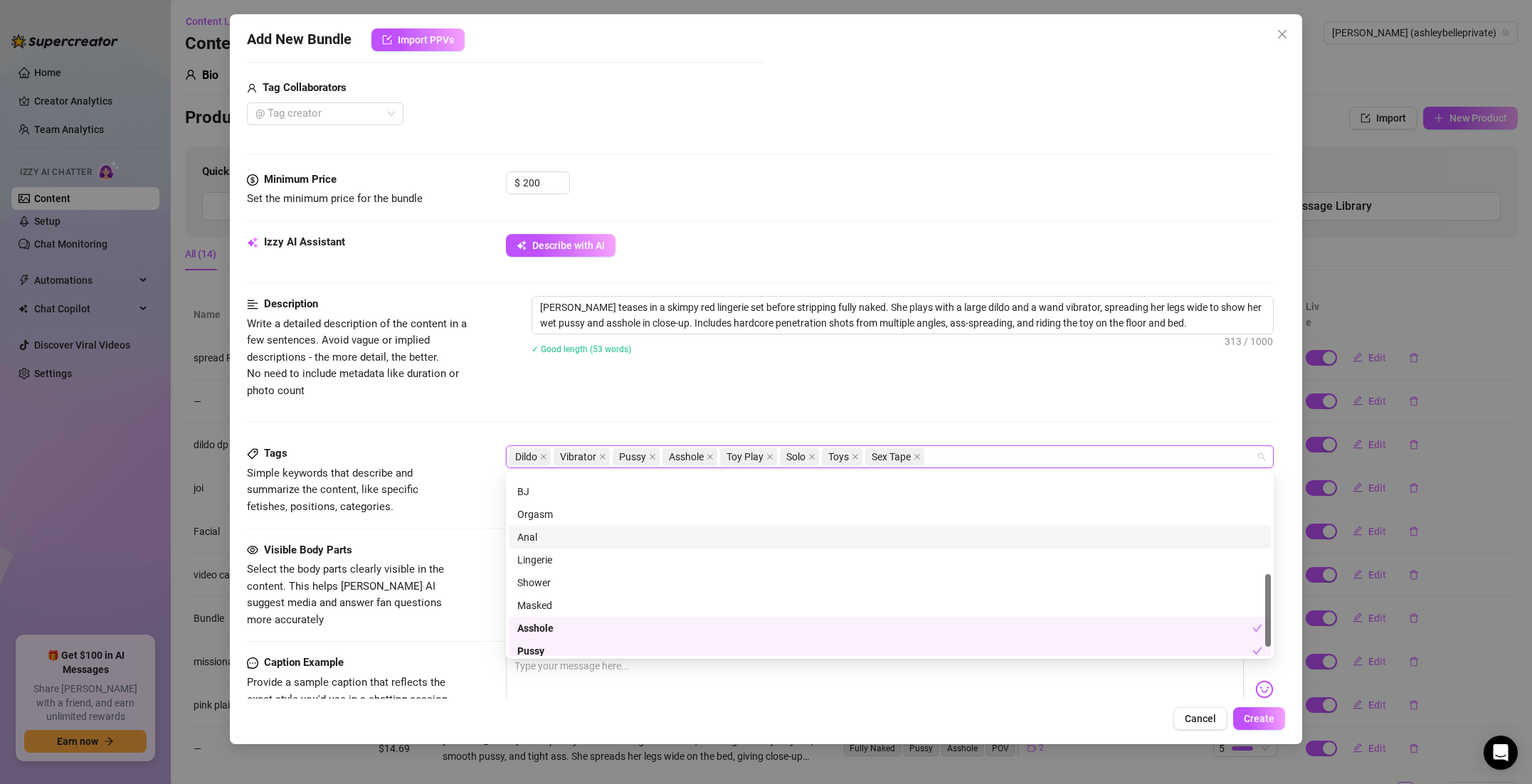
scroll to position [251, 0]
click at [611, 539] on div "Anal" at bounding box center [890, 529] width 762 height 22
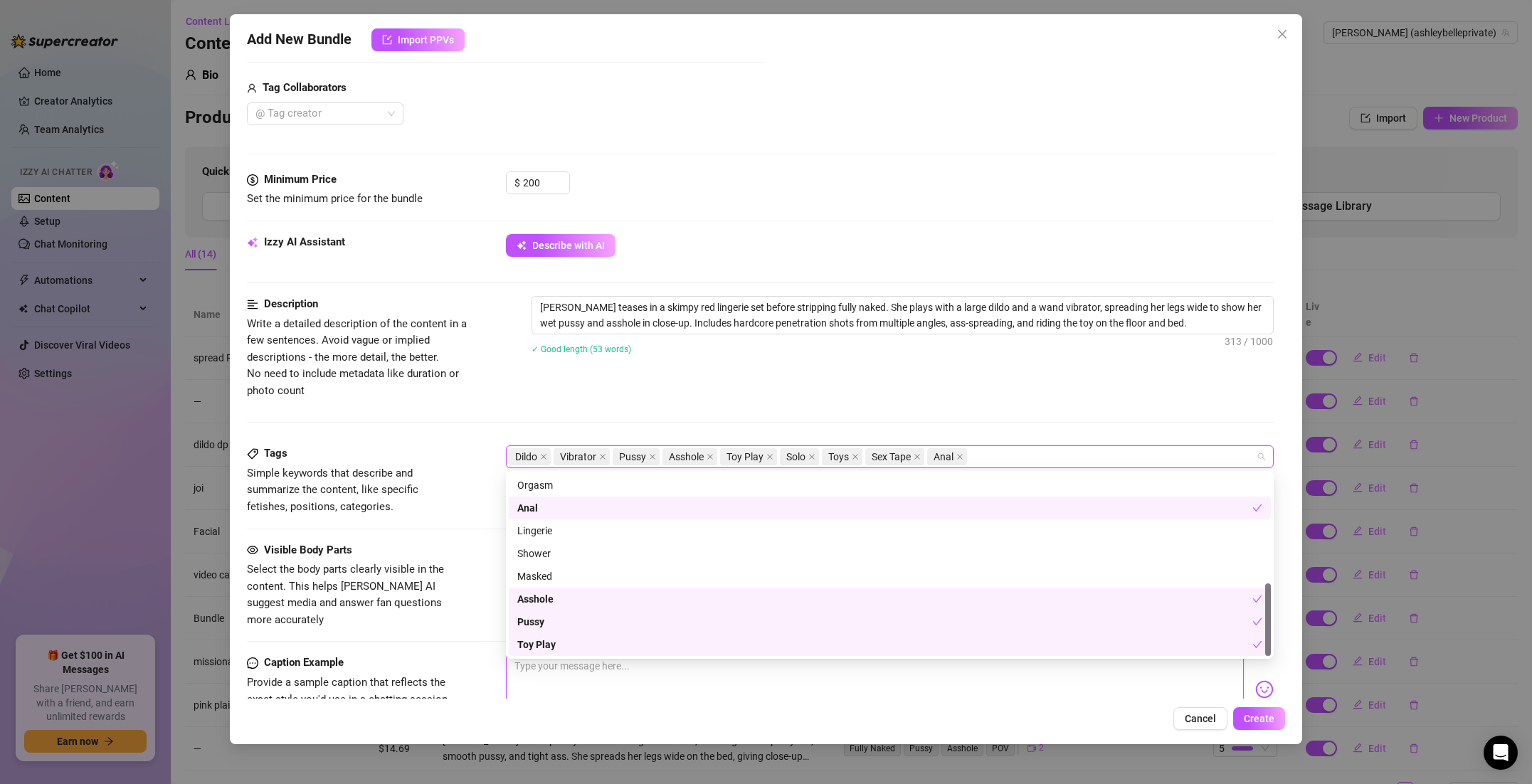
click at [943, 682] on textarea at bounding box center [875, 682] width 738 height 57
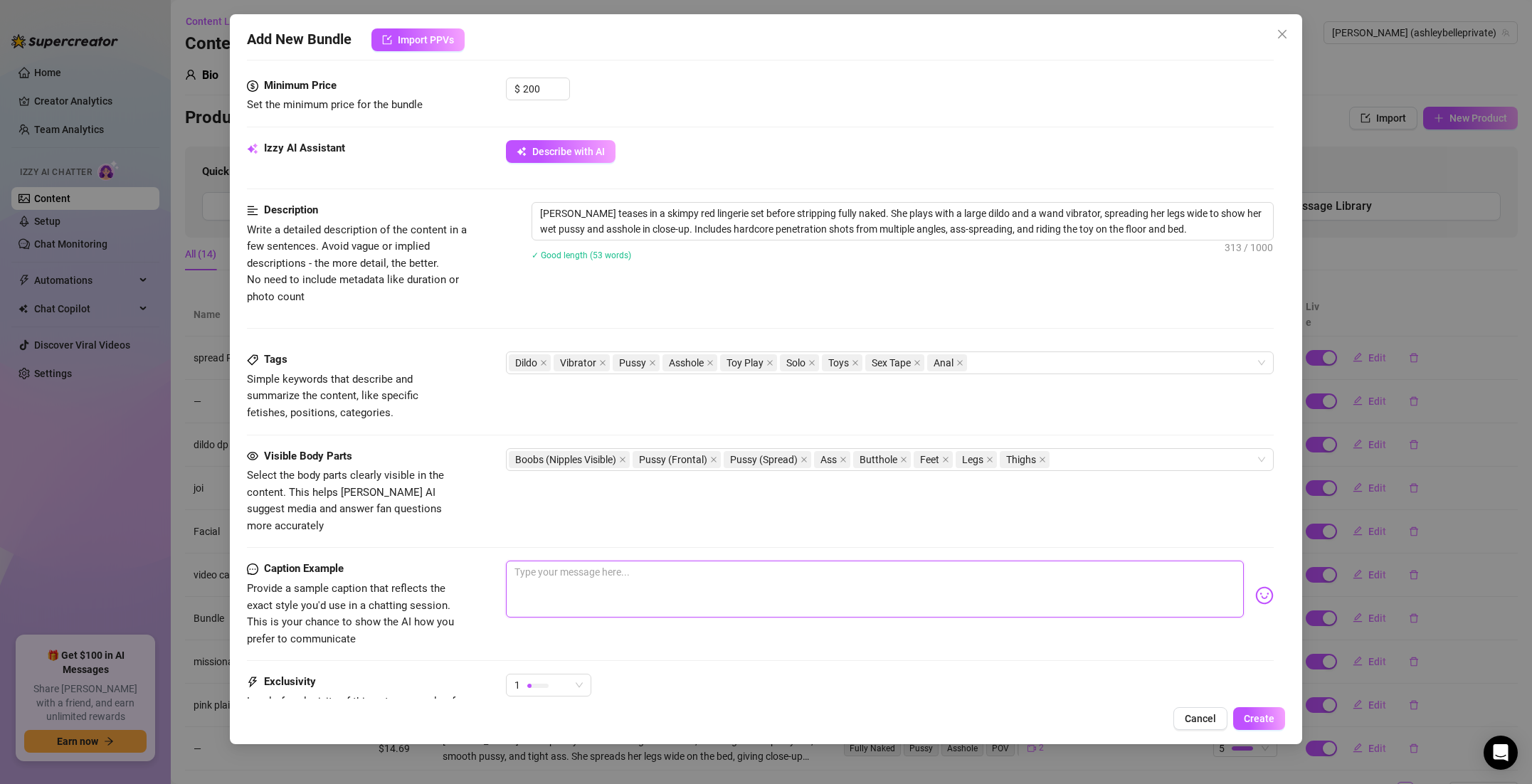
scroll to position [515, 0]
click at [579, 565] on textarea at bounding box center [875, 587] width 738 height 57
paste textarea "𝐅𝐑𝐄𝐒𝐇 𝐍𝐄𝐖 𝐀𝐍𝐀𝐋 𝐒𝐄𝐗 𝐓𝐀𝐏𝐄‼️ woke up an anal slut [DATE] so obvs I needed to get t…"
type textarea "𝐅𝐑𝐄𝐒𝐇 𝐍𝐄𝐖 𝐀𝐍𝐀𝐋 𝐒𝐄𝐗 𝐓𝐀𝐏𝐄‼️ woke up an anal slut [DATE] so obvs I needed to get t…"
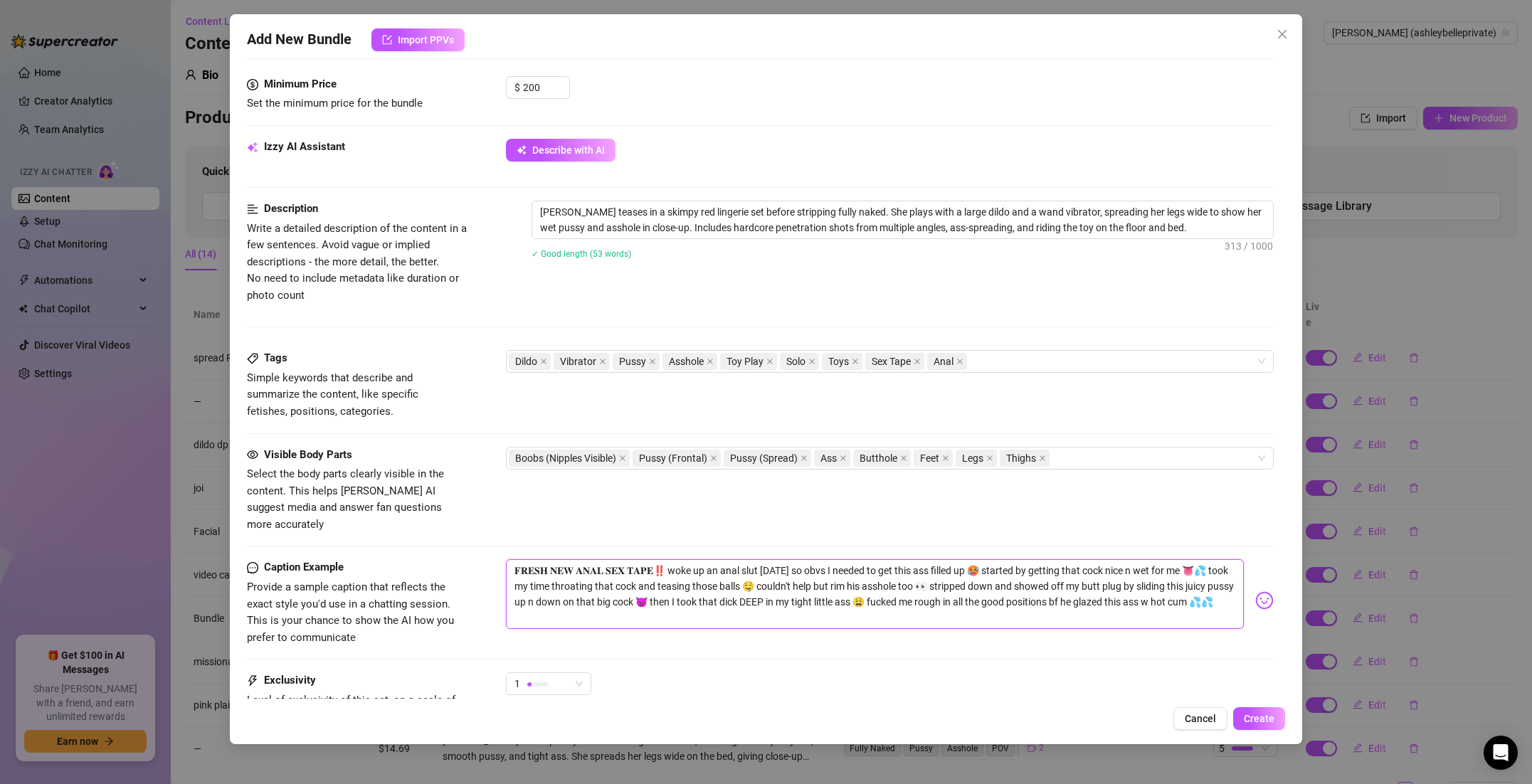
scroll to position [0, 0]
click at [609, 559] on textarea "𝐅𝐑𝐄𝐒𝐇 𝐍𝐄𝐖 𝐀𝐍𝐀𝐋 𝐒𝐄𝐗 𝐓𝐀𝐏𝐄‼️ woke up an anal slut [DATE] so obvs I needed to get t…" at bounding box center [875, 594] width 738 height 70
type textarea "𝐅𝐑𝐄𝐒𝐇 𝐍𝐄𝐖 𝐀𝐍𝐀𝐋 D𝐒𝐄𝐗 𝐓𝐀𝐏𝐄‼️ woke up an anal slut [DATE] so obvs I needed to get …"
type textarea "𝐅𝐑𝐄𝐒𝐇 𝐍𝐄𝐖 𝐀𝐍𝐀𝐋 DI𝐒𝐄𝐗 𝐓𝐀𝐏𝐄‼️ woke up an anal slut [DATE] so obvs I needed to get…"
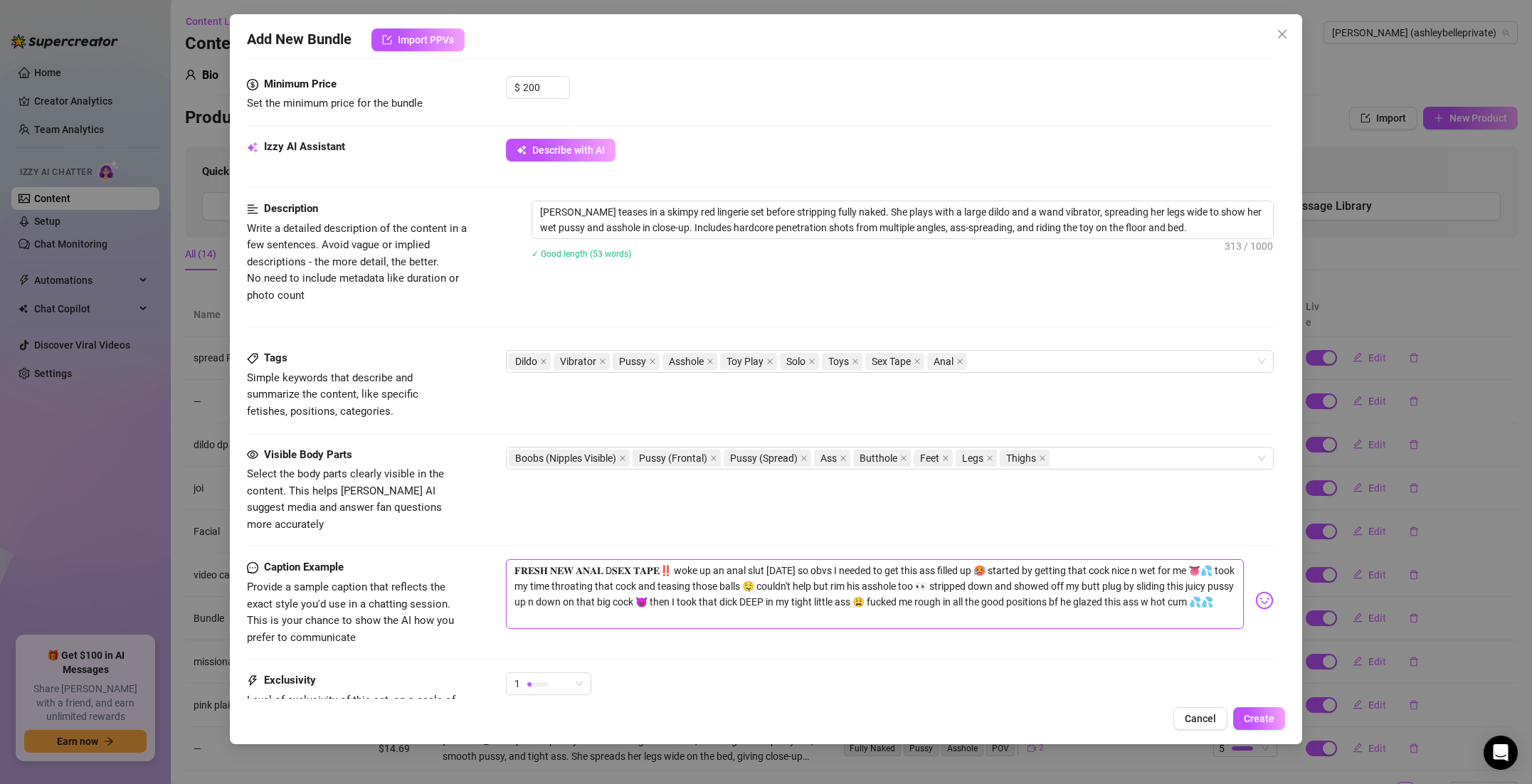
type textarea "𝐅𝐑𝐄𝐒𝐇 𝐍𝐄𝐖 𝐀𝐍𝐀𝐋 DI𝐒𝐄𝐗 𝐓𝐀𝐏𝐄‼️ woke up an anal slut [DATE] so obvs I needed to get…"
type textarea "𝐅𝐑𝐄𝐒𝐇 𝐍𝐄𝐖 𝐀𝐍𝐀𝐋 DIL𝐒𝐄𝐗 𝐓𝐀𝐏𝐄‼️ woke up an anal slut [DATE] so obvs I needed to ge…"
type textarea "𝐅𝐑𝐄𝐒𝐇 𝐍𝐄𝐖 𝐀𝐍𝐀𝐋 DILD𝐒𝐄𝐗 𝐓𝐀𝐏𝐄‼️ woke up an anal slut [DATE] so obvs I needed to g…"
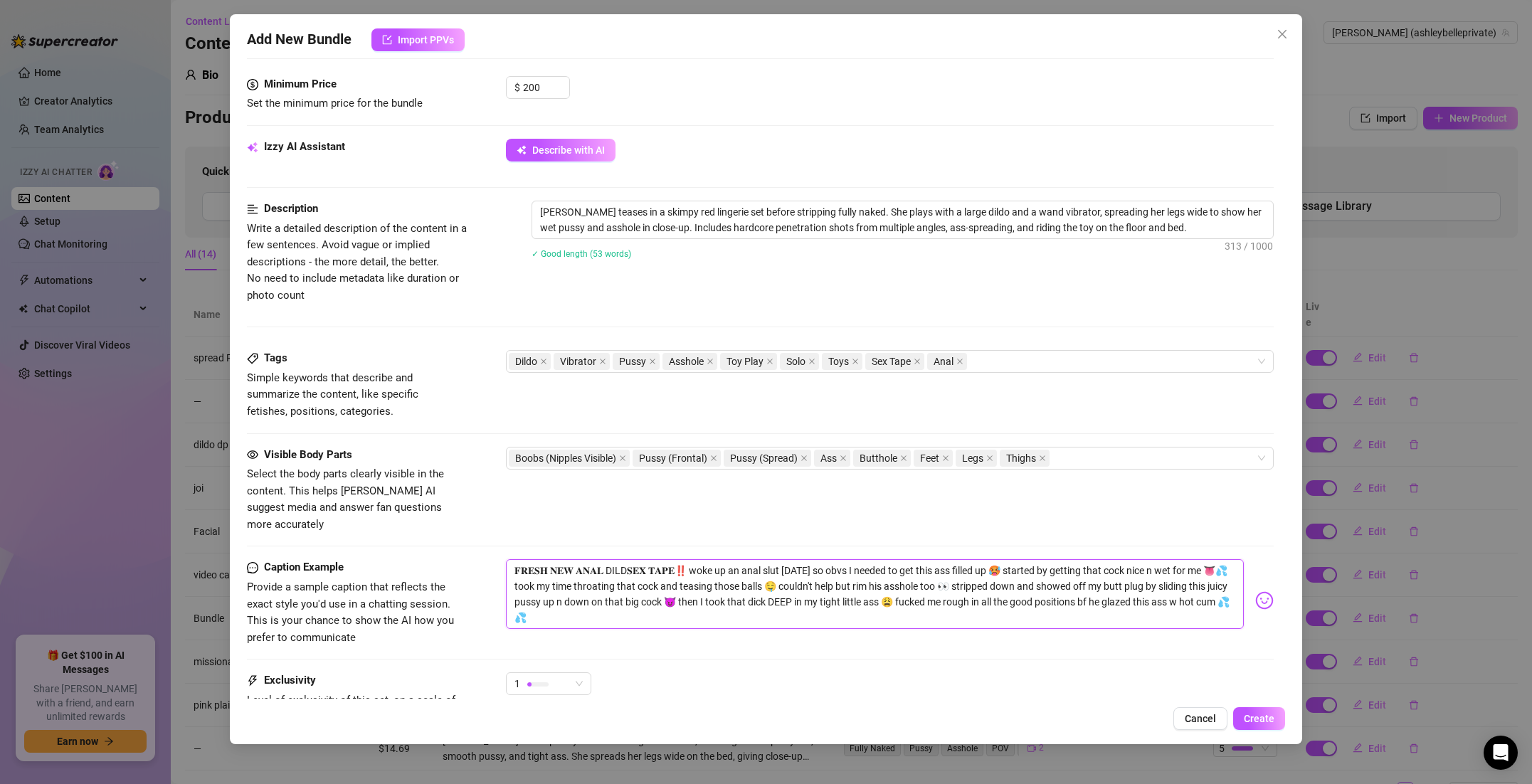
type textarea "𝐅𝐑𝐄𝐒𝐇 𝐍𝐄𝐖 𝐀𝐍𝐀𝐋 DILDO𝐒𝐄𝐗 𝐓𝐀𝐏𝐄‼️ woke up an anal slut [DATE] so obvs I needed to …"
type textarea "𝐅𝐑𝐄𝐒𝐇 𝐍𝐄𝐖 𝐀𝐍𝐀𝐋 DILDO 𝐒𝐄𝐗 𝐓𝐀𝐏𝐄‼️ woke up an anal slut [DATE] so obvs I needed to…"
click at [689, 559] on textarea "𝐅𝐑𝐄𝐒𝐇 𝐍𝐄𝐖 𝐀𝐍𝐀𝐋 DILDO 𝐒𝐄𝐗 𝐓𝐀𝐏𝐄‼️ woke up an anal slut [DATE] so obvs I needed to…" at bounding box center [875, 594] width 738 height 70
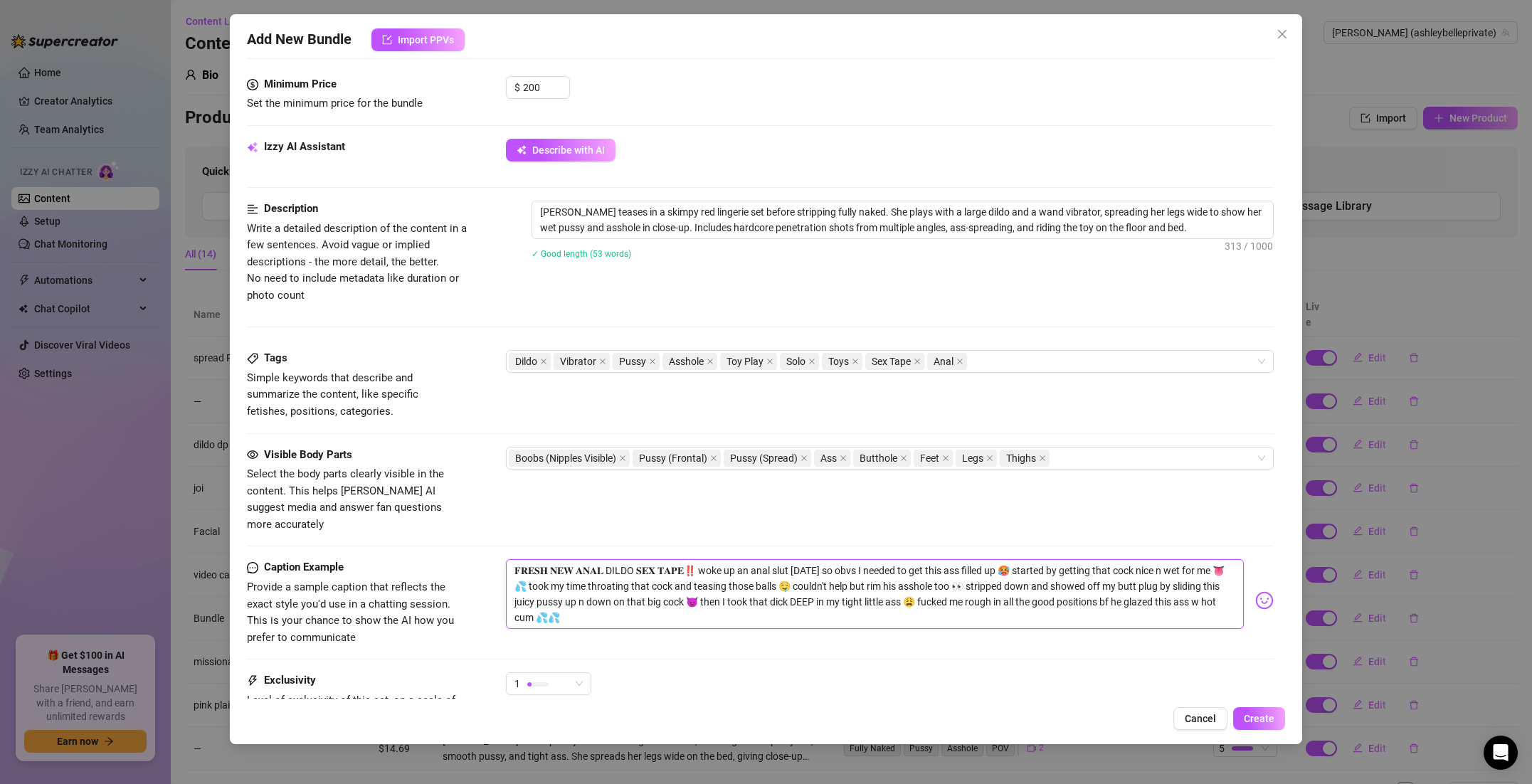
drag, startPoint x: 689, startPoint y: 552, endPoint x: 640, endPoint y: 554, distance: 49.0
click at [640, 559] on textarea "𝐅𝐑𝐄𝐒𝐇 𝐍𝐄𝐖 𝐀𝐍𝐀𝐋 DILDO 𝐒𝐄𝐗 𝐓𝐀𝐏𝐄‼️ woke up an anal slut [DATE] so obvs I needed to…" at bounding box center [875, 594] width 738 height 70
type textarea "𝐅𝐑𝐄𝐒𝐇 𝐍𝐄𝐖 𝐀𝐍𝐀𝐋 DILDO b‼️ woke up an anal slut [DATE] so obvs I needed to get th…"
type textarea "𝐅𝐑𝐄𝐒𝐇 𝐍𝐄𝐖 𝐀𝐍𝐀𝐋 DILDO bu‼️ woke up an anal slut [DATE] so obvs I needed to get t…"
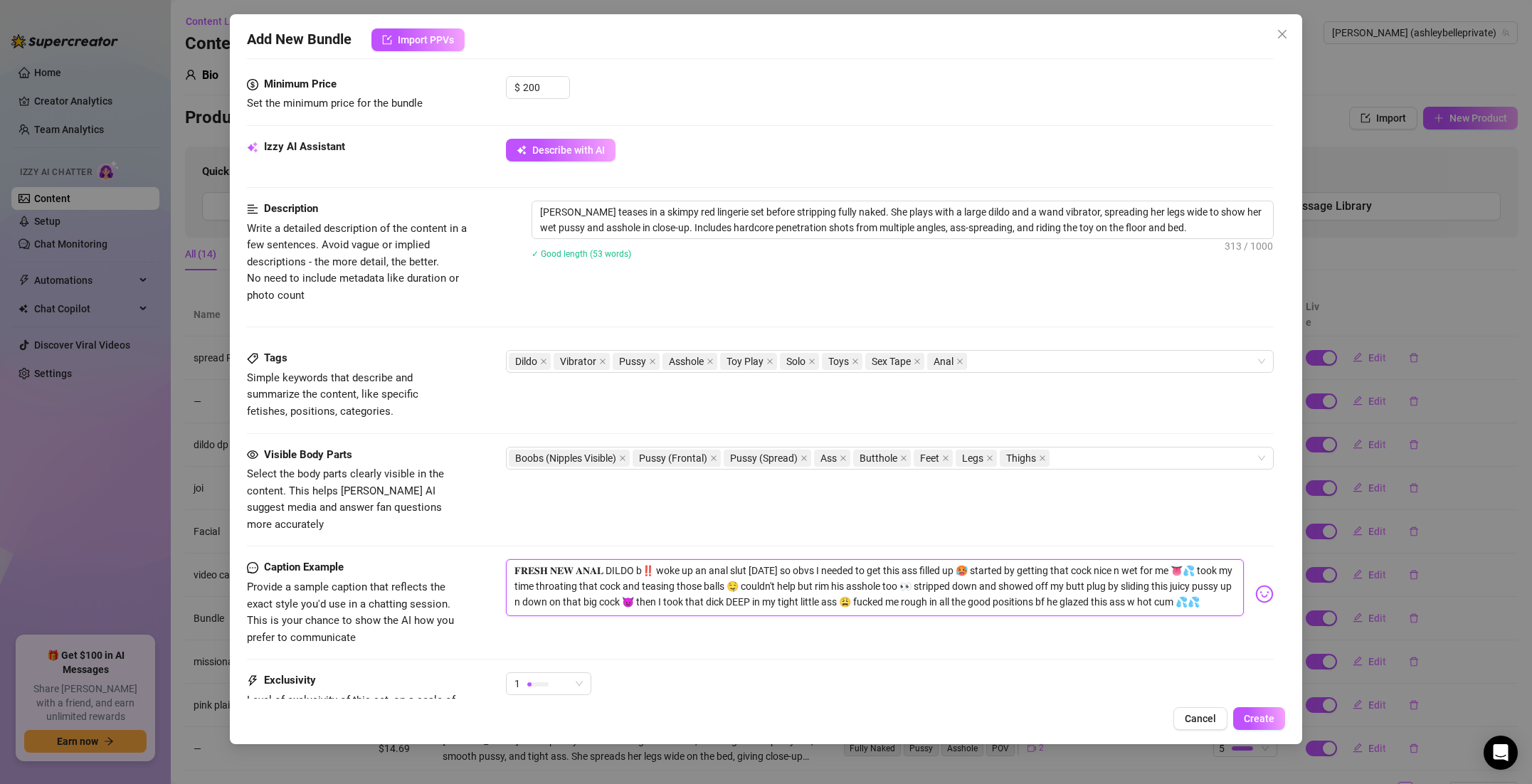
type textarea "𝐅𝐑𝐄𝐒𝐇 𝐍𝐄𝐖 𝐀𝐍𝐀𝐋 DILDO bu‼️ woke up an anal slut [DATE] so obvs I needed to get t…"
type textarea "𝐅𝐑𝐄𝐒𝐇 𝐍𝐄𝐖 𝐀𝐍𝐀𝐋 DILDO bun‼️ woke up an anal slut [DATE] so obvs I needed to get …"
type textarea "𝐅𝐑𝐄𝐒𝐇 𝐍𝐄𝐖 𝐀𝐍𝐀𝐋 DILDO bund‼️ woke up an anal slut [DATE] so obvs I needed to get…"
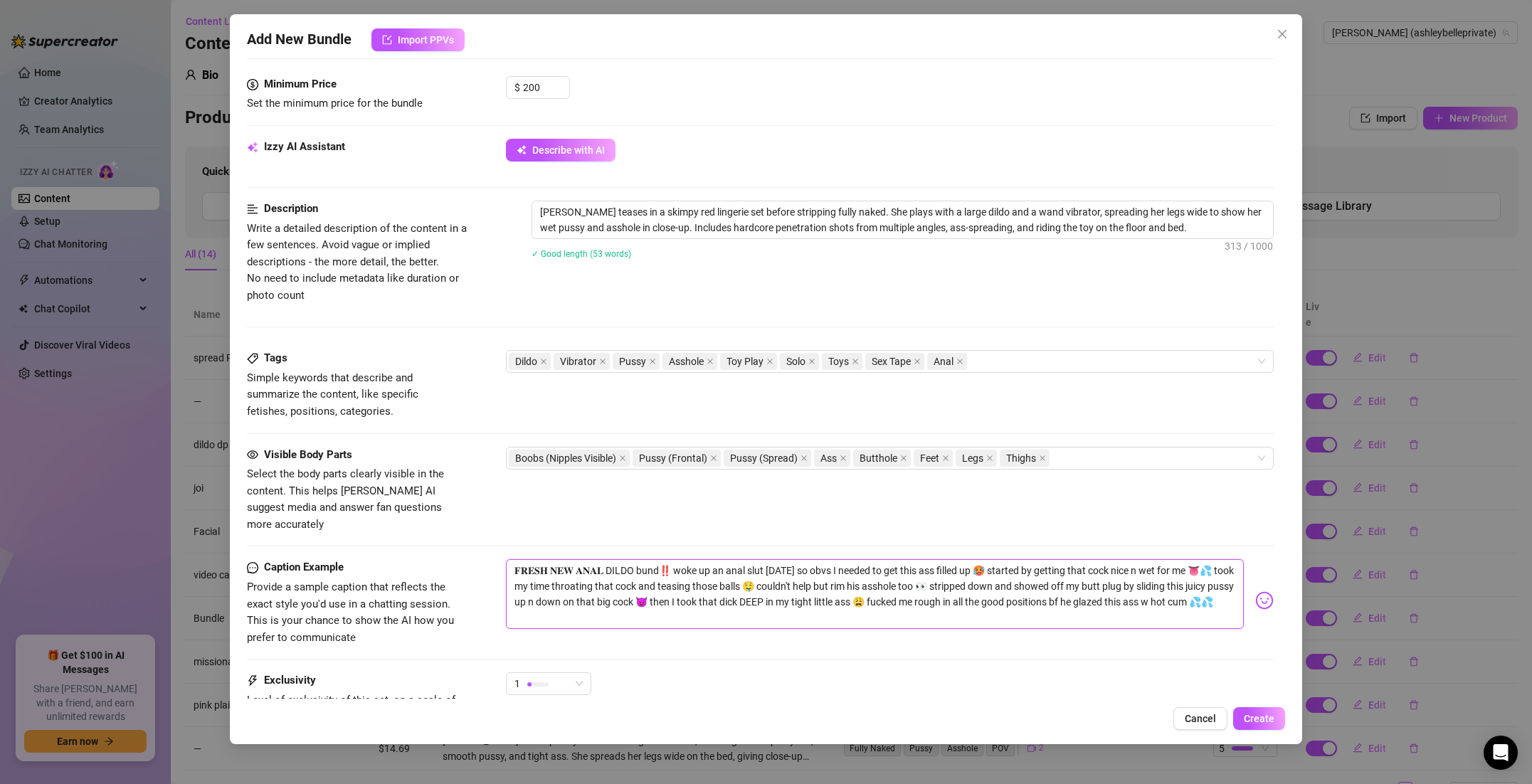
type textarea "𝐅𝐑𝐄𝐒𝐇 𝐍𝐄𝐖 𝐀𝐍𝐀𝐋 DILDO bundl‼️ woke up an anal slut [DATE] so obvs I needed to ge…"
type textarea "𝐅𝐑𝐄𝐒𝐇 𝐍𝐄𝐖 𝐀𝐍𝐀𝐋 DILDO bundle‼️ woke up an anal slut [DATE] so obvs I needed to g…"
click at [1095, 559] on textarea "𝐅𝐑𝐄𝐒𝐇 𝐍𝐄𝐖 𝐀𝐍𝐀𝐋 DILDO bundle‼️ woke up an anal slut [DATE] so obvs I needed to g…" at bounding box center [875, 594] width 738 height 70
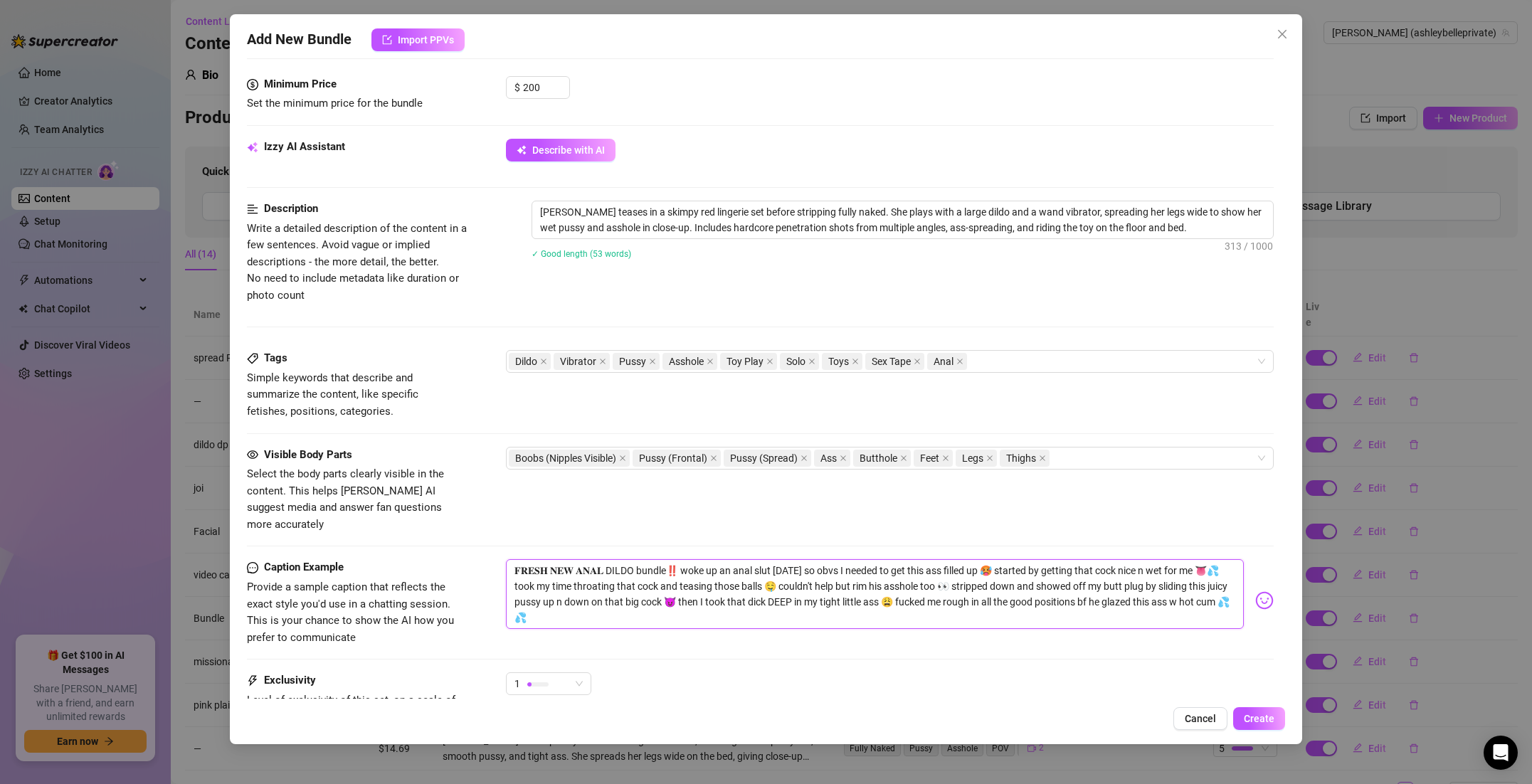
type textarea "𝐅𝐑𝐄𝐒𝐇 𝐍𝐄𝐖 𝐀𝐍𝐀𝐋 DILDO bundle‼️ woke up an anal slut [DATE] so obvs I needed to g…"
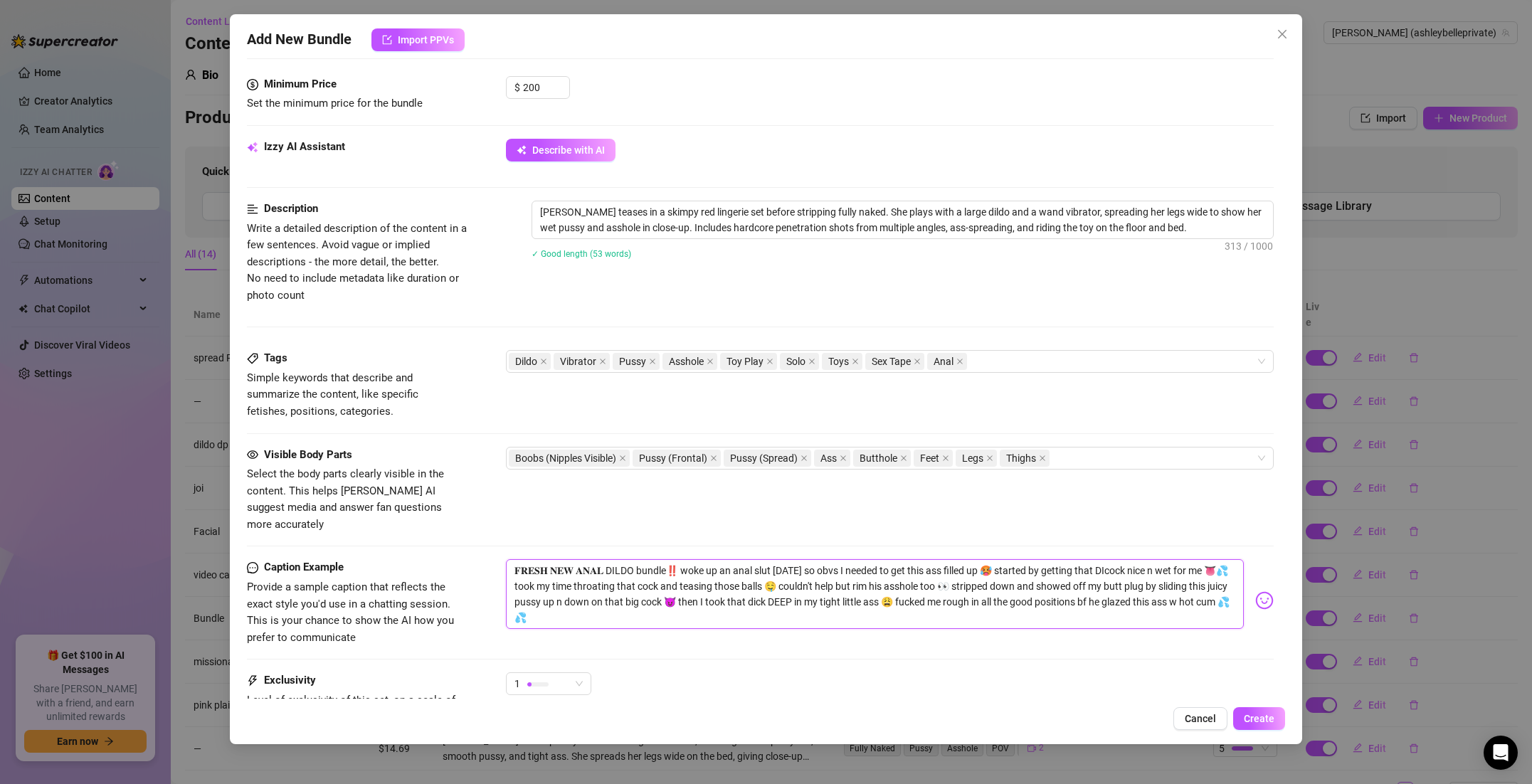
type textarea "𝐅𝐑𝐄𝐒𝐇 𝐍𝐄𝐖 𝐀𝐍𝐀𝐋 DILDO bundle‼️ woke up an anal slut [DATE] so obvs I needed to g…"
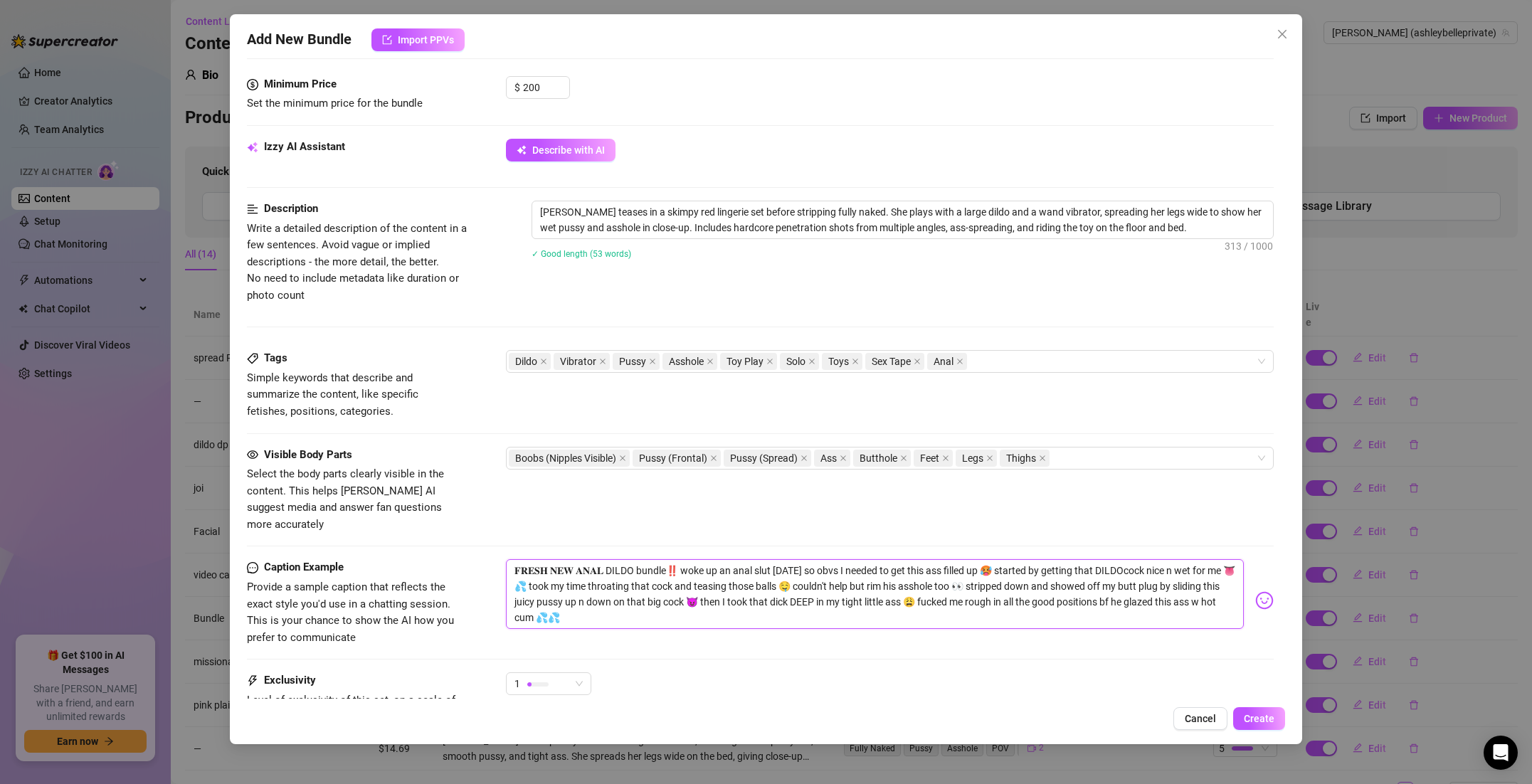
type textarea "𝐅𝐑𝐄𝐒𝐇 𝐍𝐄𝐖 𝐀𝐍𝐀𝐋 DILDO bundle‼️ woke up an anal slut [DATE] so obvs I needed to g…"
drag, startPoint x: 680, startPoint y: 595, endPoint x: 831, endPoint y: 572, distance: 152.7
click at [818, 572] on textarea "𝐅𝐑𝐄𝐒𝐇 𝐍𝐄𝐖 𝐀𝐍𝐀𝐋 DILDO bundle‼️ woke up an anal slut [DATE] so obvs I needed to g…" at bounding box center [875, 594] width 738 height 70
click at [831, 572] on textarea "𝐅𝐑𝐄𝐒𝐇 𝐍𝐄𝐖 𝐀𝐍𝐀𝐋 DILDO bundle‼️ woke up an anal slut [DATE] so obvs I needed to g…" at bounding box center [875, 594] width 738 height 70
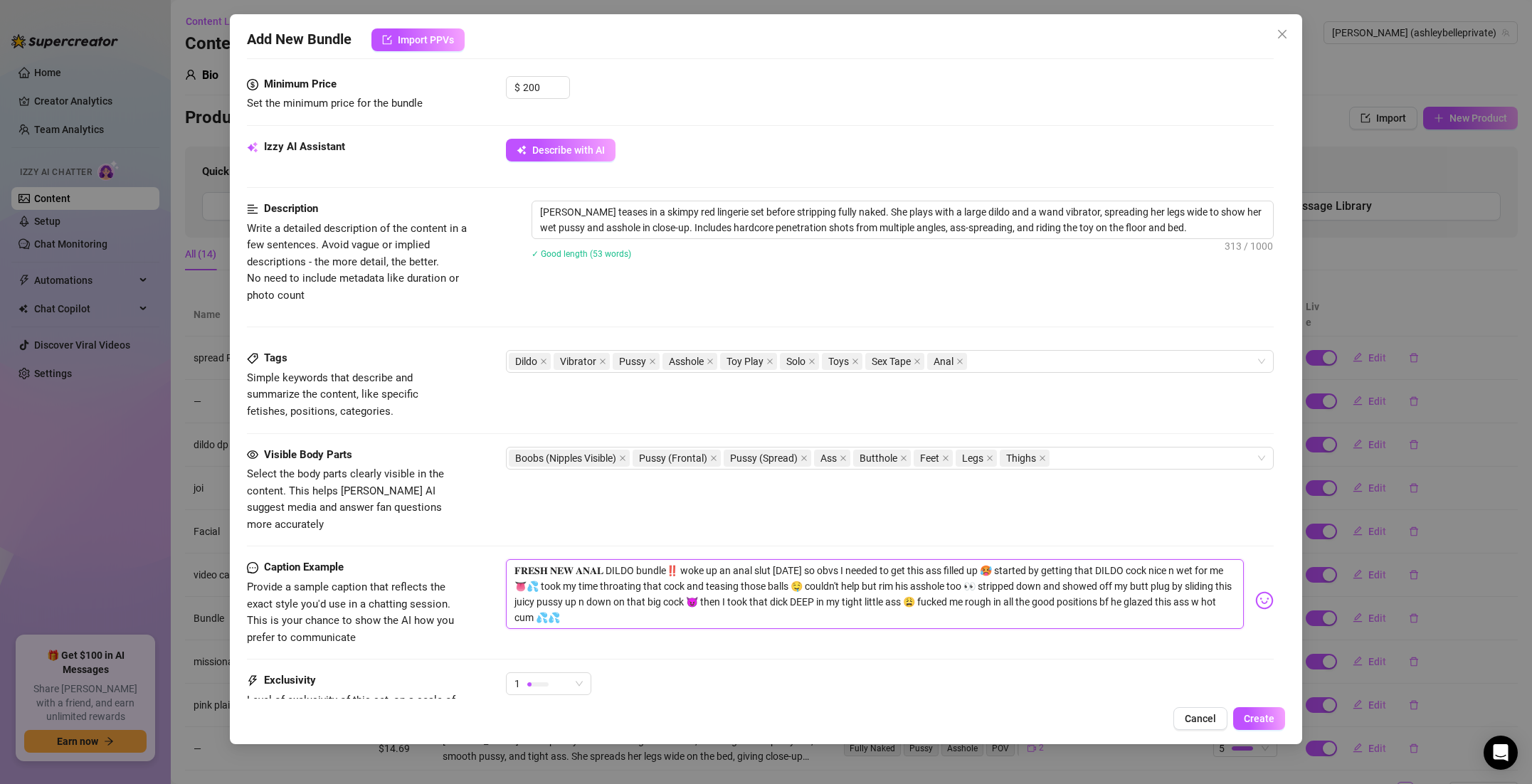
drag, startPoint x: 973, startPoint y: 567, endPoint x: 400, endPoint y: 571, distance: 573.0
click at [400, 571] on div "Caption Example Provide a sample caption that reflects the exact style you'd us…" at bounding box center [760, 602] width 1027 height 87
type textarea "𝐅𝐑𝐄𝐒𝐇 𝐍𝐄𝐖 𝐀𝐍𝐀𝐋 DILDO bundle‼️ woke up an anal slut [DATE] so obvs I needed to g…"
drag, startPoint x: 579, startPoint y: 567, endPoint x: 573, endPoint y: 579, distance: 13.4
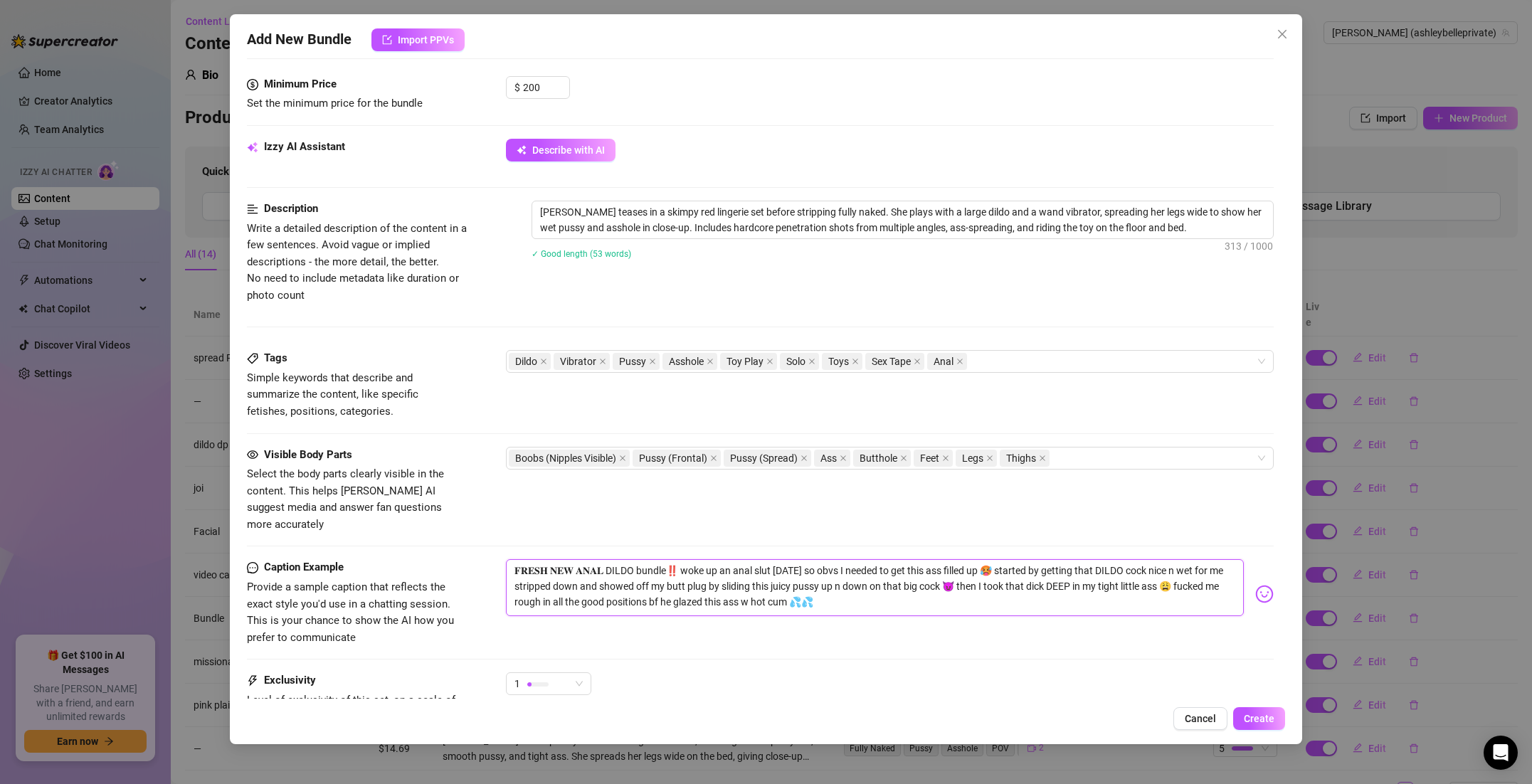
click at [578, 567] on textarea "𝐅𝐑𝐄𝐒𝐇 𝐍𝐄𝐖 𝐀𝐍𝐀𝐋 DILDO bundle‼️ woke up an anal slut [DATE] so obvs I needed to g…" at bounding box center [875, 587] width 738 height 57
type textarea "𝐅𝐑𝐄𝐒𝐇 𝐍𝐄𝐖 𝐀𝐍𝐀𝐋 DILDO bundle‼️ woke up an anal slut [DATE] so obvs I needed to g…"
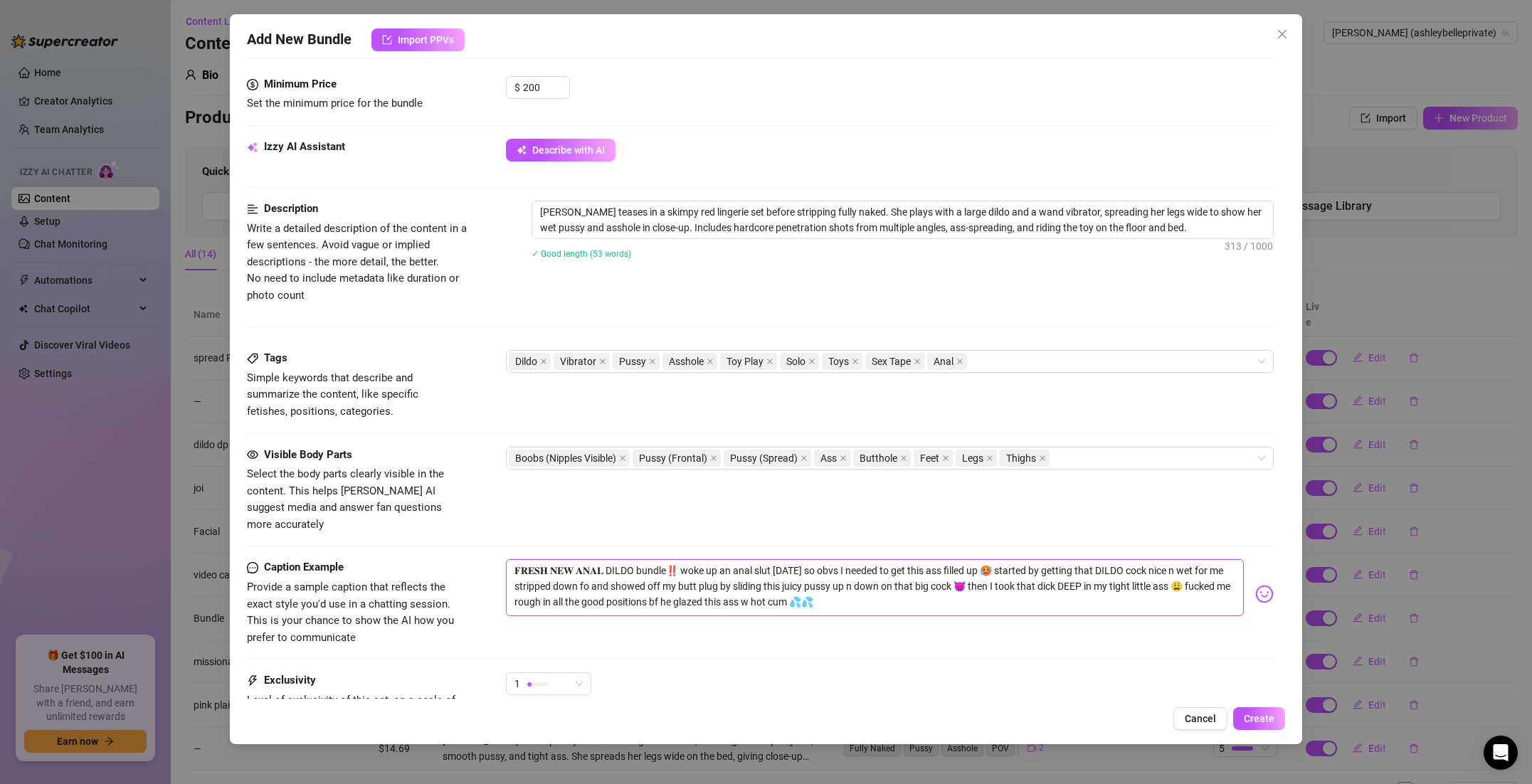
type textarea "𝐅𝐑𝐄𝐒𝐇 𝐍𝐄𝐖 𝐀𝐍𝐀𝐋 DILDO bundle‼️ woke up an anal slut [DATE] so obvs I needed to g…"
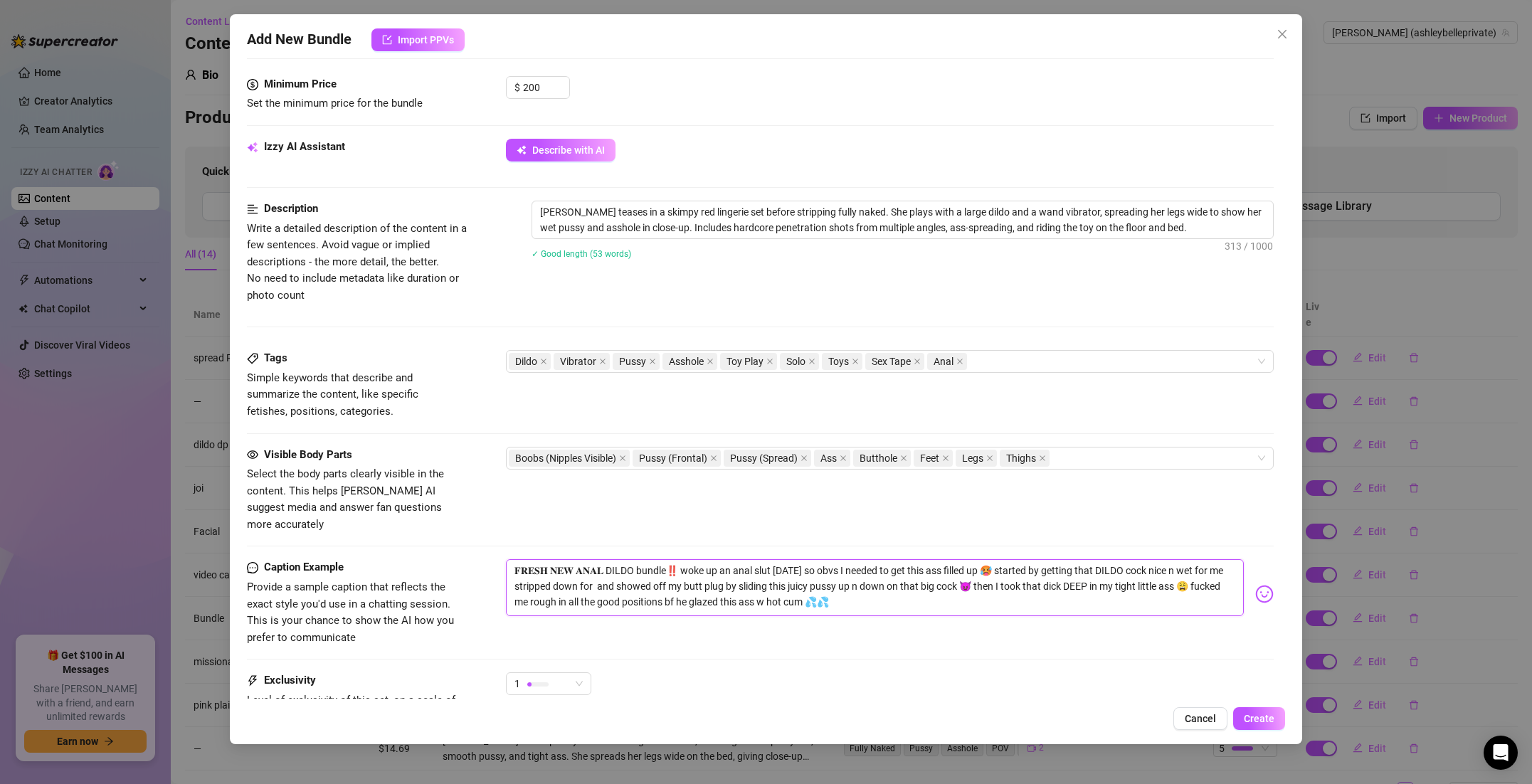
type textarea "𝐅𝐑𝐄𝐒𝐇 𝐍𝐄𝐖 𝐀𝐍𝐀𝐋 DILDO bundle‼️ woke up an anal slut [DATE] so obvs I needed to g…"
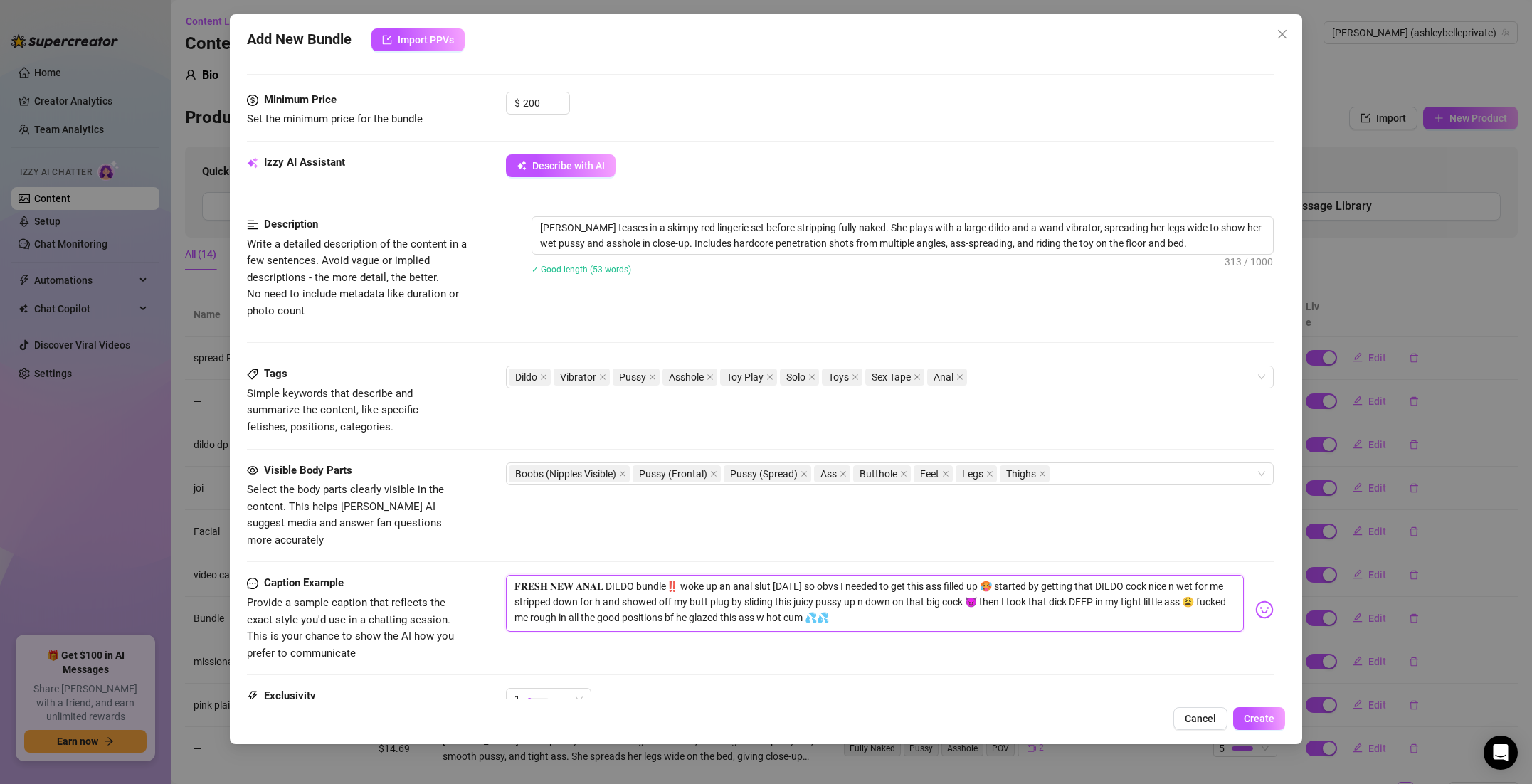
scroll to position [553, 0]
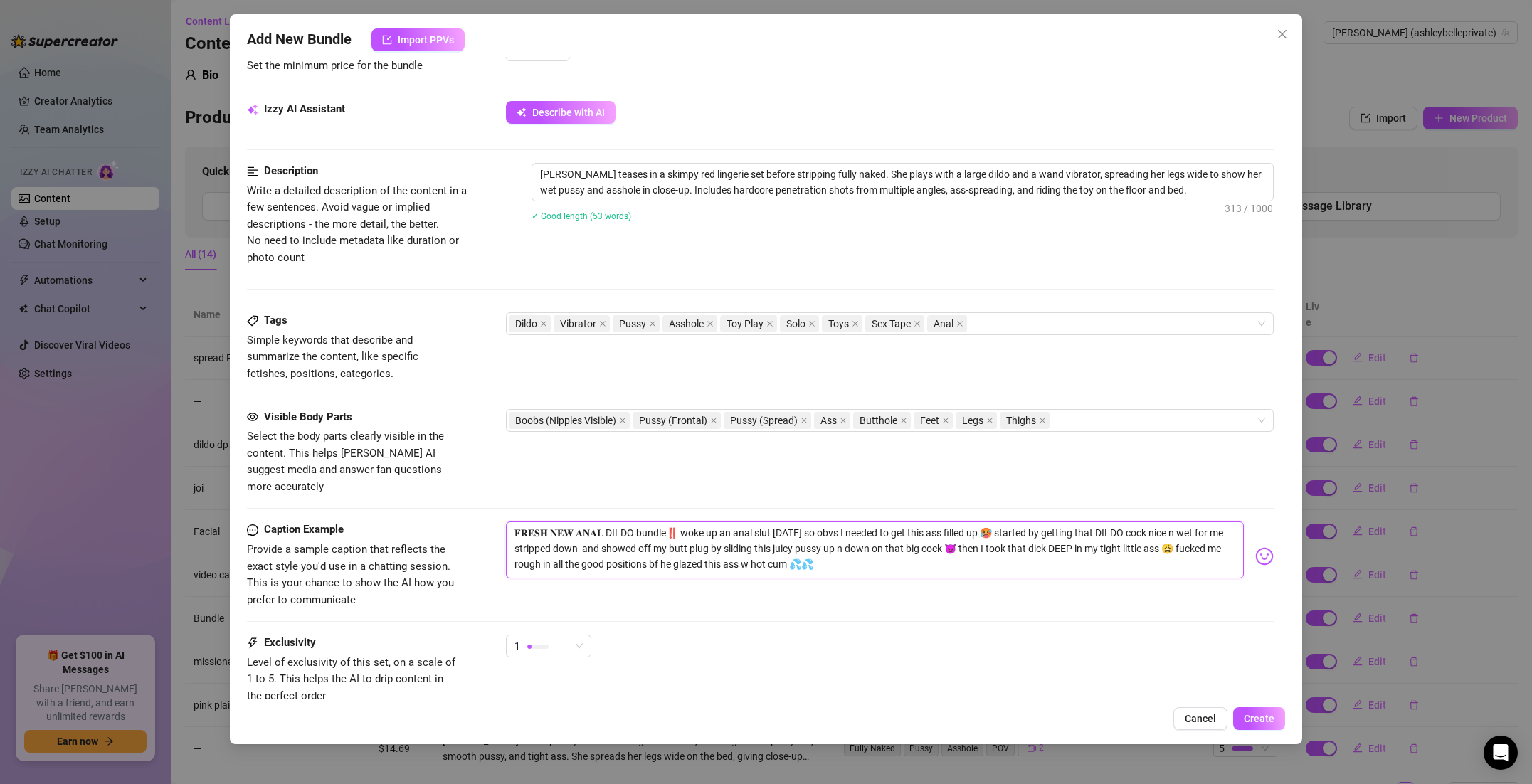
drag, startPoint x: 945, startPoint y: 530, endPoint x: 924, endPoint y: 530, distance: 21.0
click at [924, 530] on textarea "𝐅𝐑𝐄𝐒𝐇 𝐍𝐄𝐖 𝐀𝐍𝐀𝐋 DILDO bundle‼️ woke up an anal slut [DATE] so obvs I needed to g…" at bounding box center [875, 550] width 738 height 57
drag, startPoint x: 852, startPoint y: 549, endPoint x: 841, endPoint y: 548, distance: 11.0
click at [841, 548] on textarea "𝐅𝐑𝐄𝐒𝐇 𝐍𝐄𝐖 𝐀𝐍𝐀𝐋 DILDO bundle‼️ woke up an anal slut [DATE] so obvs I needed to g…" at bounding box center [875, 556] width 738 height 70
drag, startPoint x: 909, startPoint y: 545, endPoint x: 888, endPoint y: 548, distance: 21.2
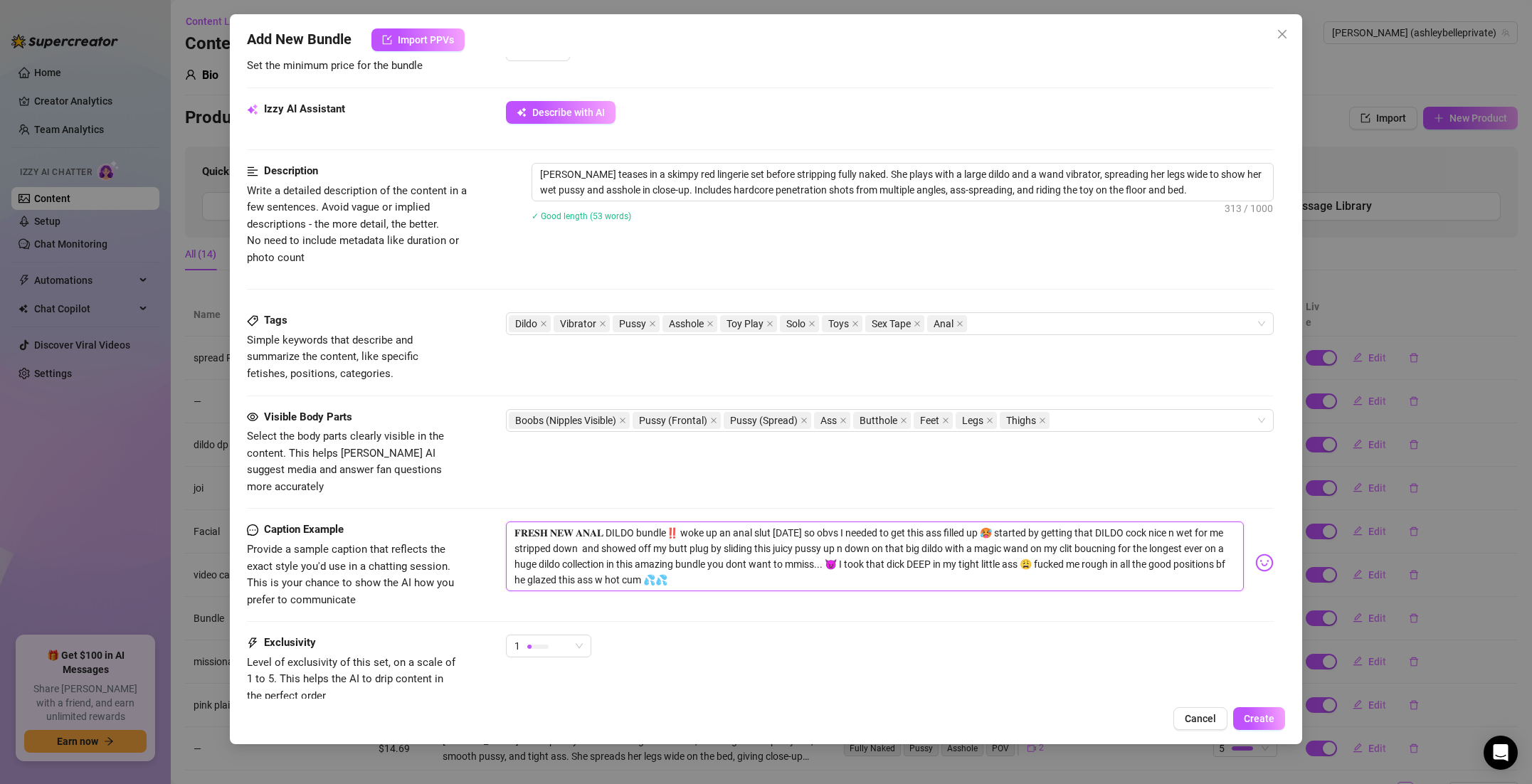
click at [888, 548] on textarea "𝐅𝐑𝐄𝐒𝐇 𝐍𝐄𝐖 𝐀𝐍𝐀𝐋 DILDO bundle‼️ woke up an anal slut [DATE] so obvs I needed to g…" at bounding box center [875, 556] width 738 height 70
click at [1113, 548] on textarea "𝐅𝐑𝐄𝐒𝐇 𝐍𝐄𝐖 𝐀𝐍𝐀𝐋 DILDO bundle‼️ woke up an anal slut [DATE] so obvs I needed to g…" at bounding box center [875, 556] width 738 height 70
drag, startPoint x: 568, startPoint y: 560, endPoint x: 556, endPoint y: 561, distance: 12.0
click at [557, 560] on textarea "𝐅𝐑𝐄𝐒𝐇 𝐍𝐄𝐖 𝐀𝐍𝐀𝐋 DILDO bundle‼️ woke up an anal slut [DATE] so obvs I needed to g…" at bounding box center [875, 556] width 738 height 70
drag, startPoint x: 699, startPoint y: 560, endPoint x: 596, endPoint y: 562, distance: 103.0
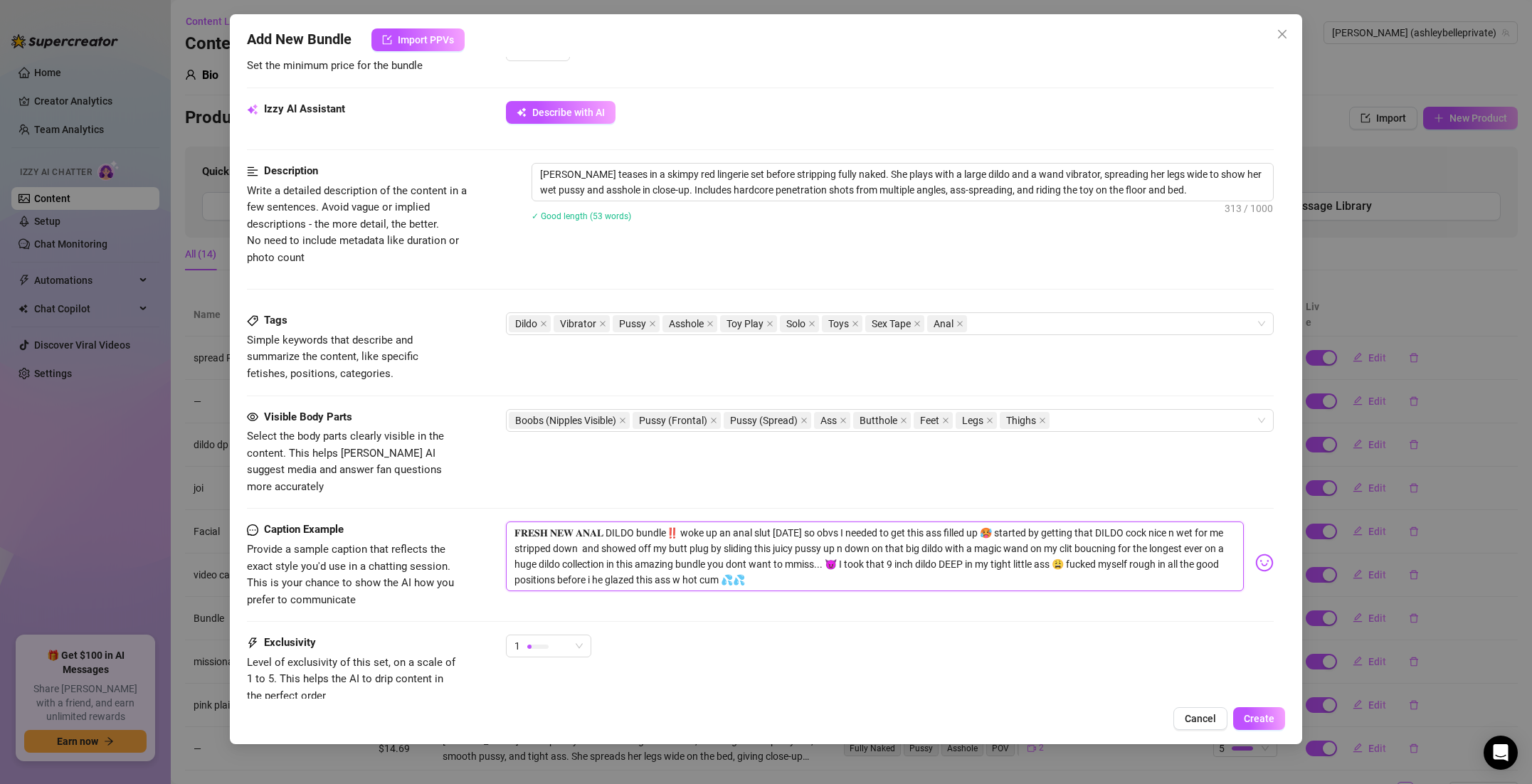
click at [596, 562] on textarea "𝐅𝐑𝐄𝐒𝐇 𝐍𝐄𝐖 𝐀𝐍𝐀𝐋 DILDO bundle‼️ woke up an anal slut [DATE] so obvs I needed to g…" at bounding box center [875, 556] width 738 height 70
click at [618, 560] on textarea "𝐅𝐑𝐄𝐒𝐇 𝐍𝐄𝐖 𝐀𝐍𝐀𝐋 DILDO bundle‼️ woke up an anal slut [DATE] so obvs I needed to g…" at bounding box center [875, 556] width 738 height 70
click at [582, 635] on span "1" at bounding box center [548, 645] width 68 height 21
drag, startPoint x: 578, startPoint y: 743, endPoint x: 585, endPoint y: 741, distance: 7.3
click at [578, 743] on span "5 - Most Exclusive 🔥" at bounding box center [563, 749] width 92 height 16
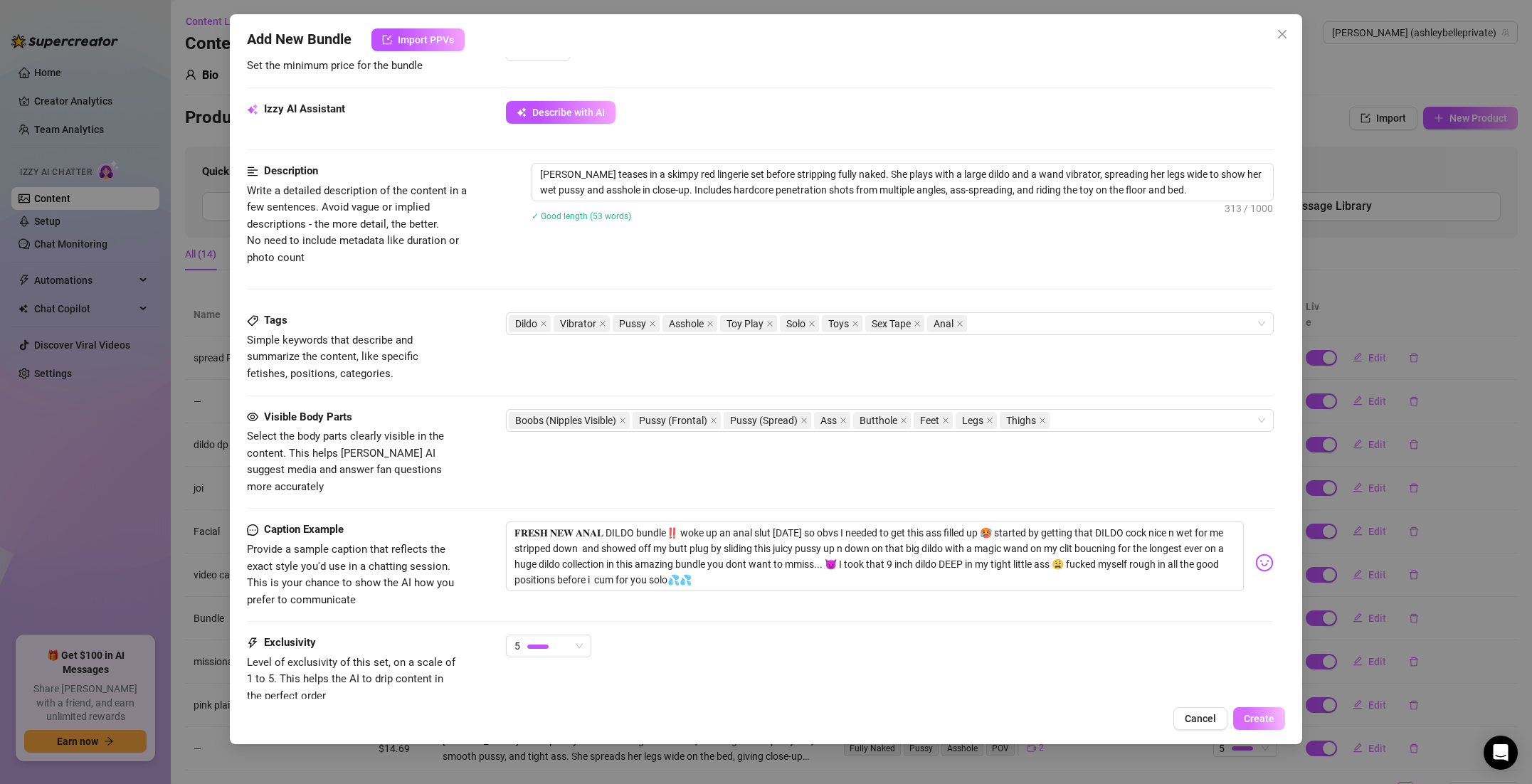
click at [1257, 715] on span "Create" at bounding box center [1258, 719] width 31 height 11
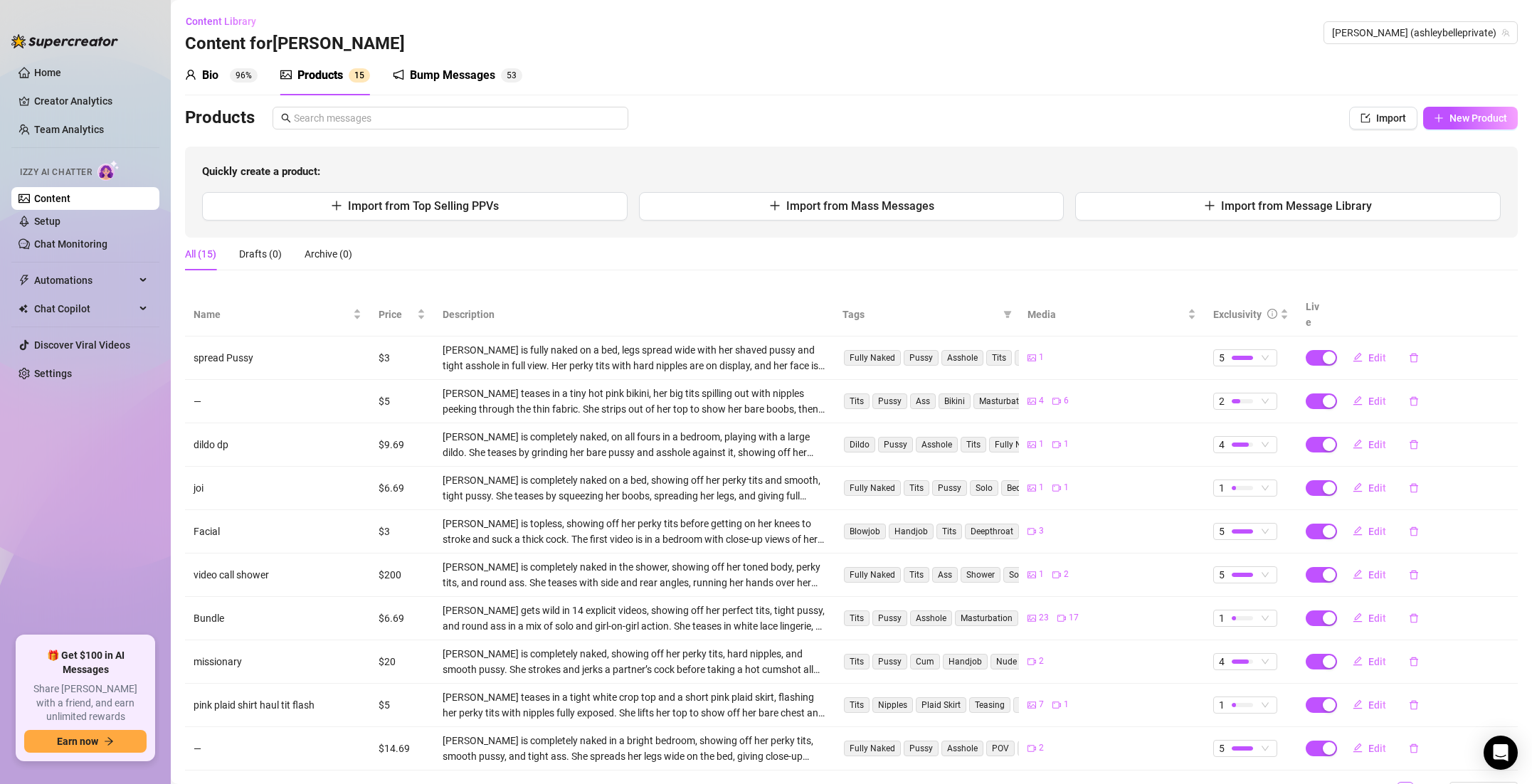
click at [1, 20] on aside "Home Creator Analytics Team Analytics Izzy AI Chatter Content Setup Chat Monito…" at bounding box center [85, 392] width 171 height 784
click at [6, 99] on aside "Home Creator Analytics Team Analytics Izzy AI Chatter Content Setup Chat Monito…" at bounding box center [85, 392] width 171 height 784
click at [72, 373] on link "Settings" at bounding box center [53, 373] width 37 height 11
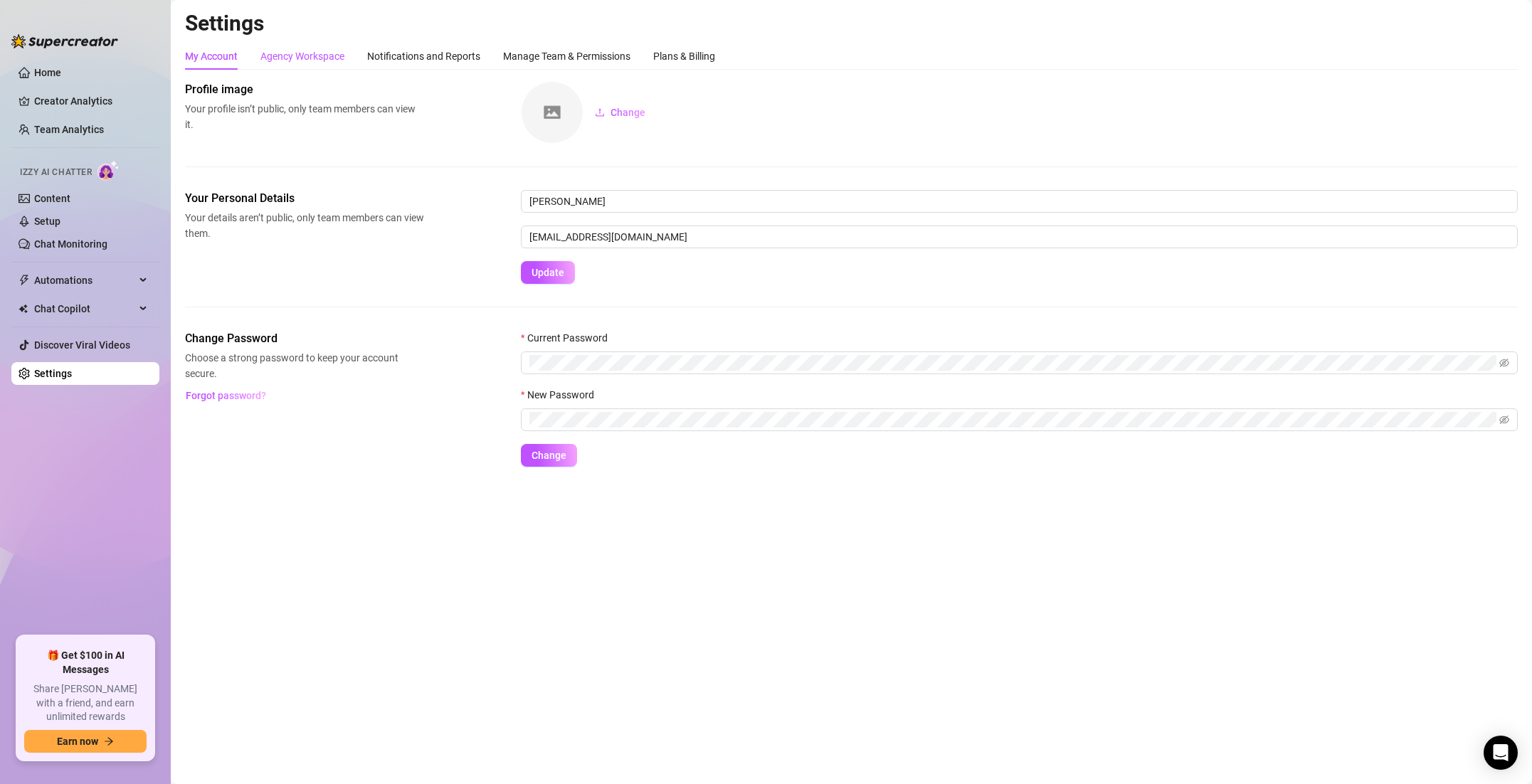
click at [315, 55] on div "Agency Workspace" at bounding box center [302, 56] width 84 height 16
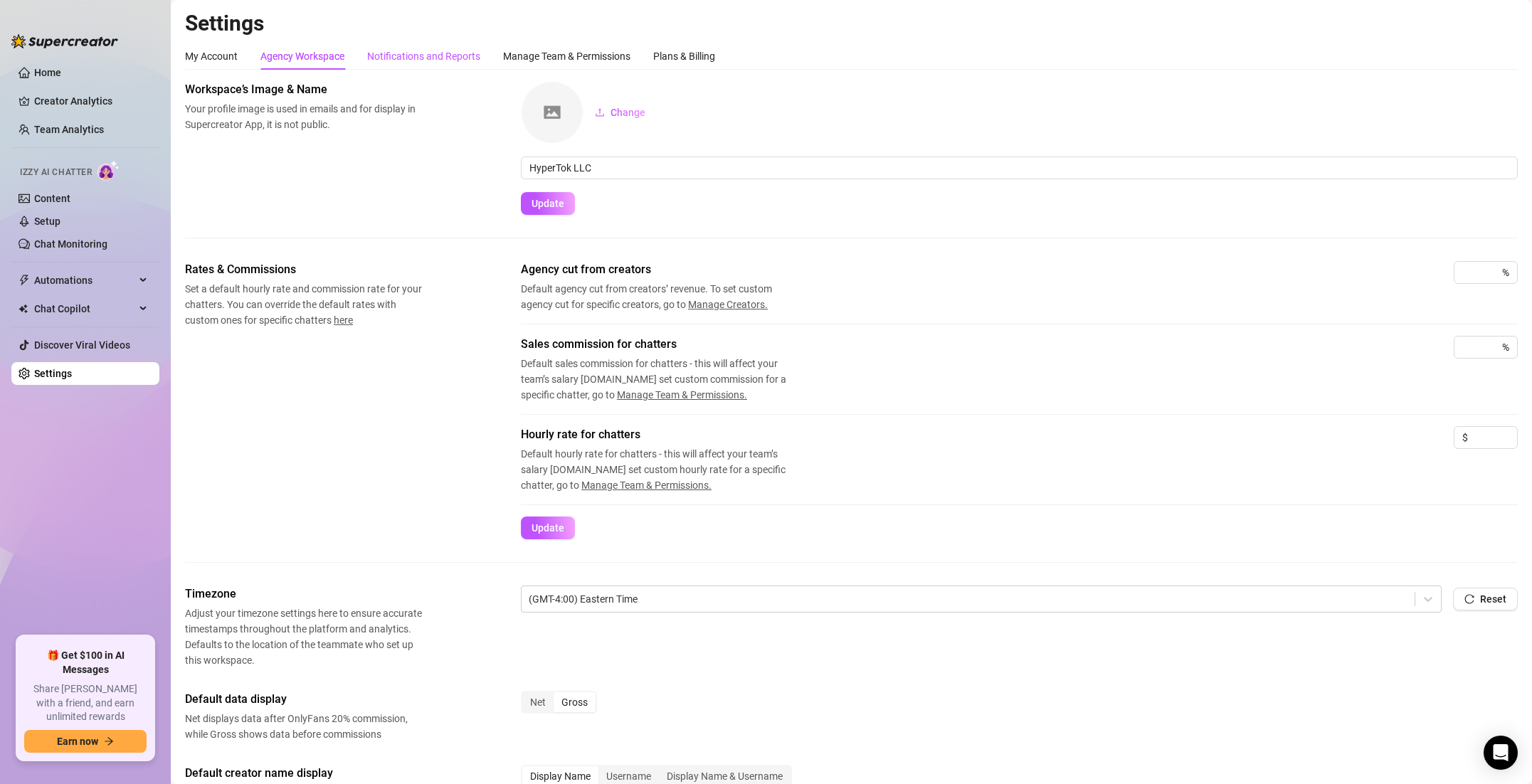
click at [404, 52] on div "Notifications and Reports" at bounding box center [423, 56] width 113 height 16
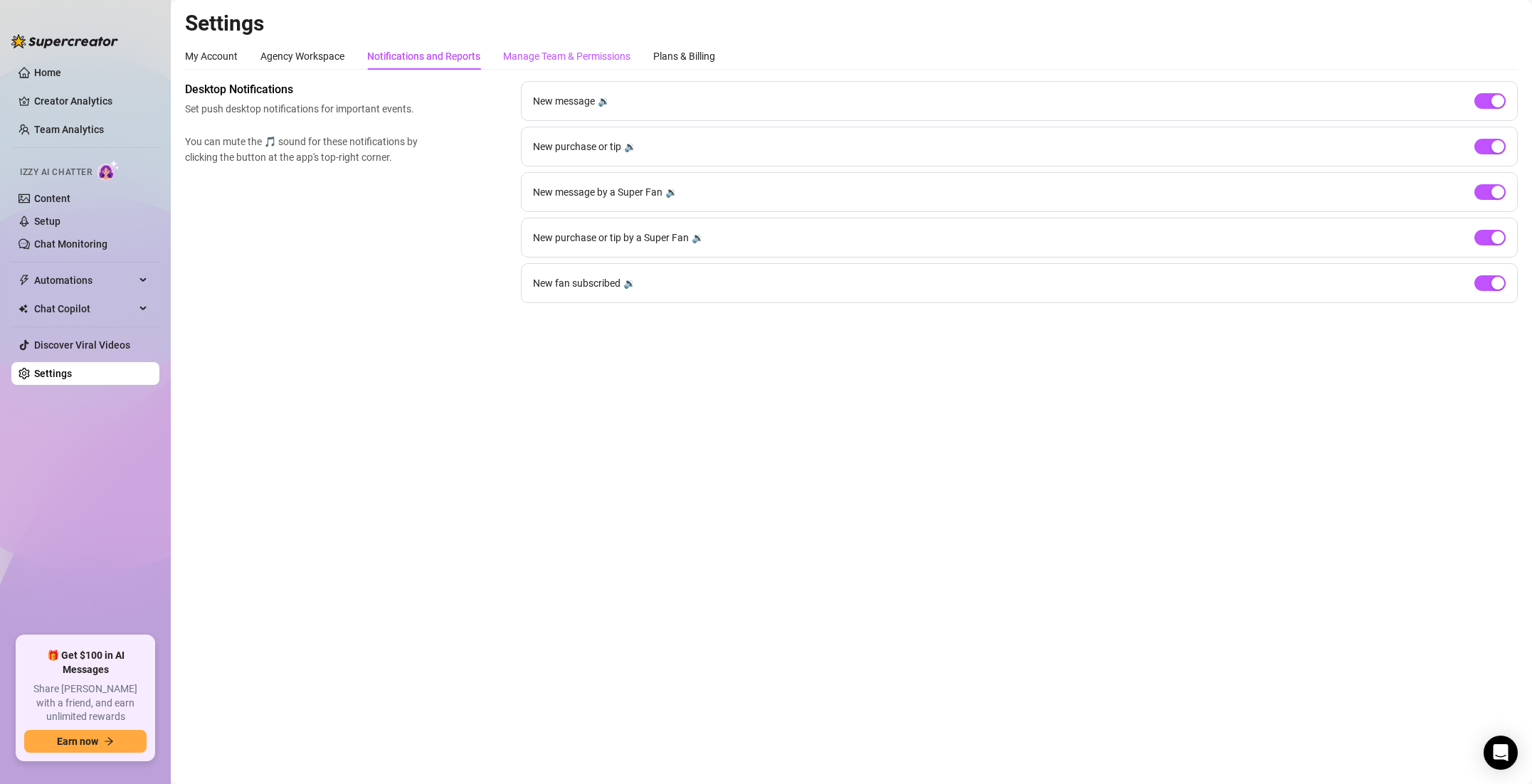
click at [538, 49] on div "Manage Team & Permissions" at bounding box center [567, 56] width 127 height 16
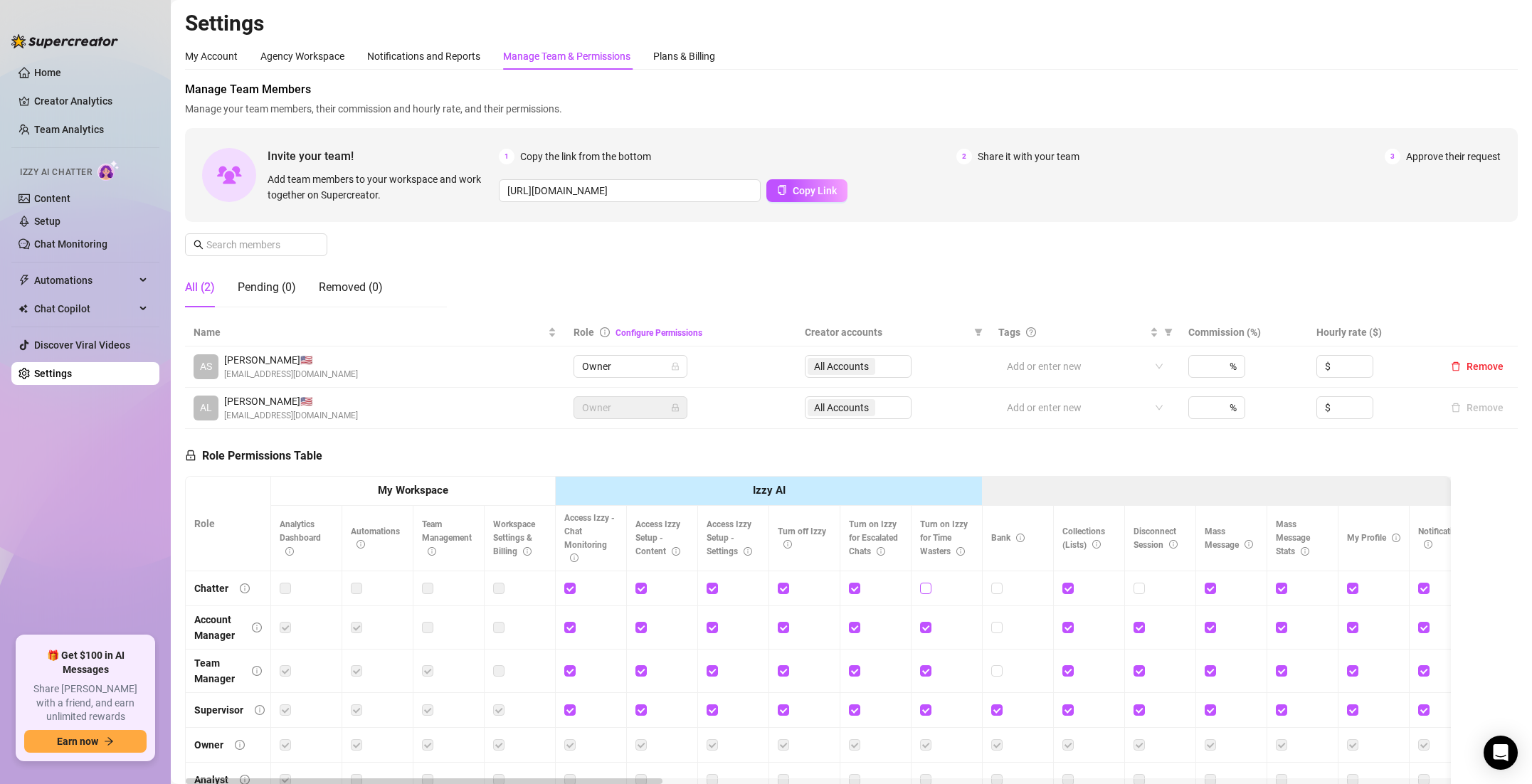
click at [922, 594] on span at bounding box center [925, 588] width 11 height 11
click at [922, 593] on input "checkbox" at bounding box center [924, 587] width 10 height 10
click at [994, 588] on input "checkbox" at bounding box center [995, 587] width 10 height 10
click at [993, 627] on input "checkbox" at bounding box center [995, 626] width 10 height 10
click at [995, 670] on input "checkbox" at bounding box center [995, 669] width 10 height 10
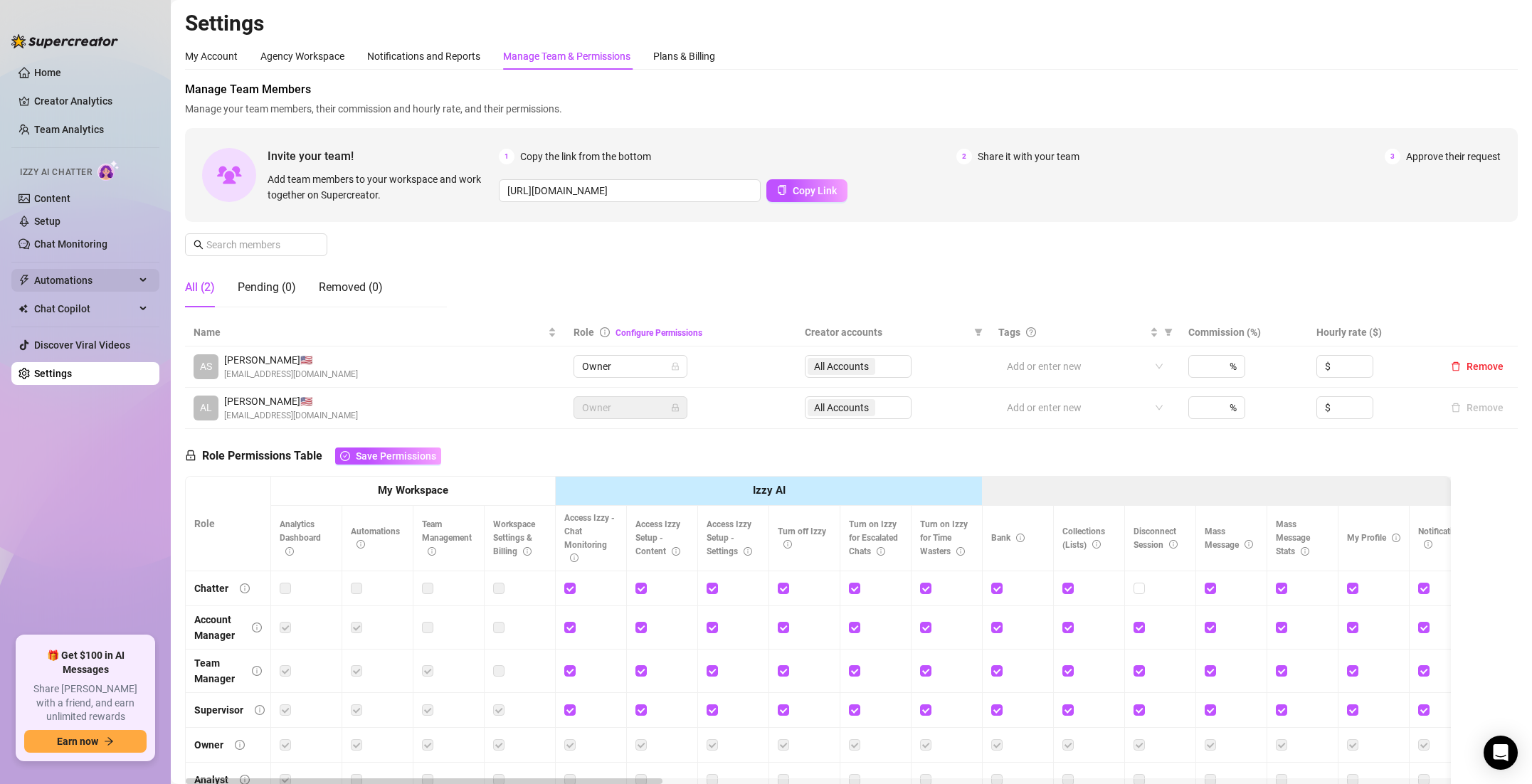
click at [91, 286] on span "Automations" at bounding box center [85, 280] width 101 height 22
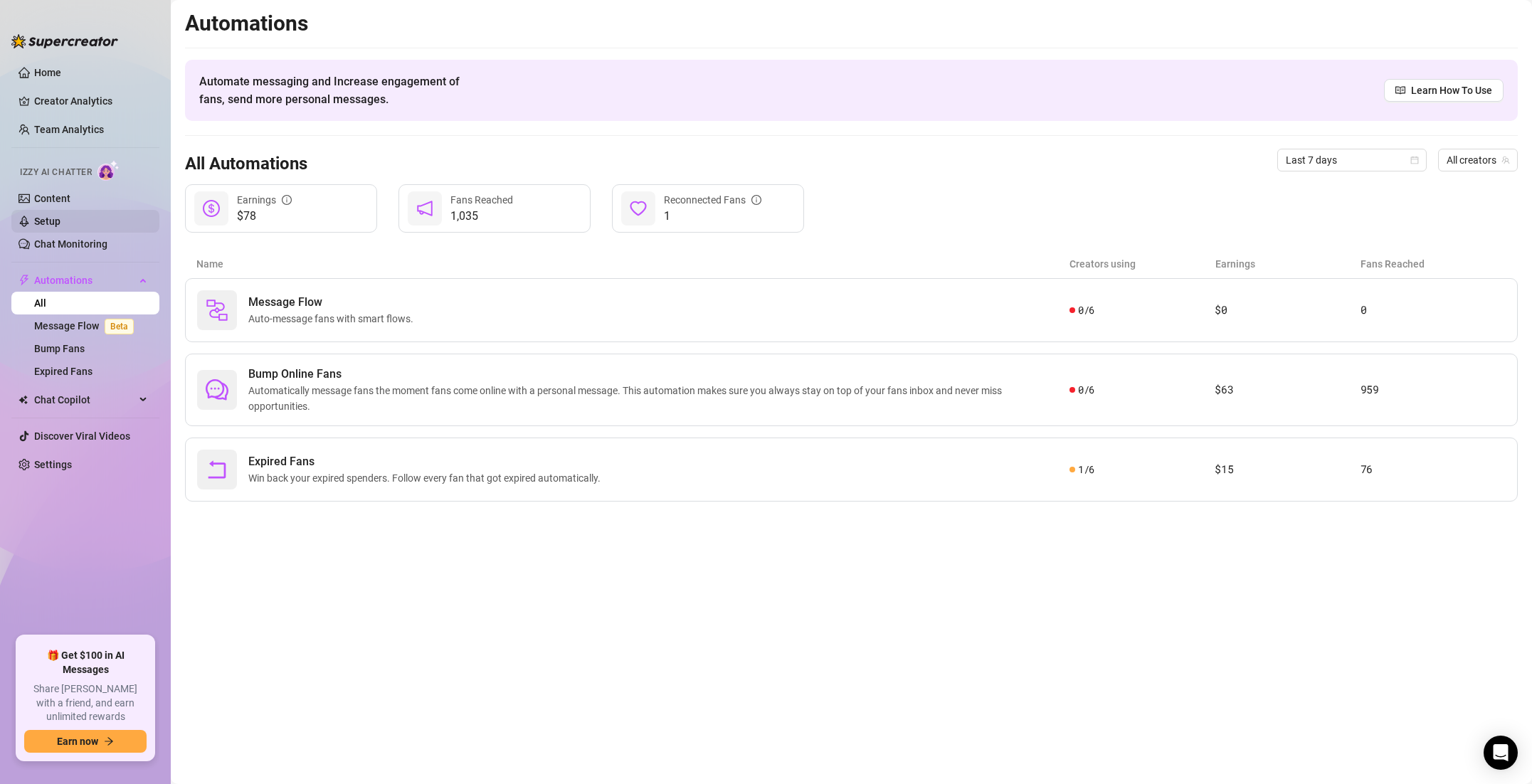
click at [61, 223] on link "Setup" at bounding box center [48, 221] width 26 height 11
